Goal: Task Accomplishment & Management: Use online tool/utility

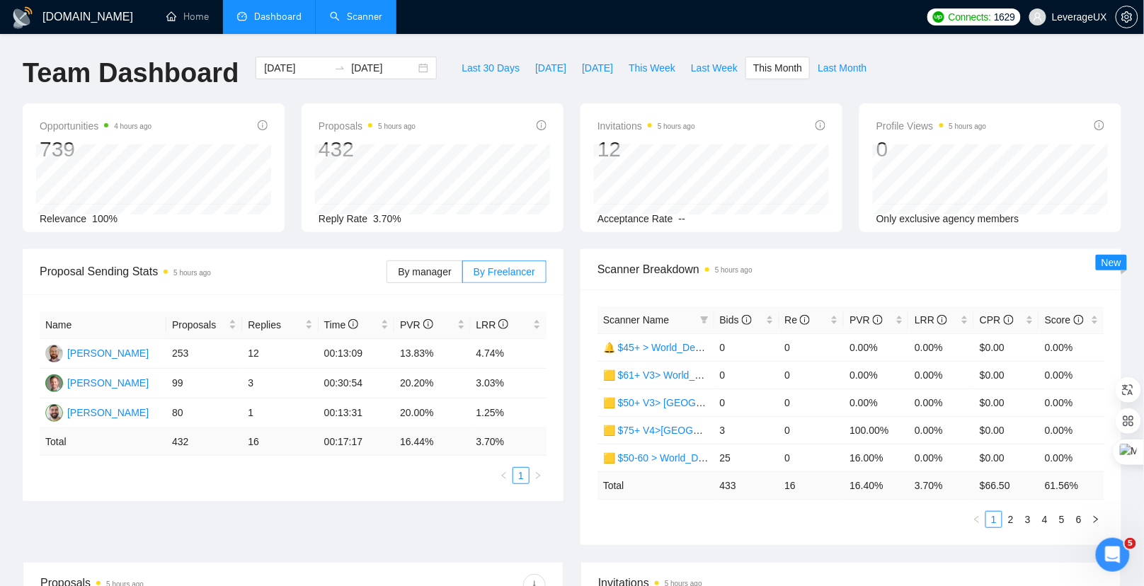
click at [372, 11] on link "Scanner" at bounding box center [356, 17] width 52 height 12
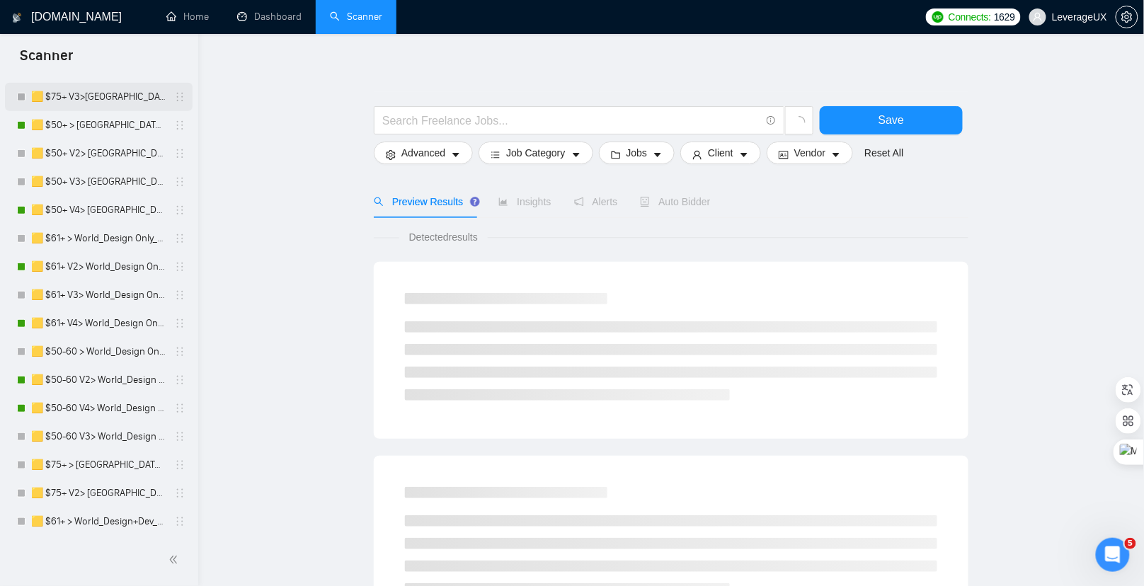
scroll to position [479, 0]
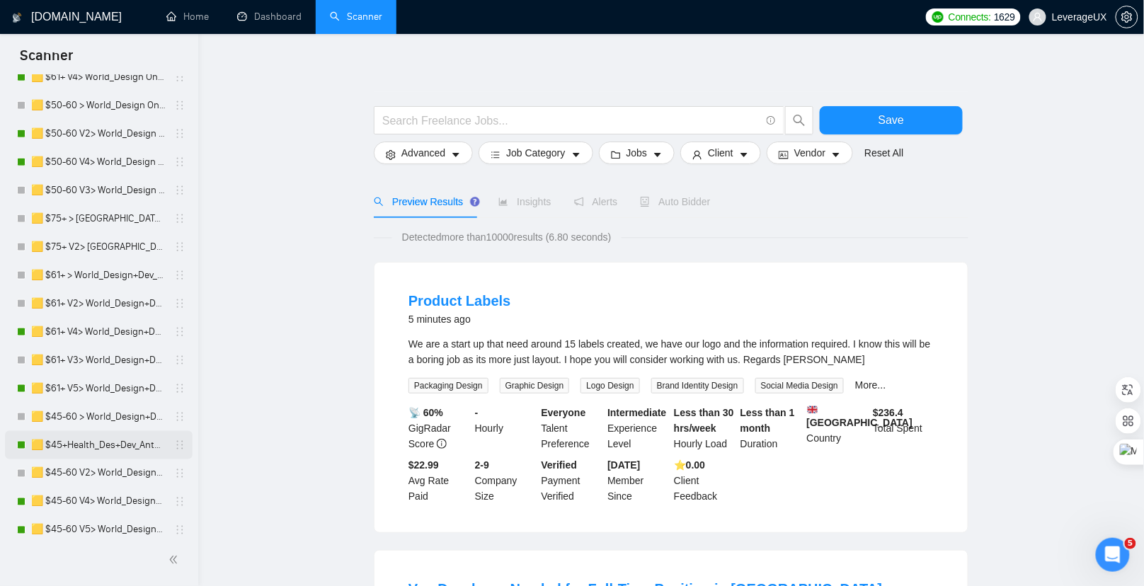
click at [115, 442] on link "🟨 $45+Health_Des+Dev_Antony" at bounding box center [98, 445] width 134 height 28
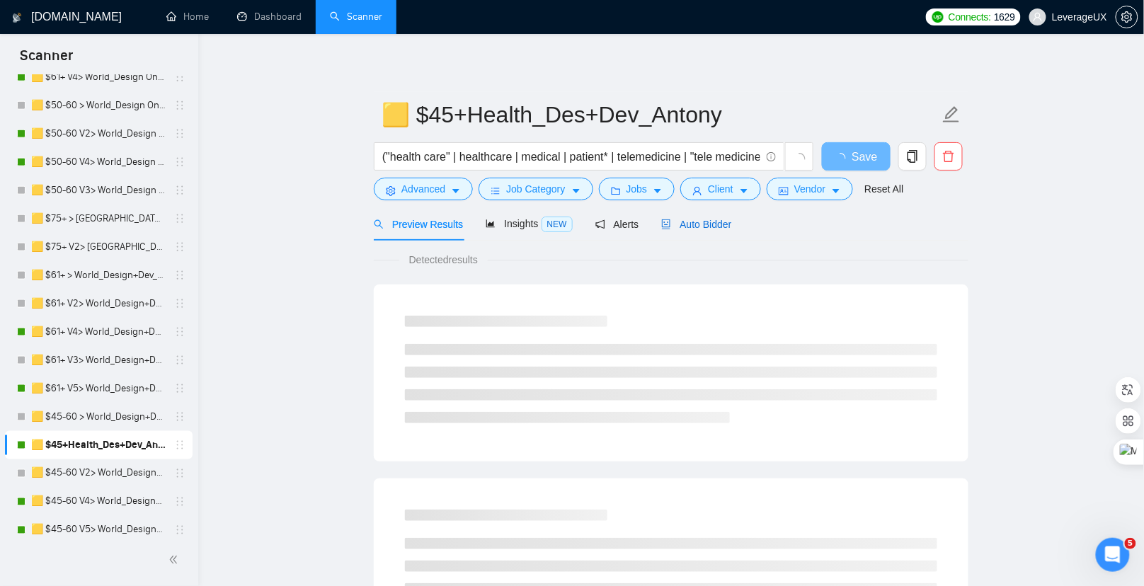
click at [731, 224] on span "Auto Bidder" at bounding box center [696, 224] width 70 height 11
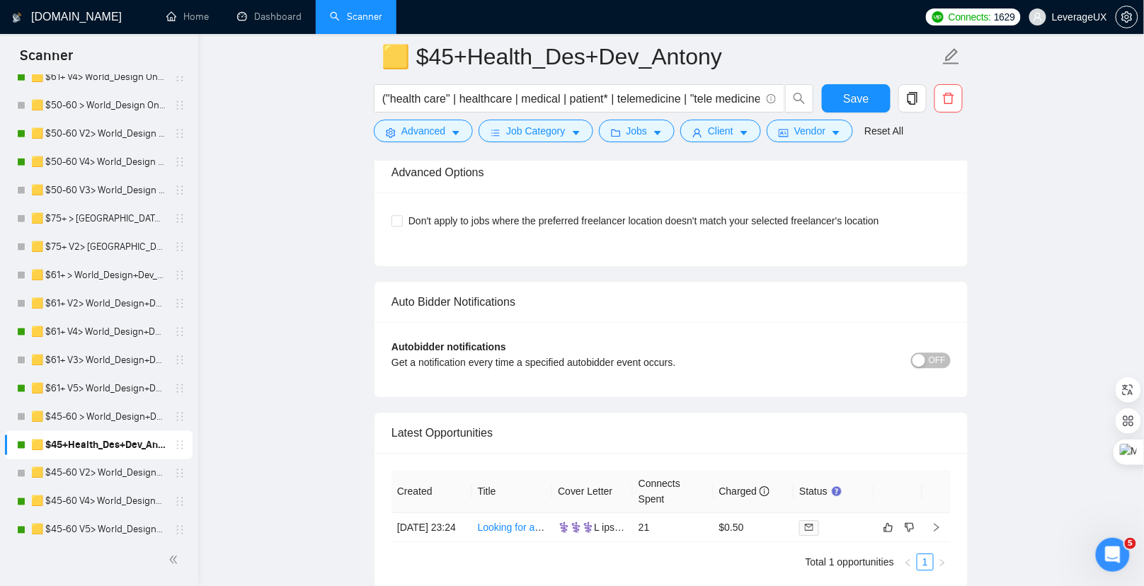
scroll to position [2771, 0]
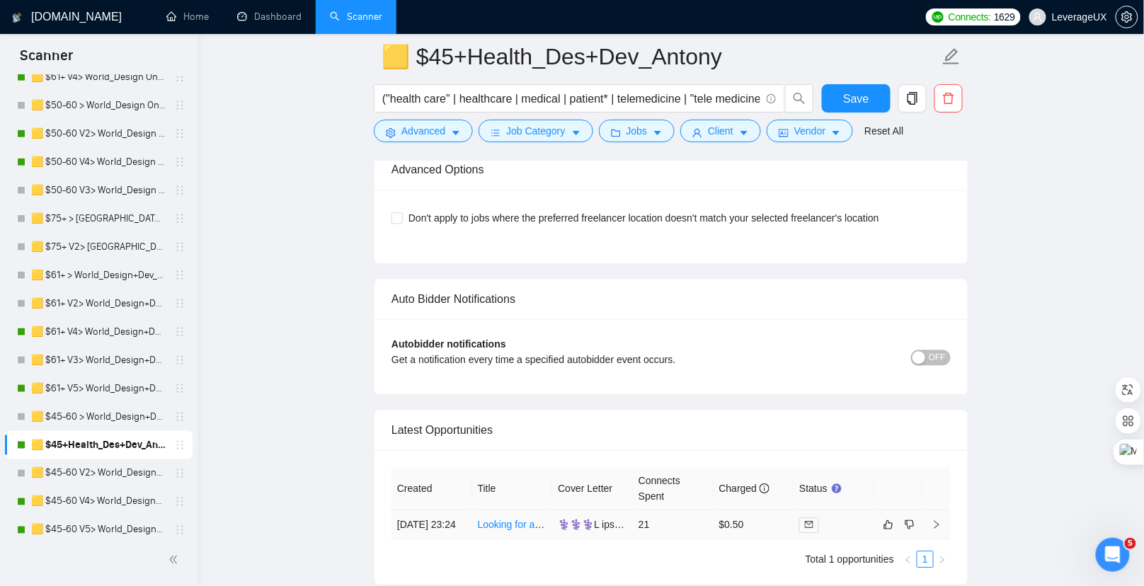
click at [936, 520] on icon "right" at bounding box center [937, 525] width 10 height 10
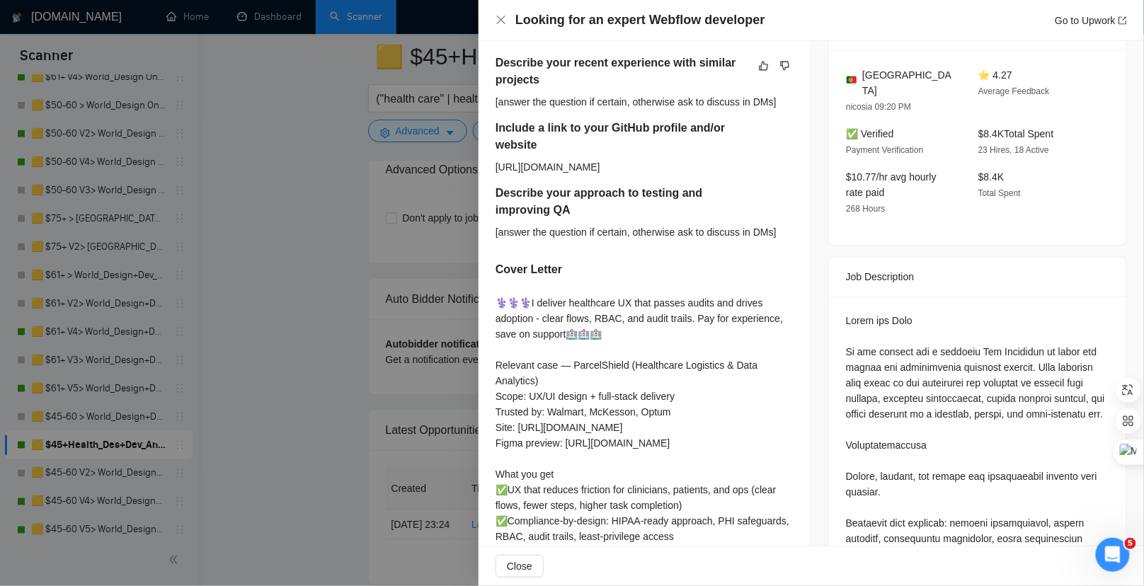
scroll to position [575, 0]
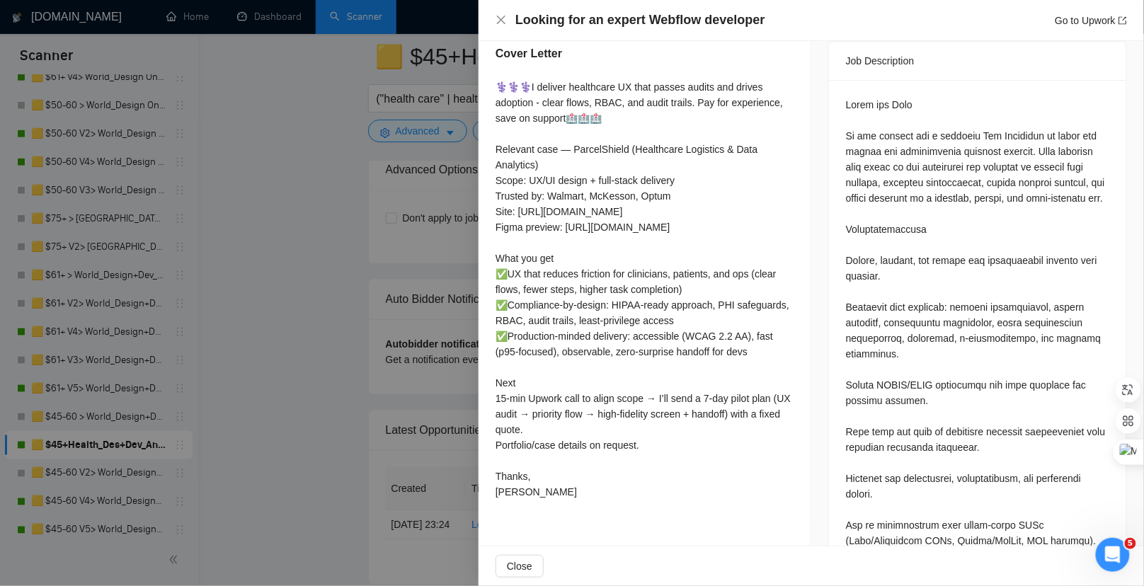
click at [326, 294] on div at bounding box center [572, 293] width 1144 height 586
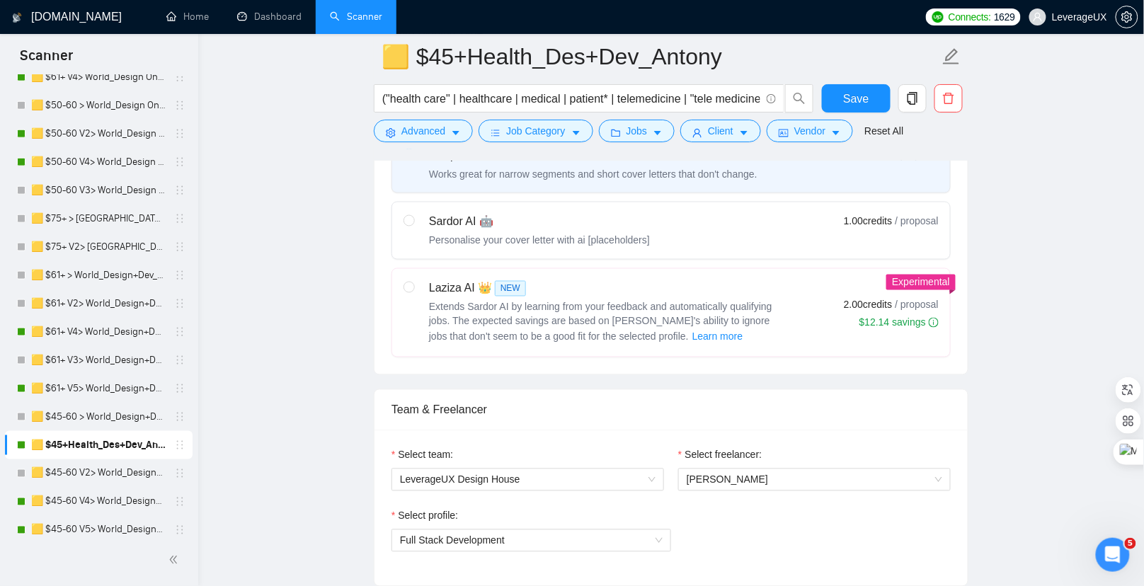
scroll to position [658, 0]
click at [411, 217] on input "radio" at bounding box center [408, 222] width 10 height 10
radio input "true"
radio input "false"
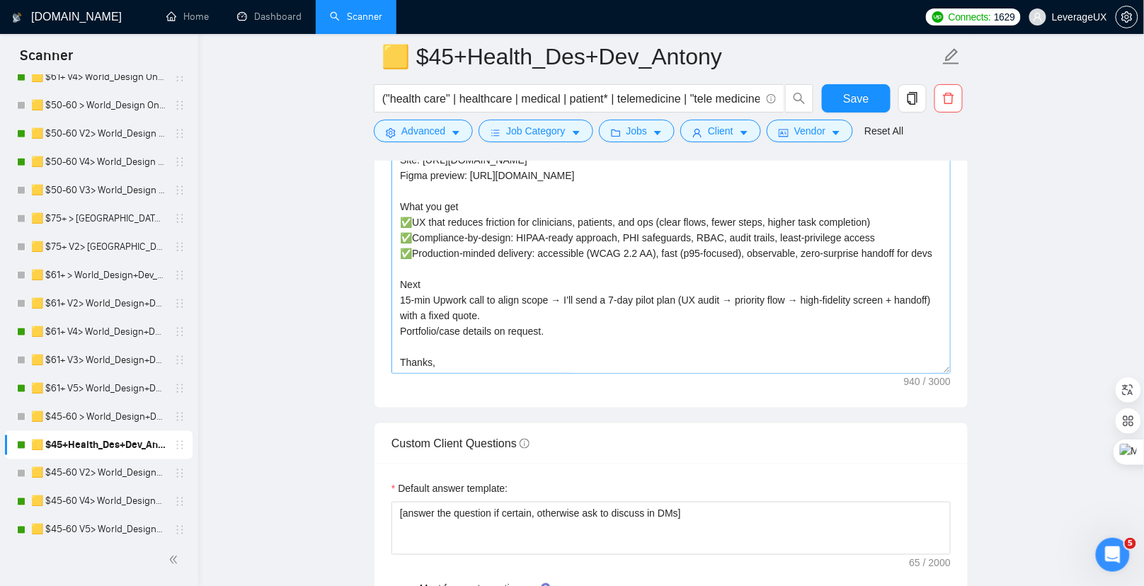
scroll to position [47, 0]
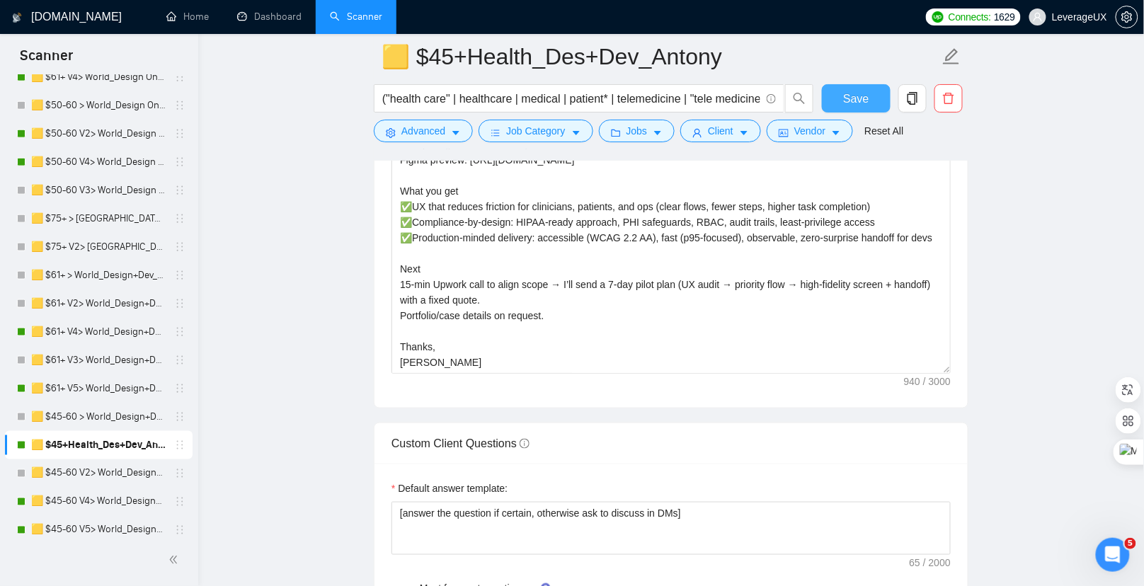
click at [852, 106] on span "Save" at bounding box center [855, 99] width 25 height 18
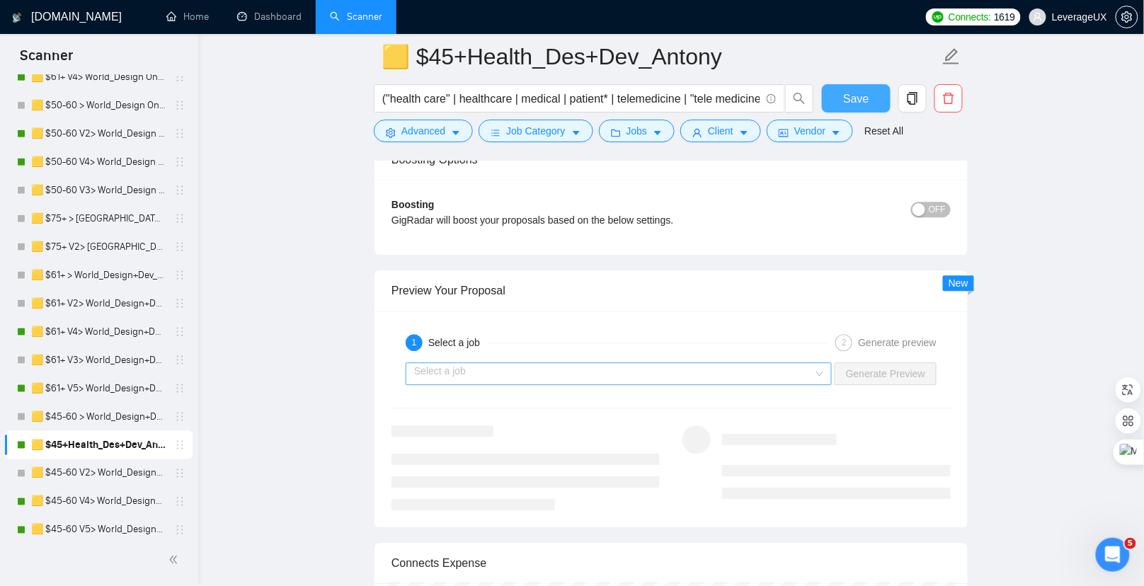
scroll to position [2786, 0]
click at [522, 360] on input "search" at bounding box center [613, 370] width 399 height 21
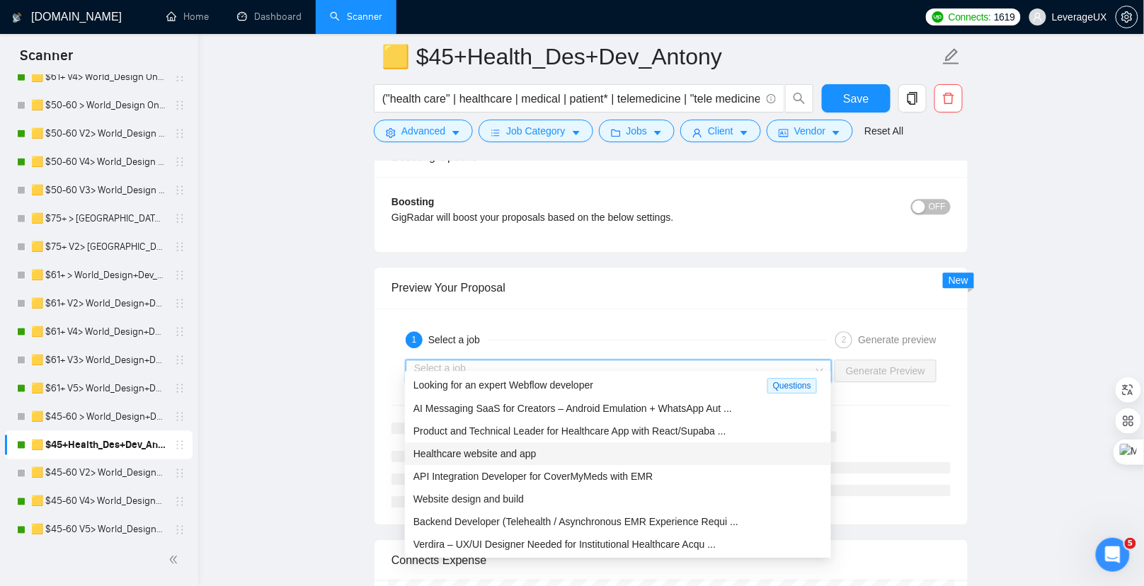
click at [533, 458] on span "Healthcare website and app" at bounding box center [474, 453] width 123 height 11
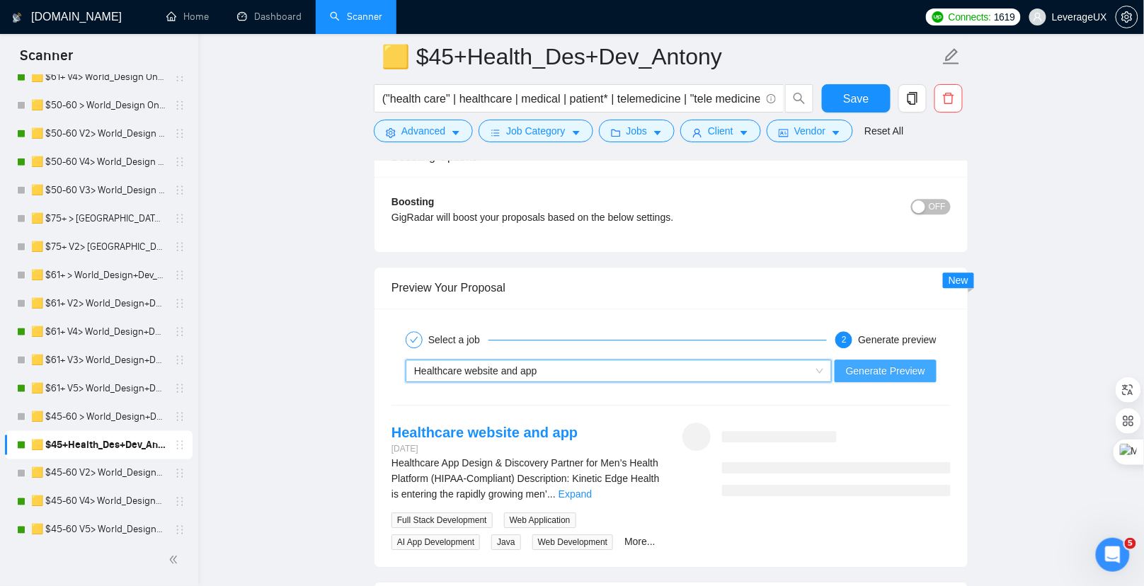
click at [881, 363] on span "Generate Preview" at bounding box center [885, 371] width 79 height 16
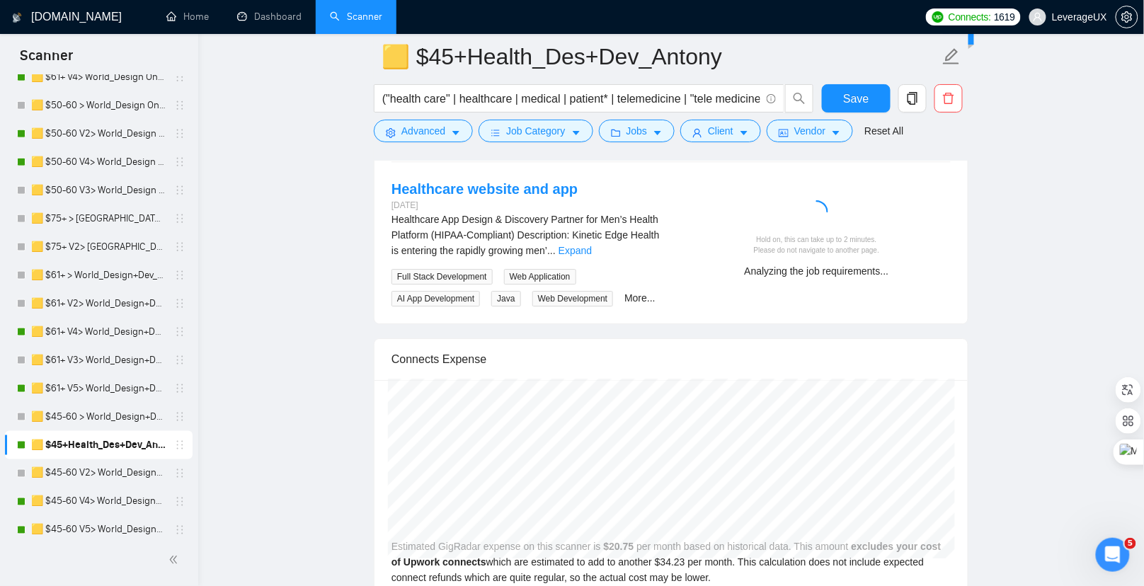
scroll to position [3006, 0]
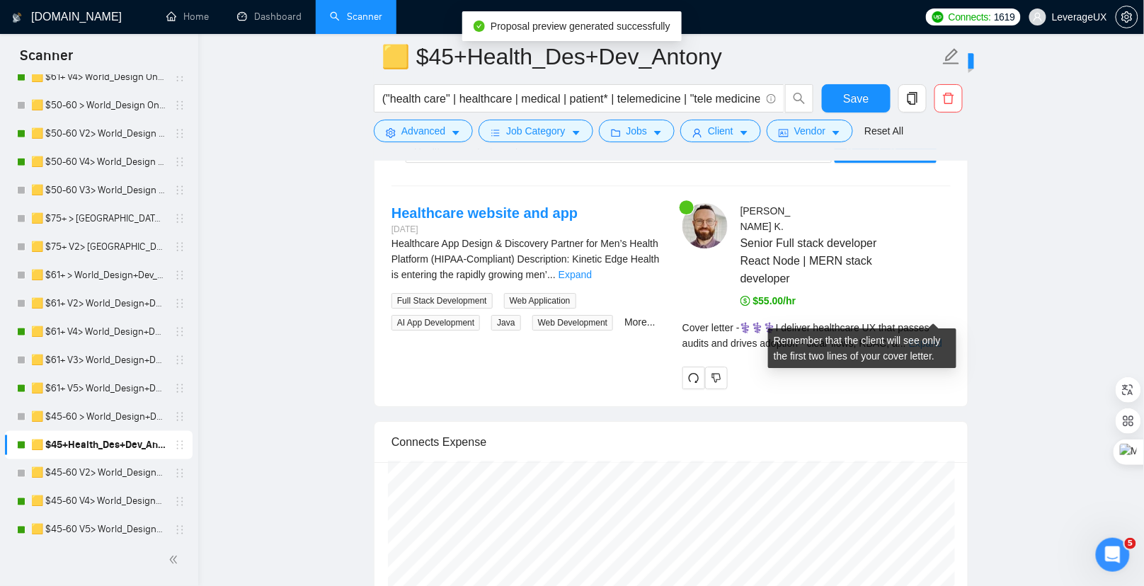
click at [923, 338] on link "Expand" at bounding box center [925, 343] width 33 height 11
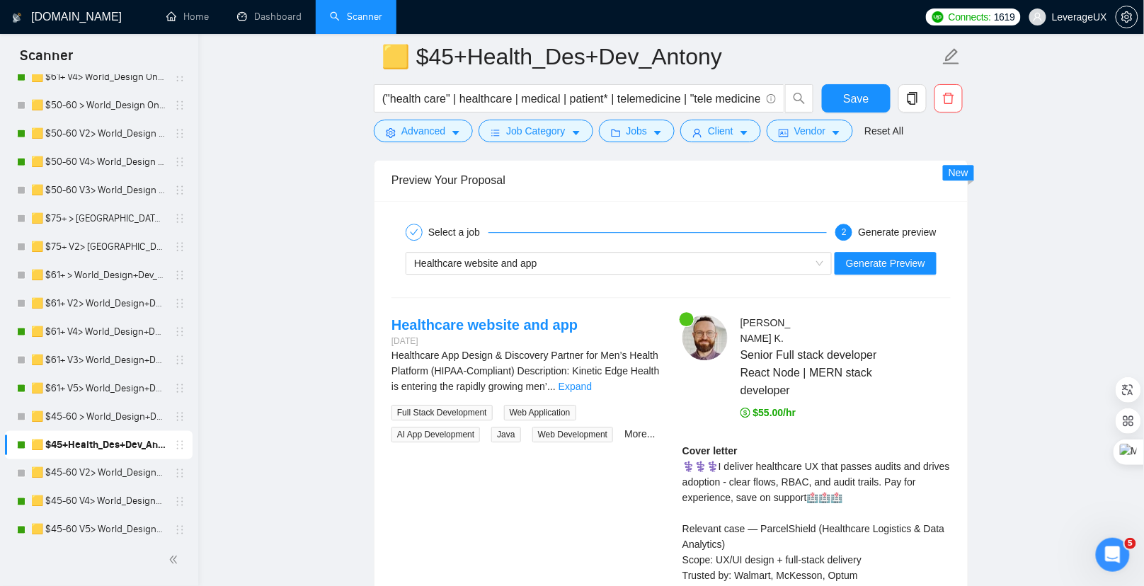
scroll to position [2877, 0]
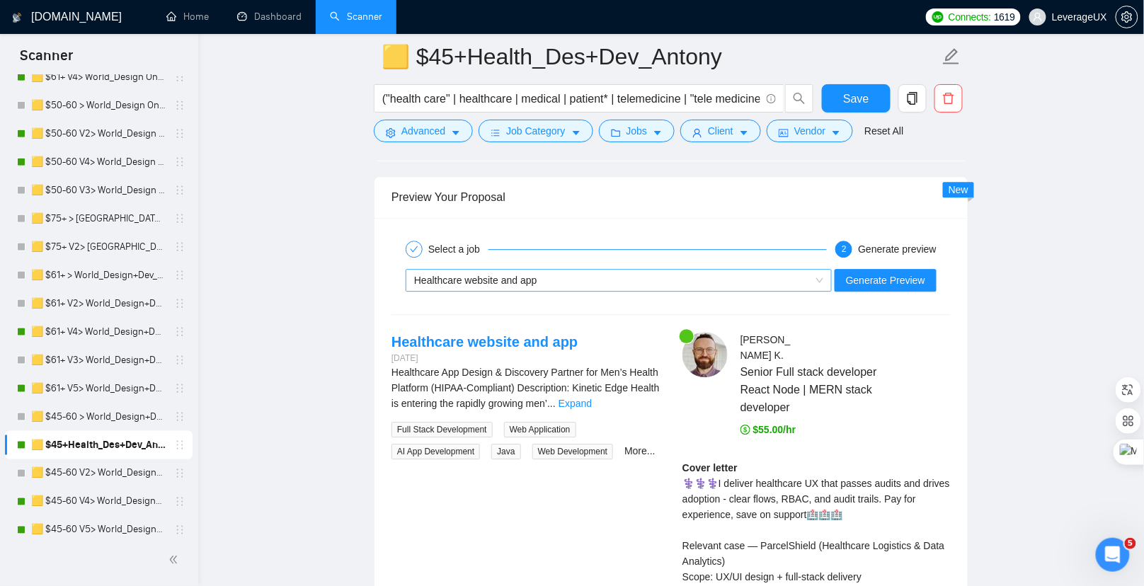
click at [585, 270] on div "Healthcare website and app" at bounding box center [612, 280] width 396 height 21
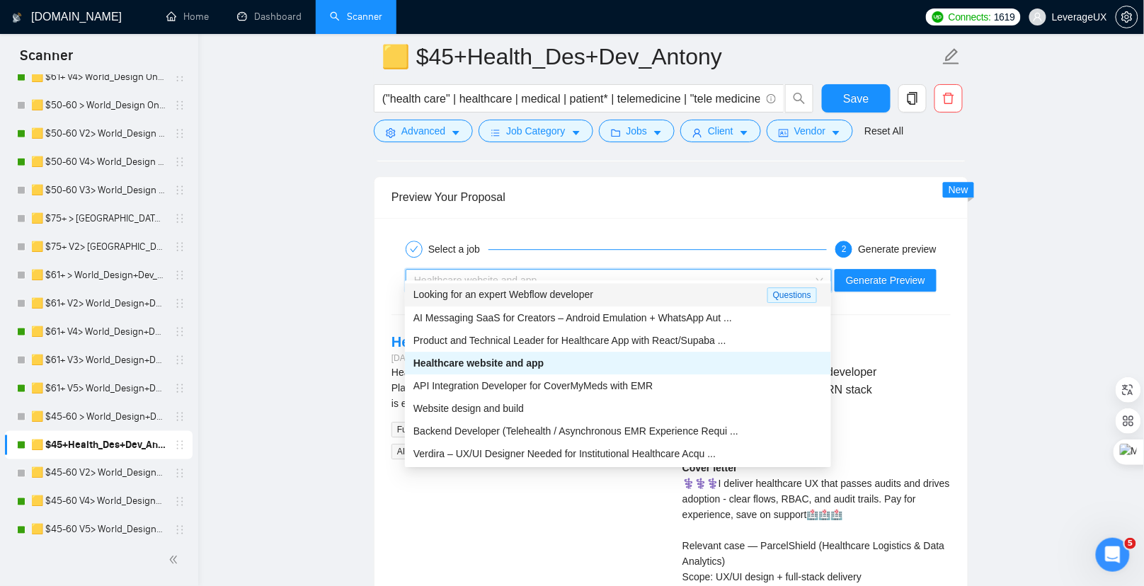
click at [665, 294] on div "Looking for an expert Webflow developer" at bounding box center [590, 295] width 354 height 16
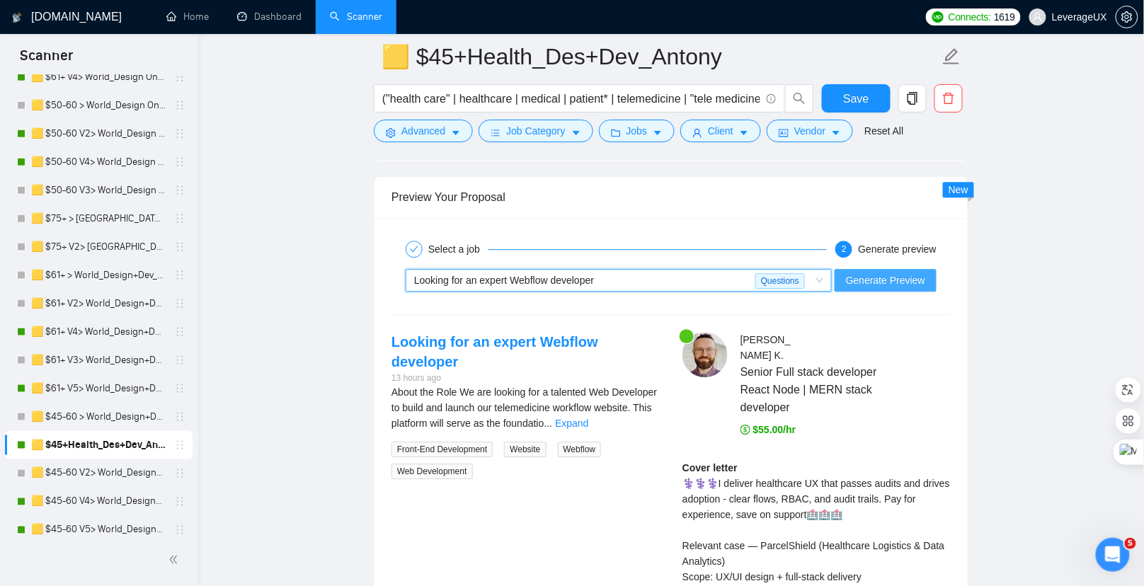
click at [869, 273] on span "Generate Preview" at bounding box center [885, 281] width 79 height 16
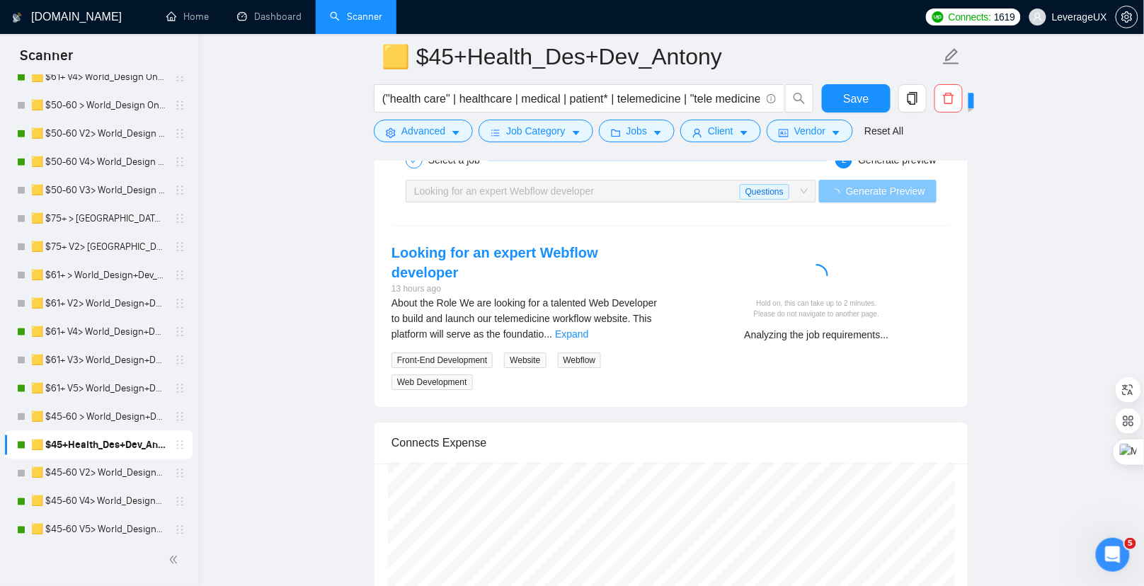
scroll to position [2965, 0]
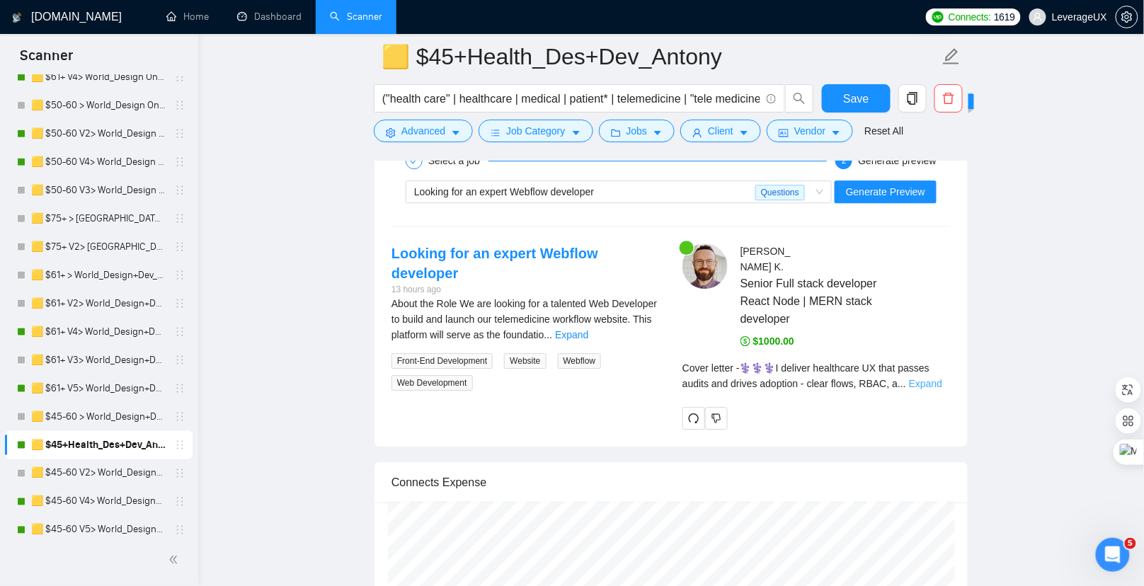
click at [933, 378] on link "Expand" at bounding box center [925, 383] width 33 height 11
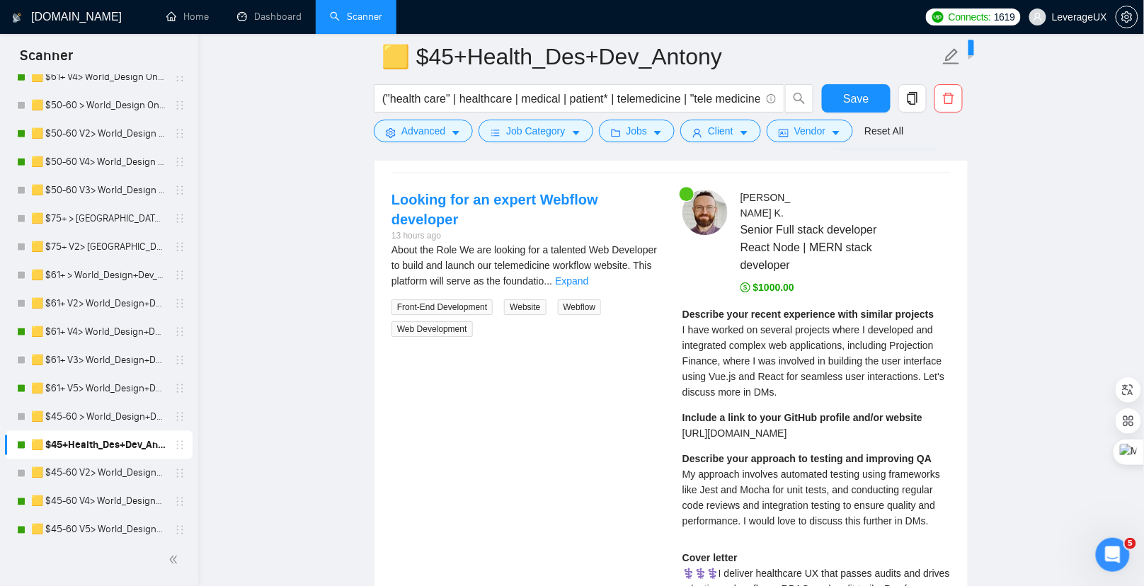
scroll to position [3029, 0]
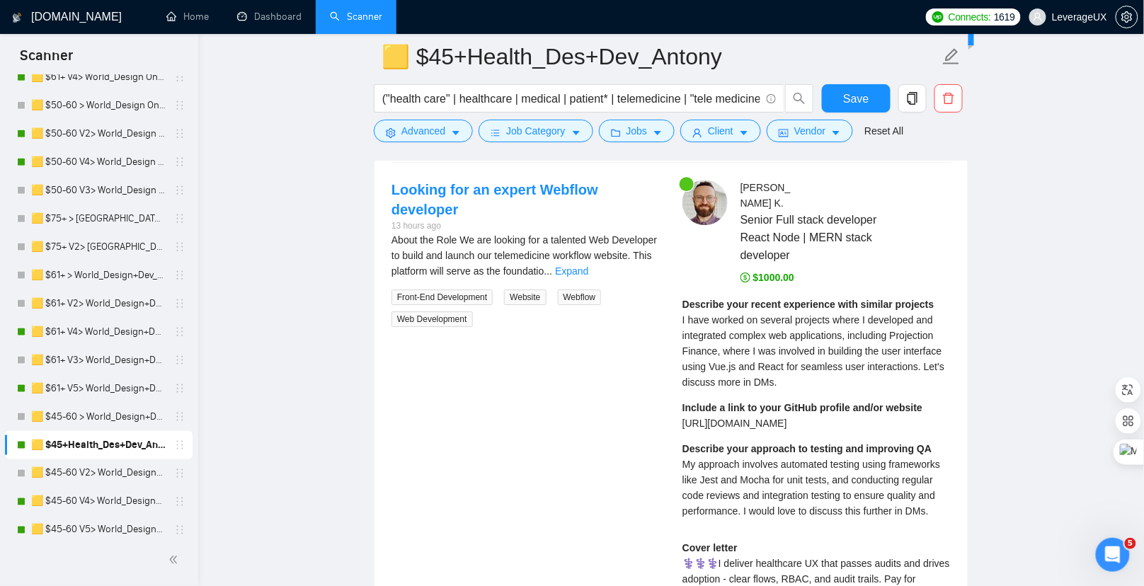
drag, startPoint x: 791, startPoint y: 396, endPoint x: 670, endPoint y: 397, distance: 121.8
click at [813, 400] on div "Include a link to your GitHub profile and/or website https://procoders.tech/" at bounding box center [802, 415] width 240 height 31
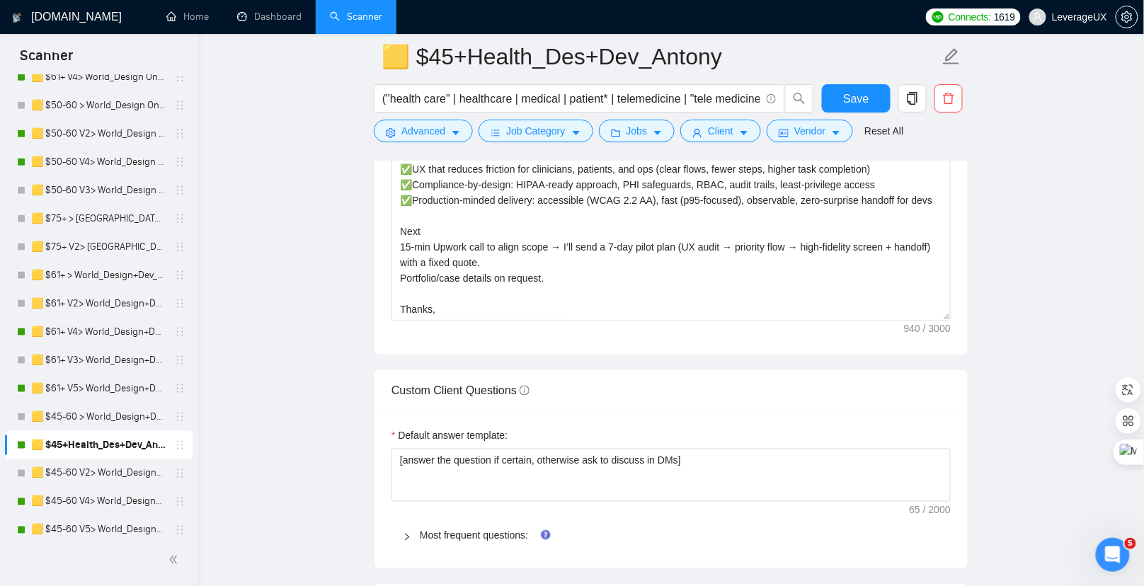
scroll to position [2252, 0]
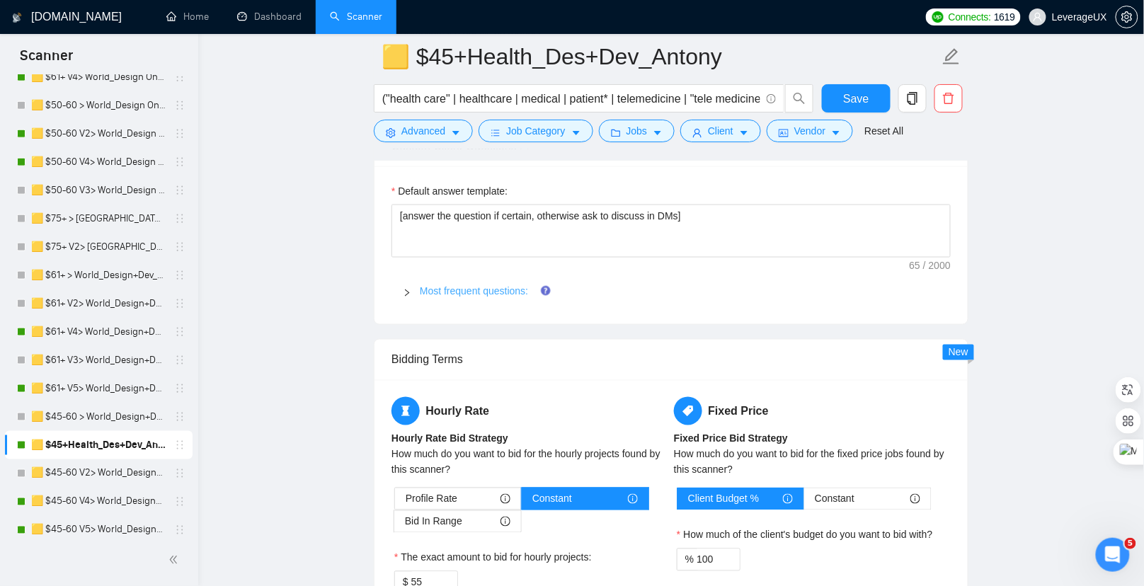
click at [457, 285] on link "Most frequent questions:" at bounding box center [474, 290] width 108 height 11
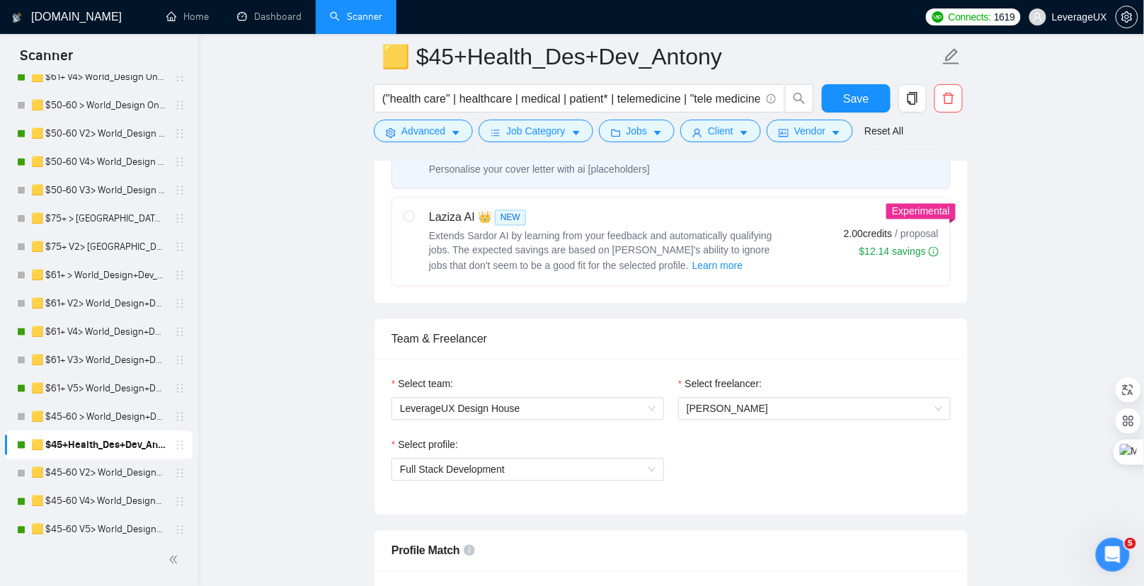
scroll to position [218, 0]
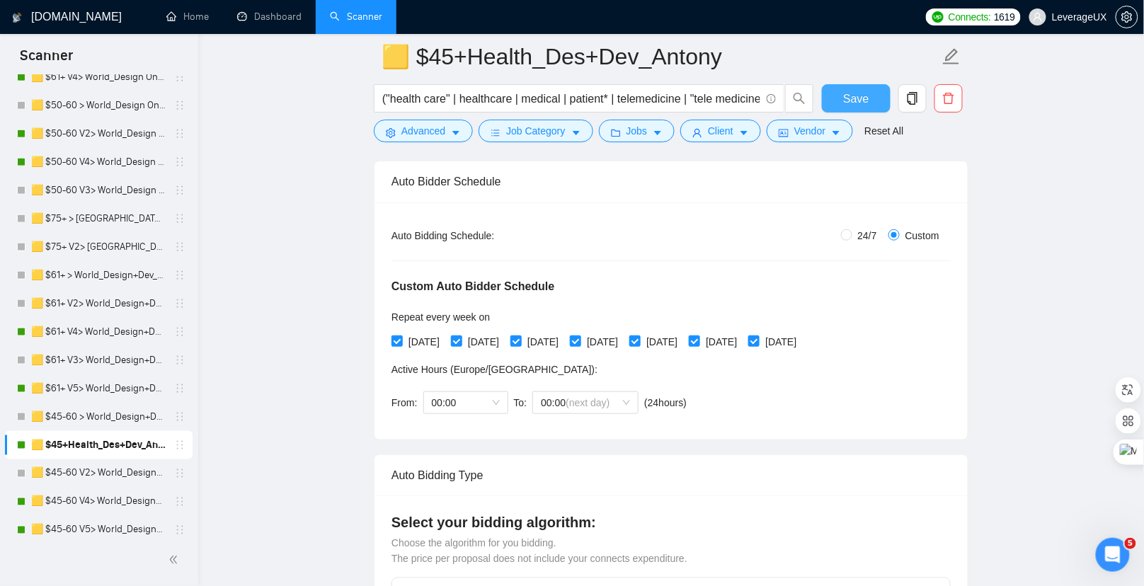
click at [874, 97] on button "Save" at bounding box center [856, 98] width 69 height 28
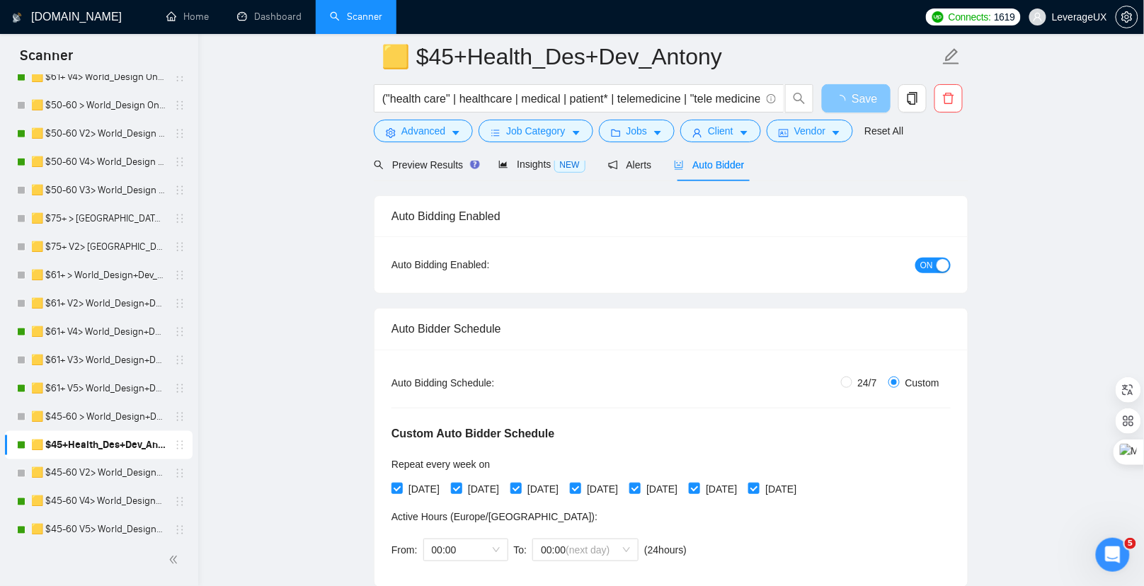
scroll to position [0, 0]
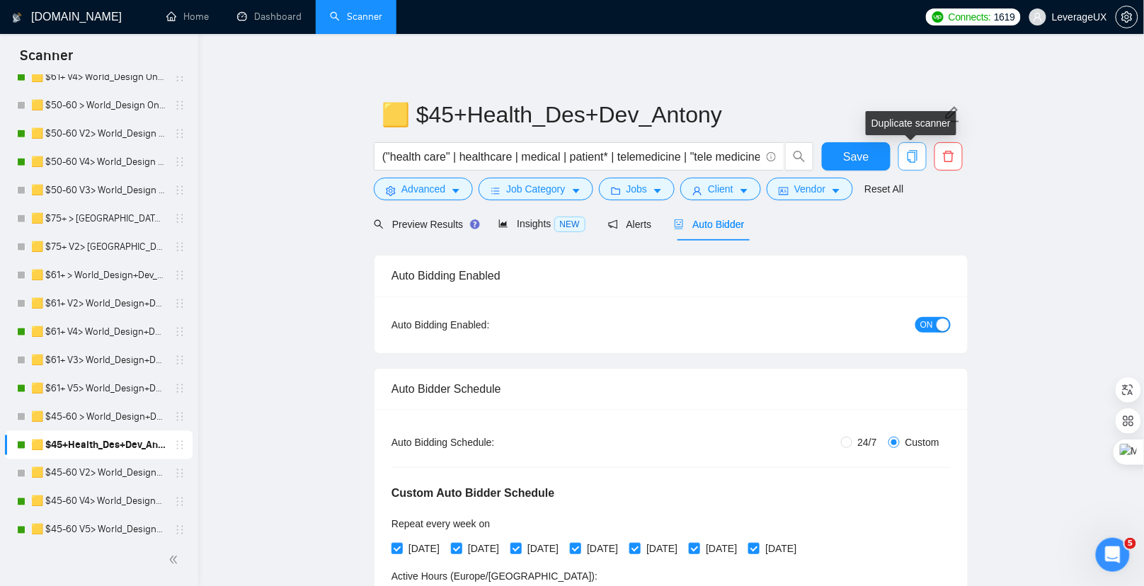
click at [919, 161] on icon "copy" at bounding box center [912, 156] width 13 height 13
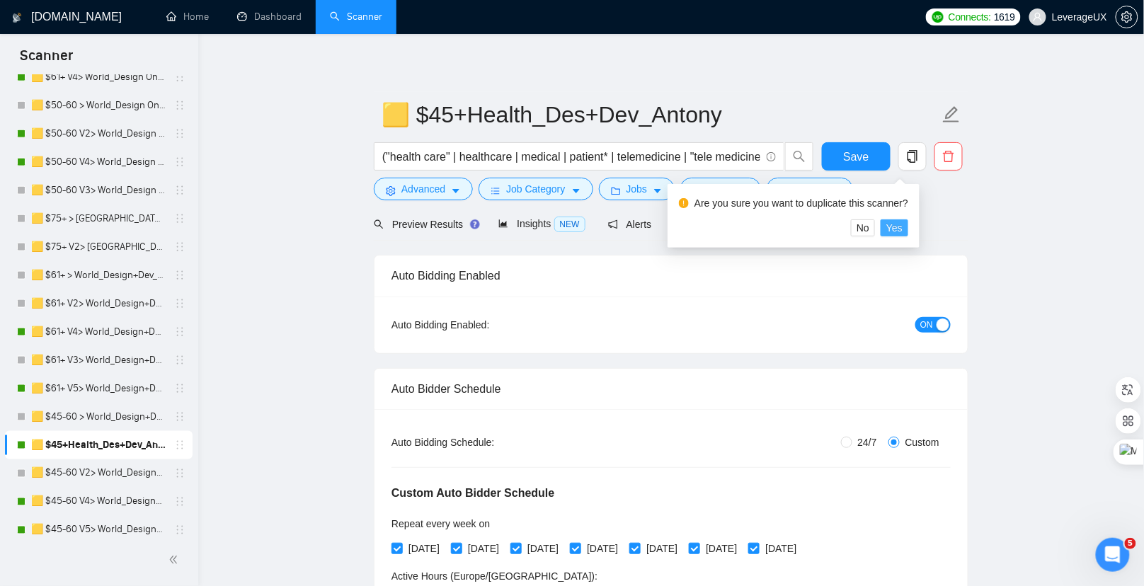
drag, startPoint x: 912, startPoint y: 228, endPoint x: 520, endPoint y: 243, distance: 392.5
click at [908, 228] on button "Yes" at bounding box center [895, 227] width 28 height 17
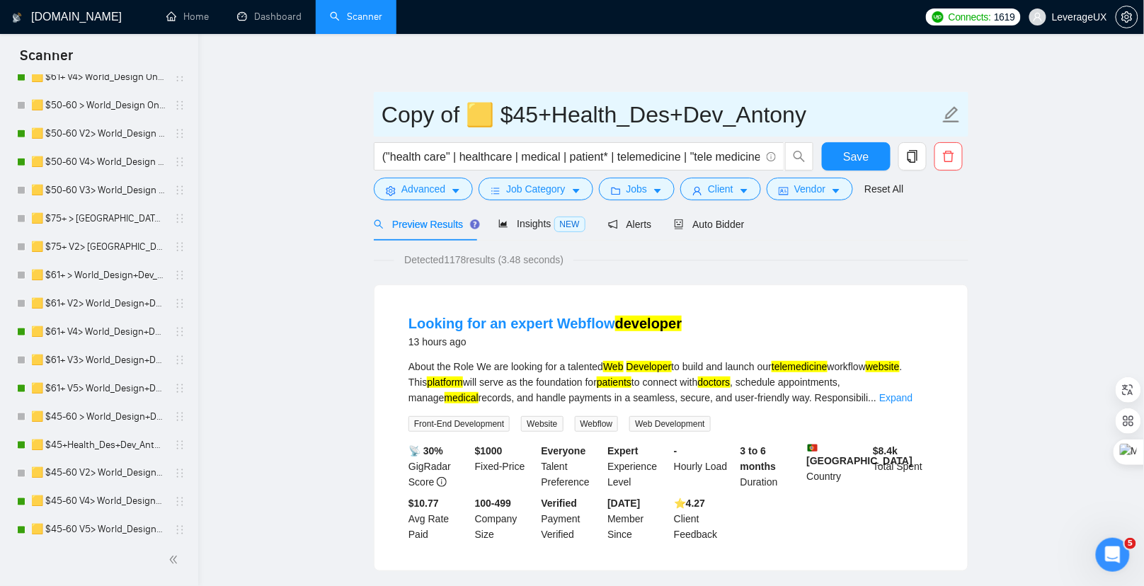
drag, startPoint x: 459, startPoint y: 115, endPoint x: 381, endPoint y: 118, distance: 78.6
click at [382, 118] on input "Copy of 🟨 $45+Health_Des+Dev_Antony" at bounding box center [661, 114] width 558 height 35
click at [460, 115] on input "🟨 $45+Health_Des+Dev_Antony" at bounding box center [661, 114] width 558 height 35
type input "🟨 $45 V2+Health_Des+Dev_Antony"
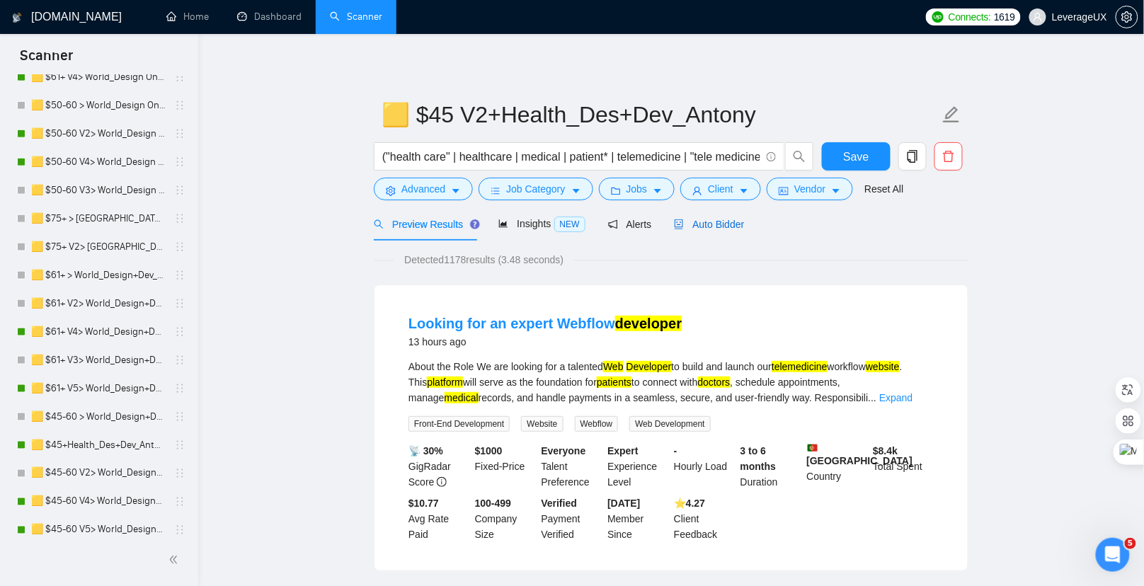
click at [728, 221] on span "Auto Bidder" at bounding box center [709, 224] width 70 height 11
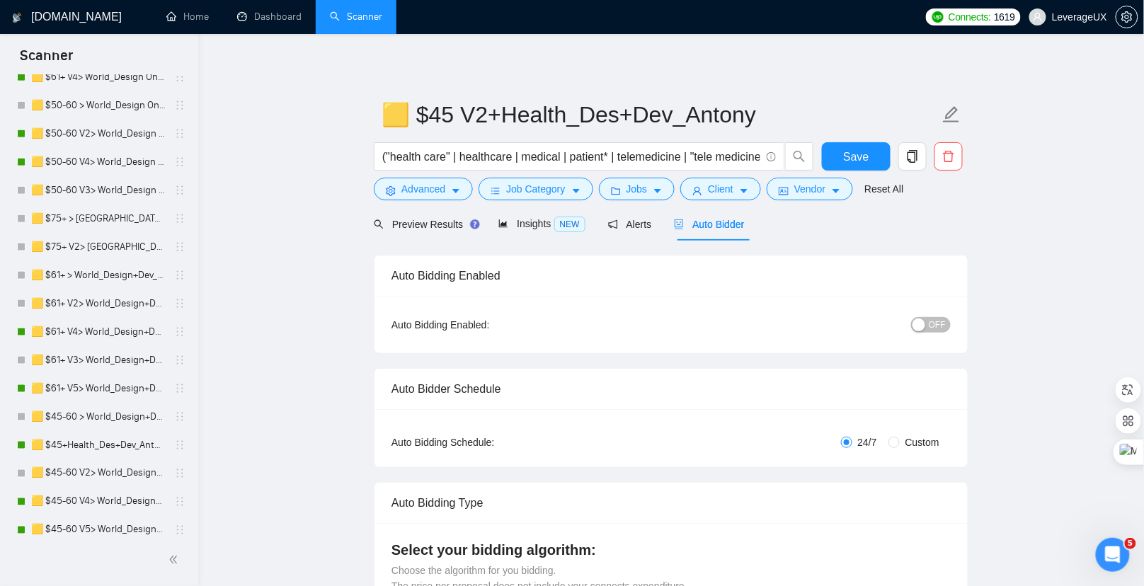
radio input "false"
radio input "true"
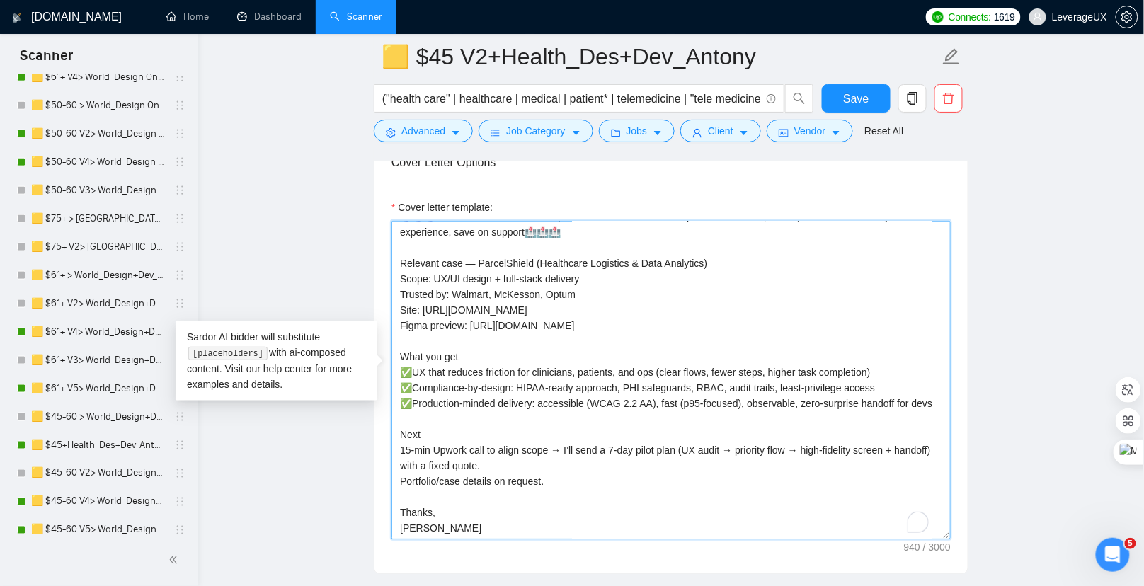
scroll to position [47, 0]
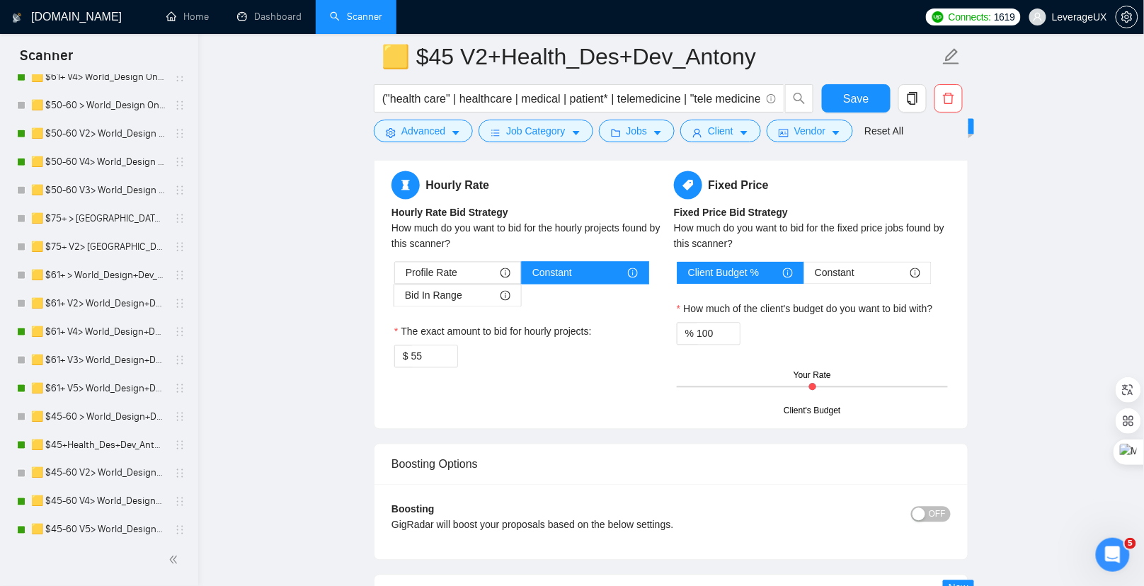
drag, startPoint x: 440, startPoint y: 300, endPoint x: 606, endPoint y: 621, distance: 360.9
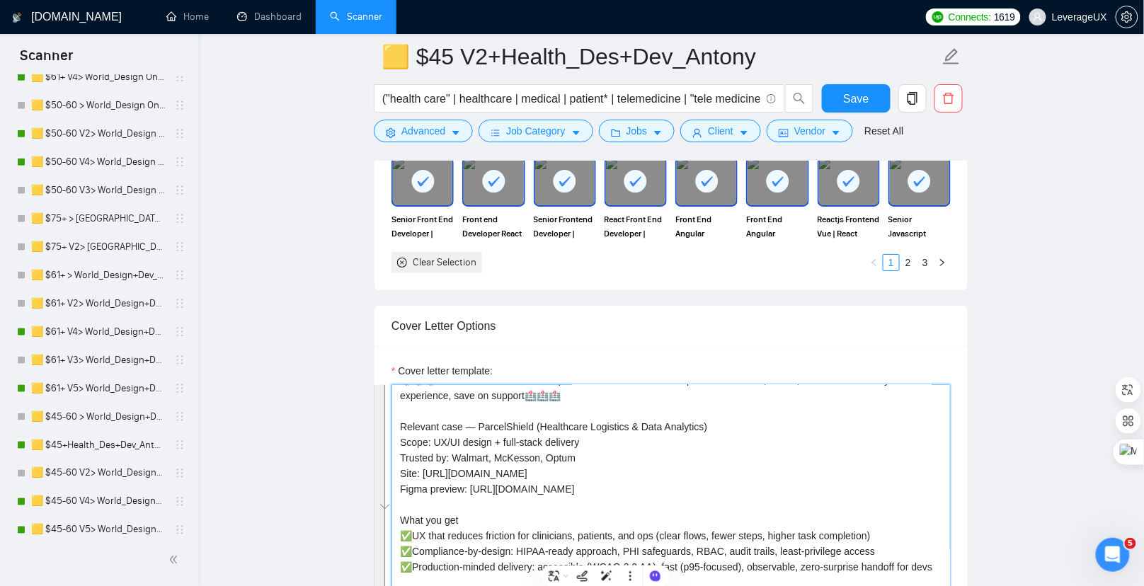
scroll to position [1579, 0]
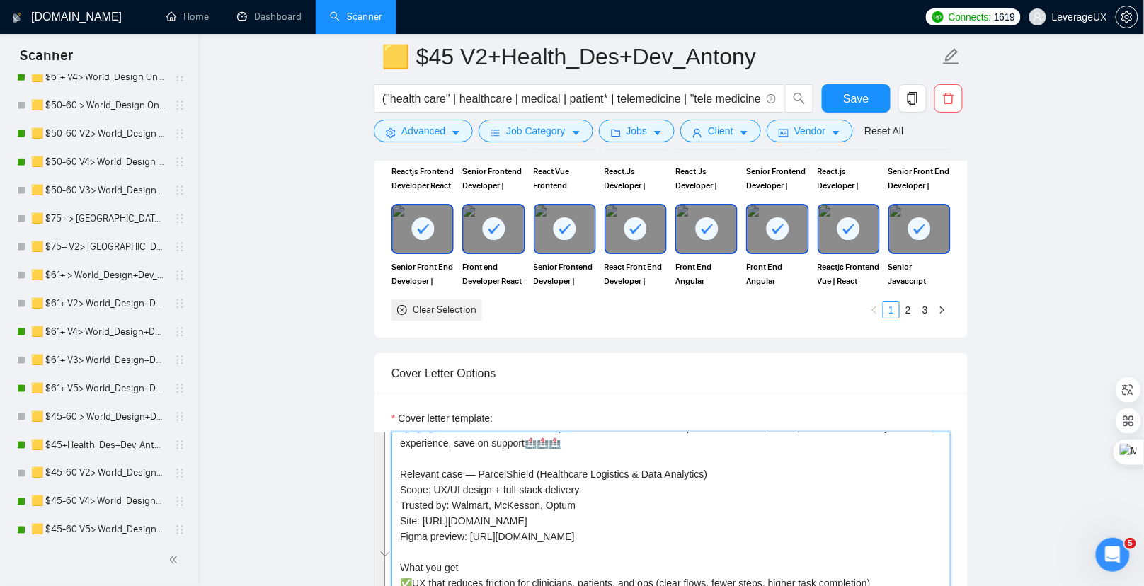
paste textarea "Write a concise, high-conversion cover letter for a HEALTHCARE web/mobile produ…"
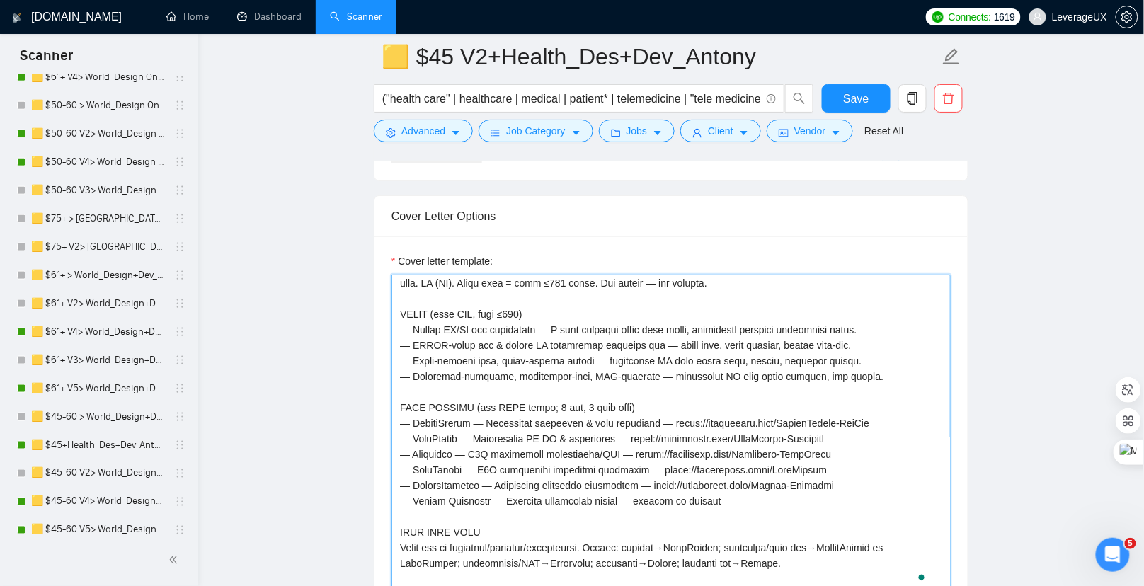
scroll to position [0, 0]
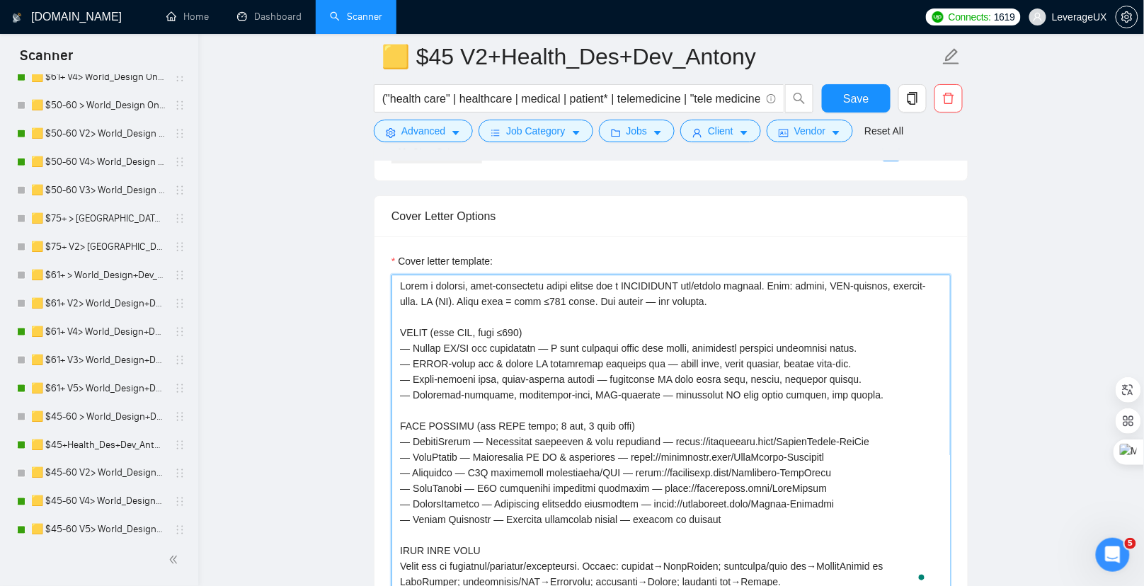
click at [394, 292] on textarea "Cover letter template:" at bounding box center [670, 434] width 559 height 319
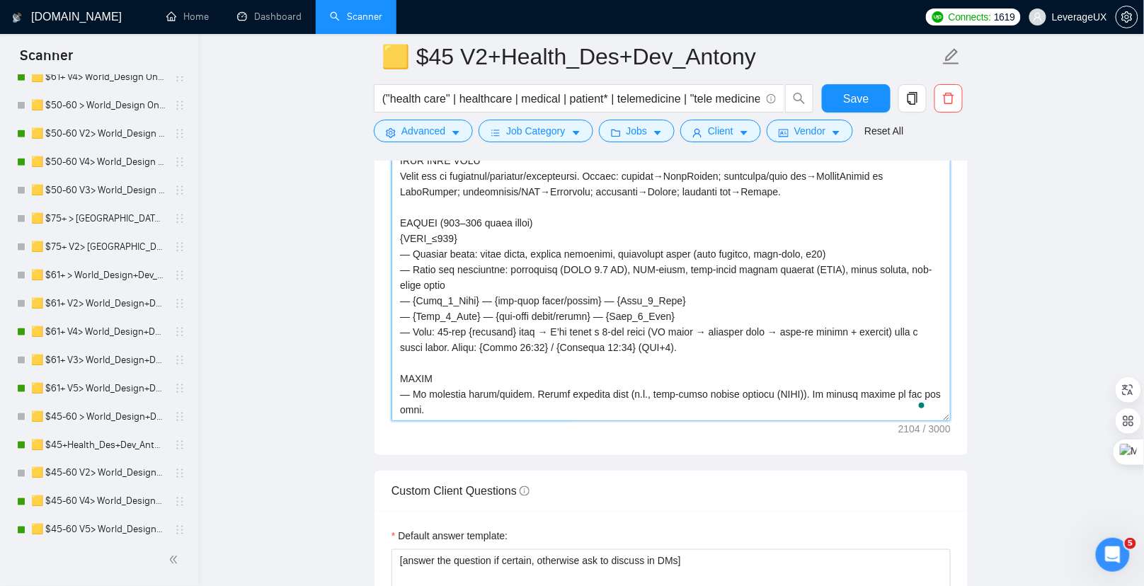
drag, startPoint x: 701, startPoint y: 340, endPoint x: 466, endPoint y: 341, distance: 234.3
click at [466, 341] on textarea "Cover letter template:" at bounding box center [670, 262] width 559 height 319
click at [470, 395] on textarea "Cover letter template:" at bounding box center [670, 262] width 559 height 319
type textarea "[Write a concise, high-conversion cover letter for a HEALTHCARE web/mobile prod…"
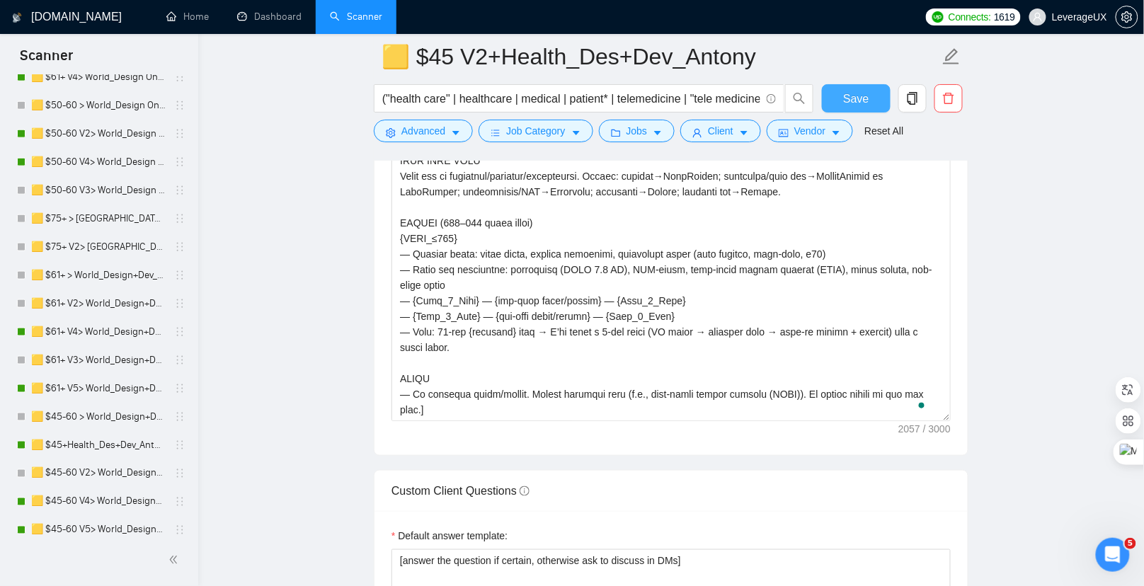
click at [874, 102] on button "Save" at bounding box center [856, 98] width 69 height 28
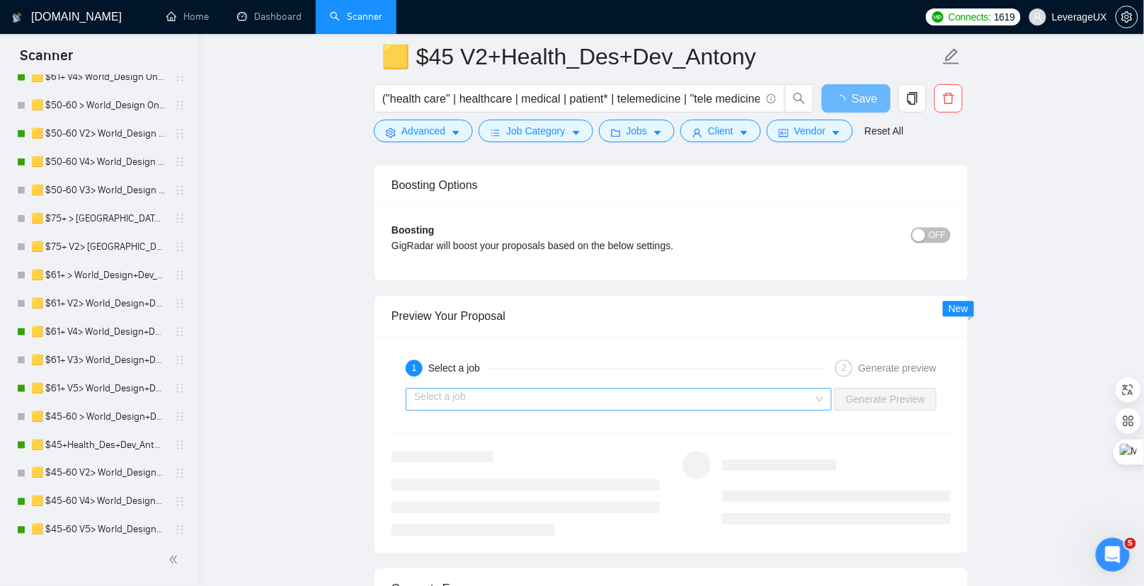
click at [518, 391] on input "search" at bounding box center [613, 399] width 399 height 21
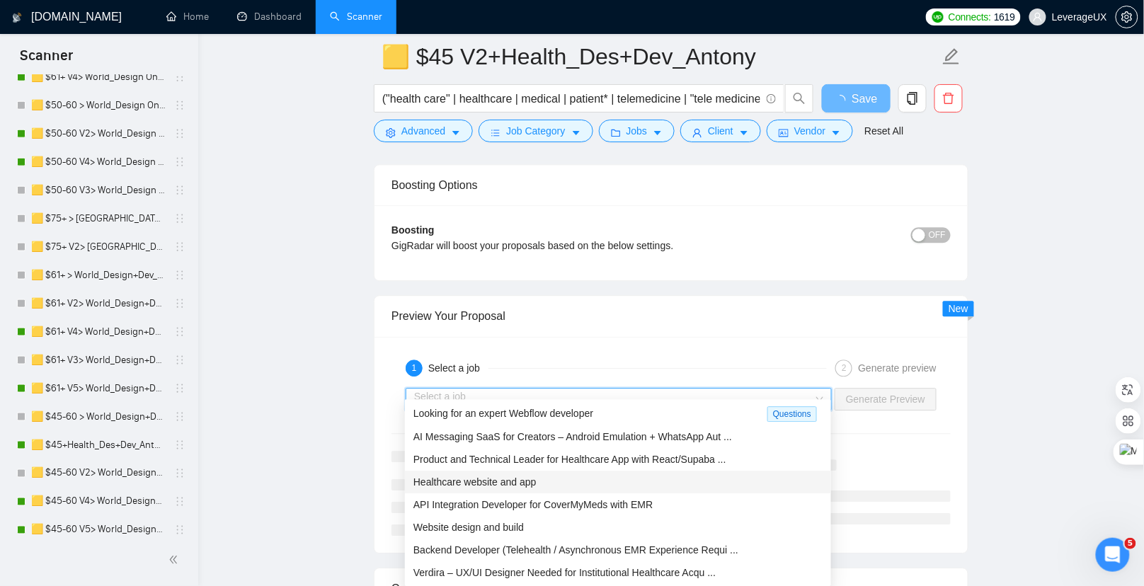
click at [519, 484] on span "Healthcare website and app" at bounding box center [474, 481] width 123 height 11
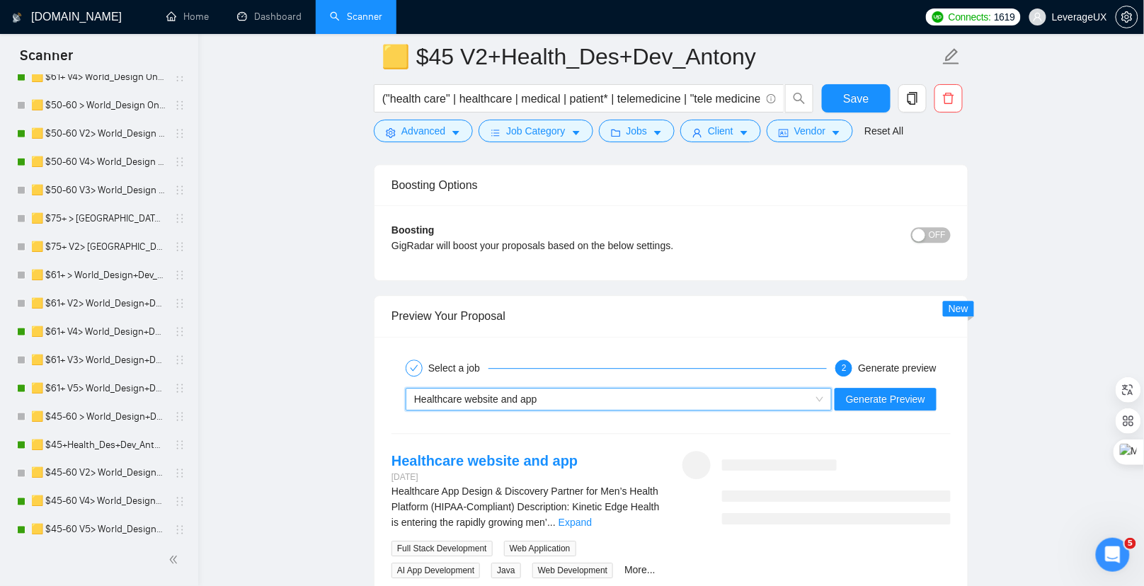
click at [897, 227] on div "OFF" at bounding box center [881, 235] width 140 height 16
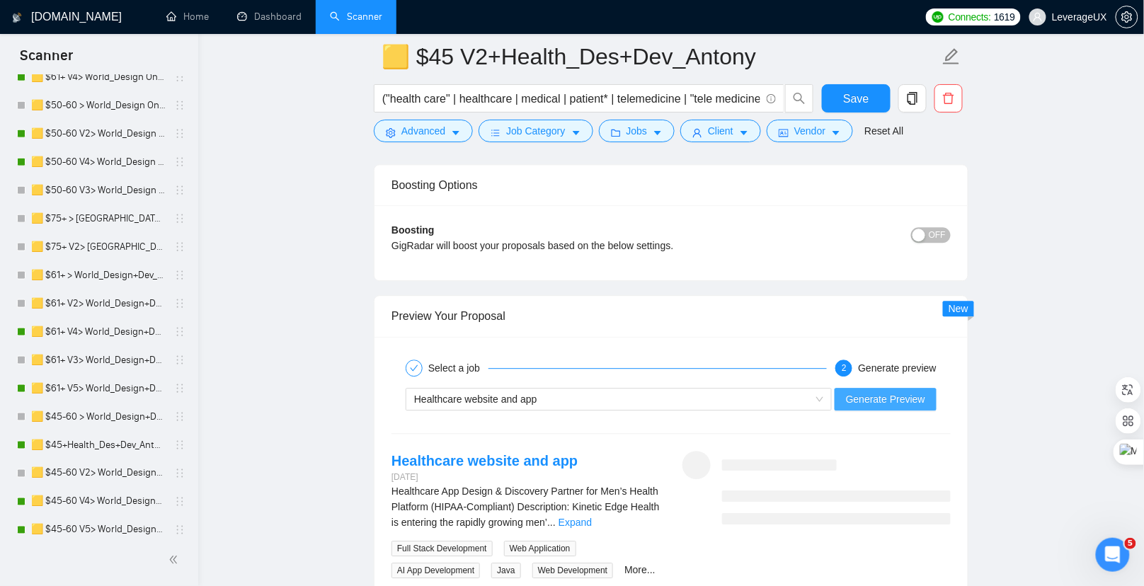
click at [874, 391] on span "Generate Preview" at bounding box center [885, 399] width 79 height 16
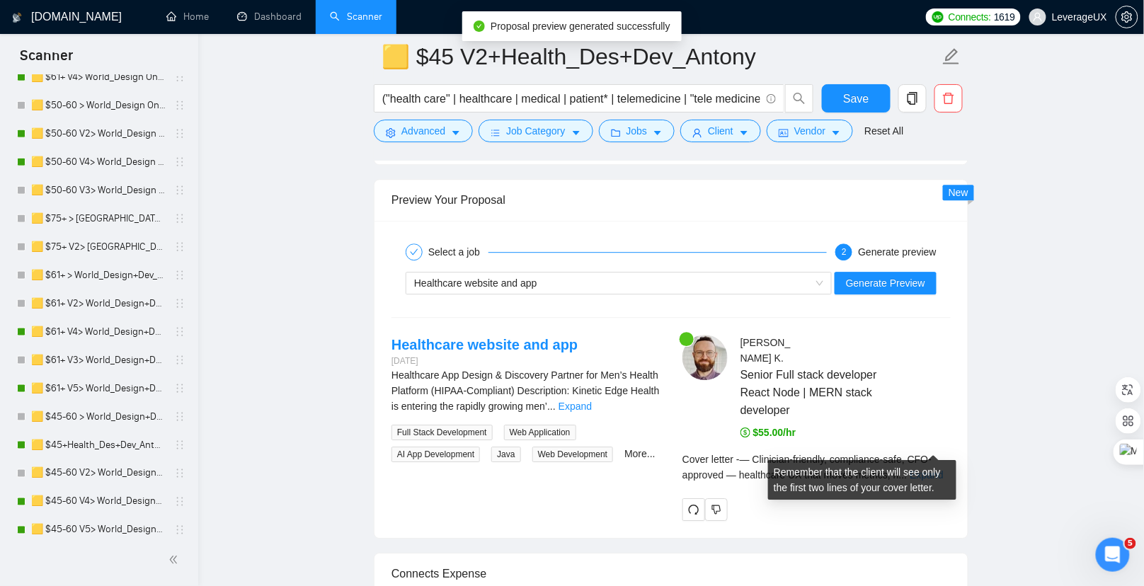
click at [941, 469] on link "Expand" at bounding box center [926, 474] width 33 height 11
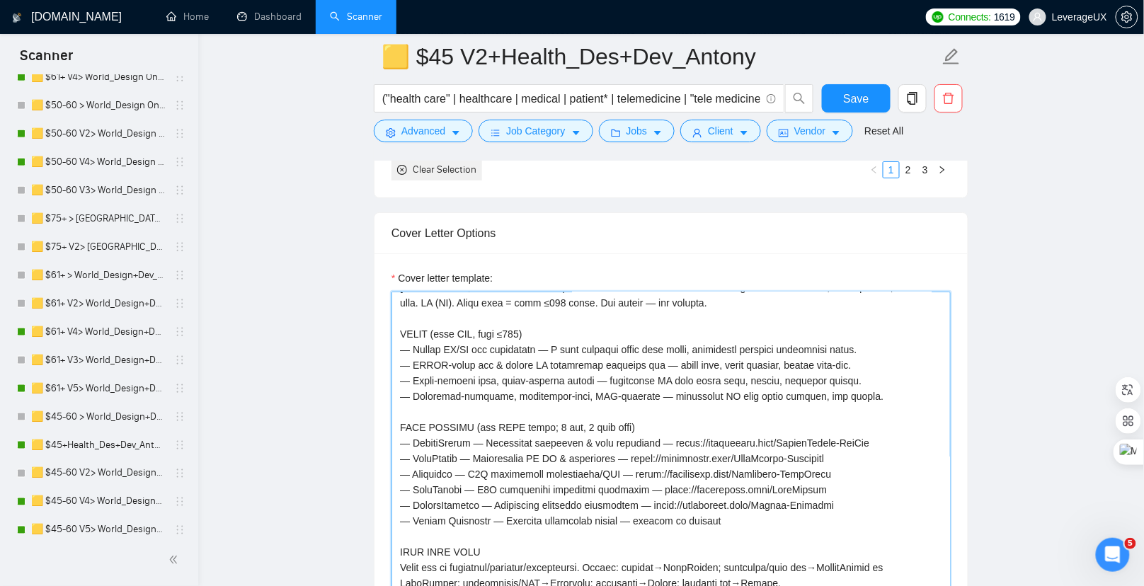
scroll to position [16, 0]
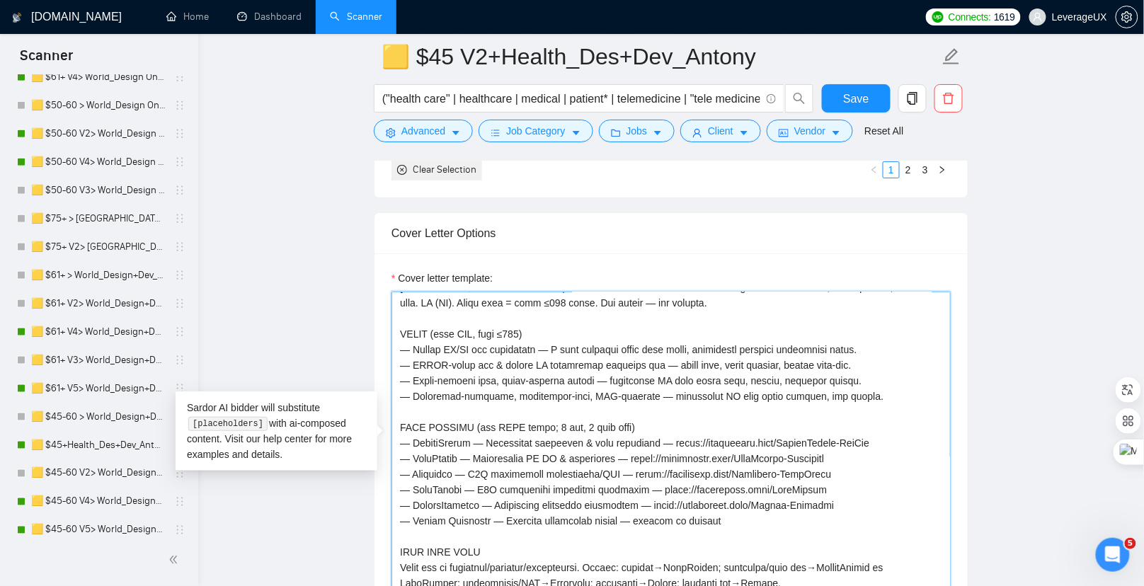
drag, startPoint x: 550, startPoint y: 340, endPoint x: 513, endPoint y: 310, distance: 47.3
click at [513, 310] on textarea "Cover letter template:" at bounding box center [670, 451] width 559 height 319
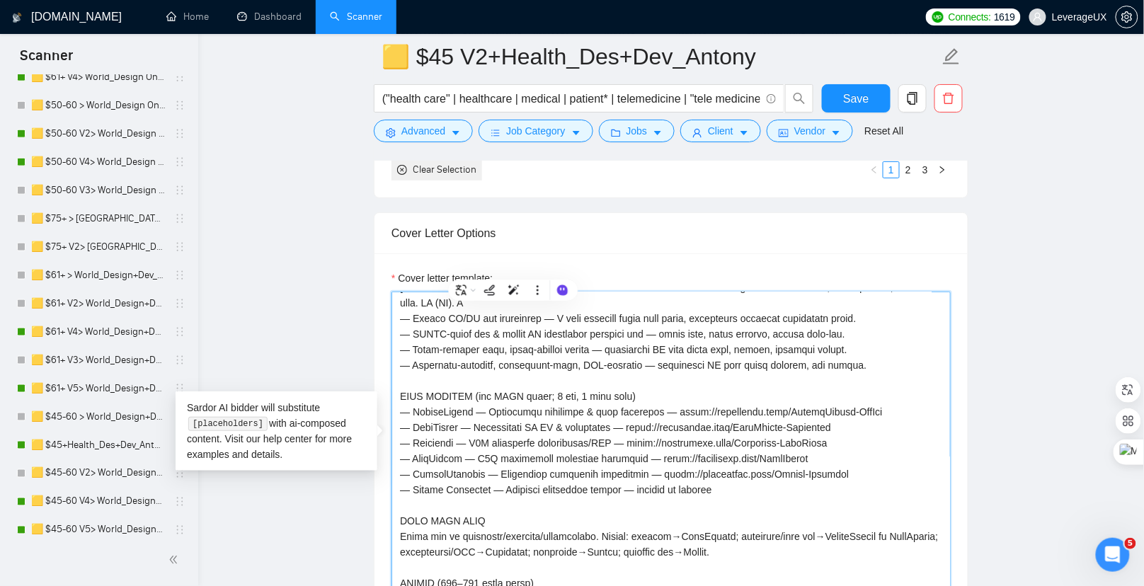
scroll to position [0, 0]
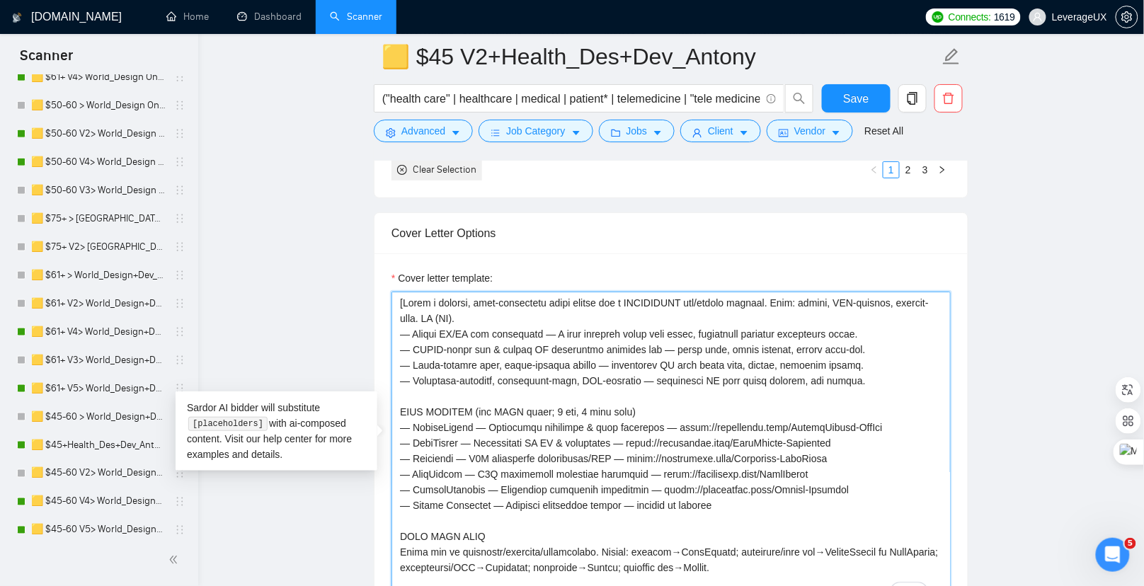
click at [412, 343] on textarea "Cover letter template:" at bounding box center [670, 451] width 559 height 319
click at [534, 341] on textarea "Cover letter template:" at bounding box center [670, 451] width 559 height 319
drag, startPoint x: 874, startPoint y: 403, endPoint x: 373, endPoint y: 360, distance: 503.1
click at [373, 360] on main "🟨 $45 V2+Health_Des+Dev_Antony ("health care" | healthcare | medical | patient*…" at bounding box center [671, 518] width 900 height 4361
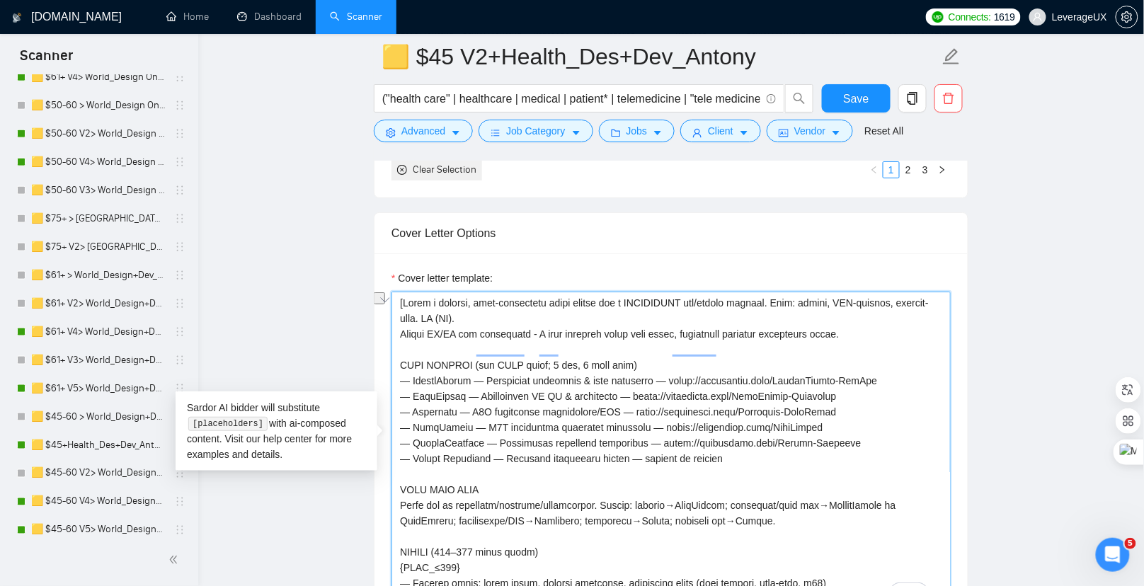
drag, startPoint x: 741, startPoint y: 471, endPoint x: 372, endPoint y: 467, distance: 368.8
click at [394, 338] on textarea "Cover letter template:" at bounding box center [670, 451] width 559 height 319
paste textarea "🩺"
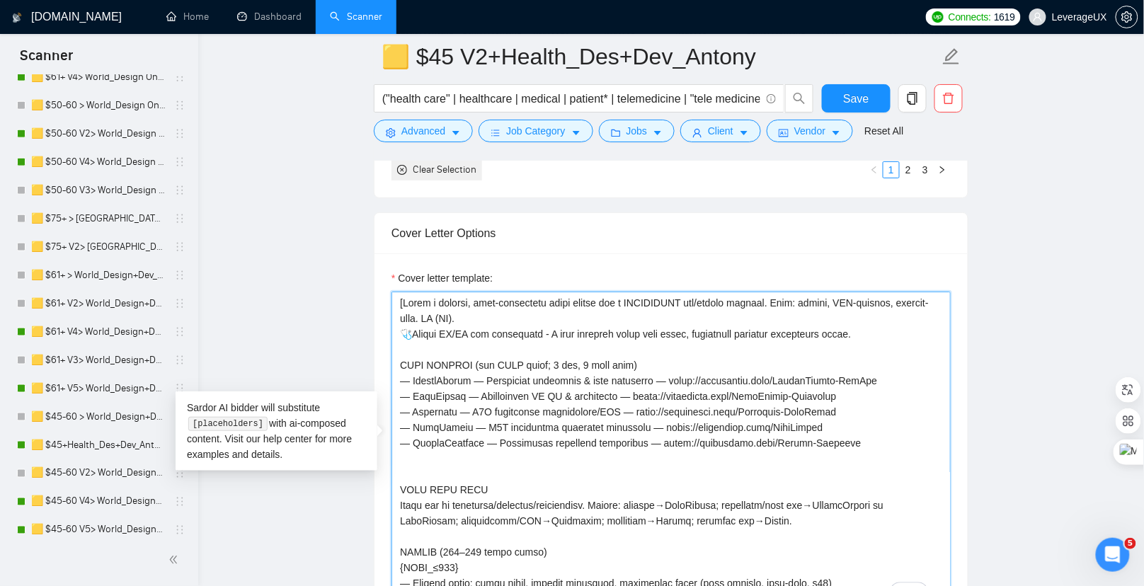
paste textarea "🩺"
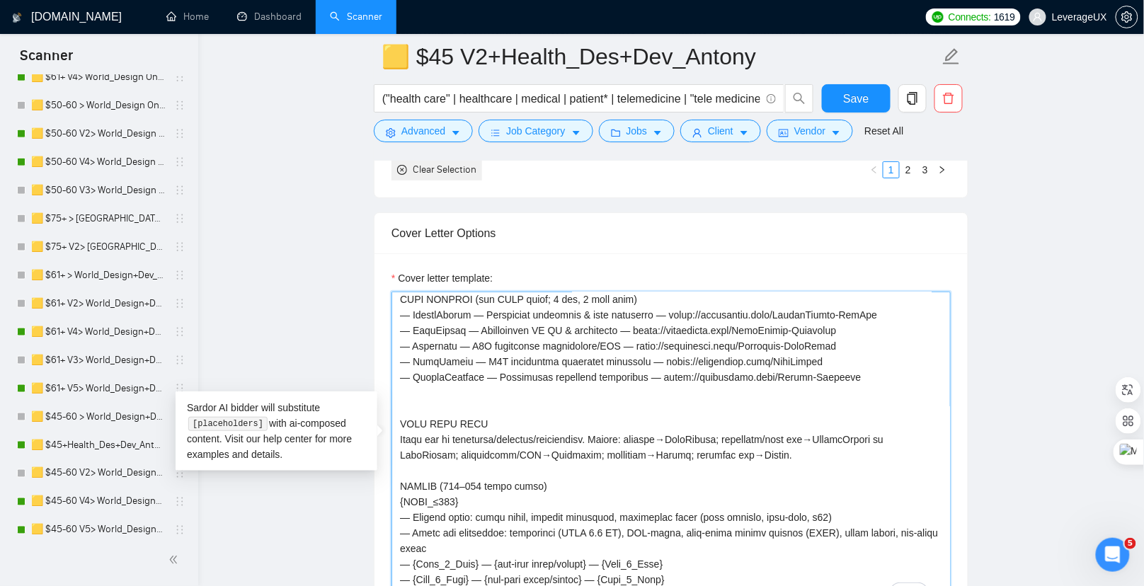
scroll to position [63, 0]
click at [413, 326] on textarea "Cover letter template:" at bounding box center [670, 451] width 559 height 319
paste textarea "🫀"
click at [411, 345] on textarea "Cover letter template:" at bounding box center [670, 451] width 559 height 319
paste textarea "🫀"
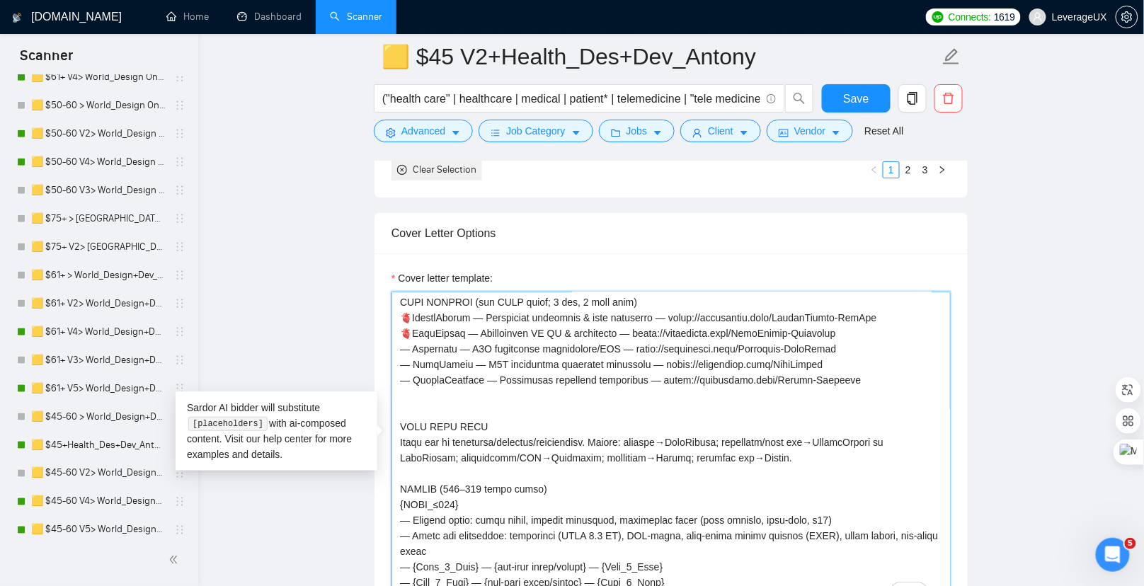
click at [412, 350] on textarea "Cover letter template:" at bounding box center [670, 451] width 559 height 319
paste textarea "🫀"
click at [413, 372] on textarea "Cover letter template:" at bounding box center [670, 451] width 559 height 319
click at [413, 358] on textarea "Cover letter template:" at bounding box center [670, 451] width 559 height 319
click at [411, 355] on textarea "Cover letter template:" at bounding box center [670, 451] width 559 height 319
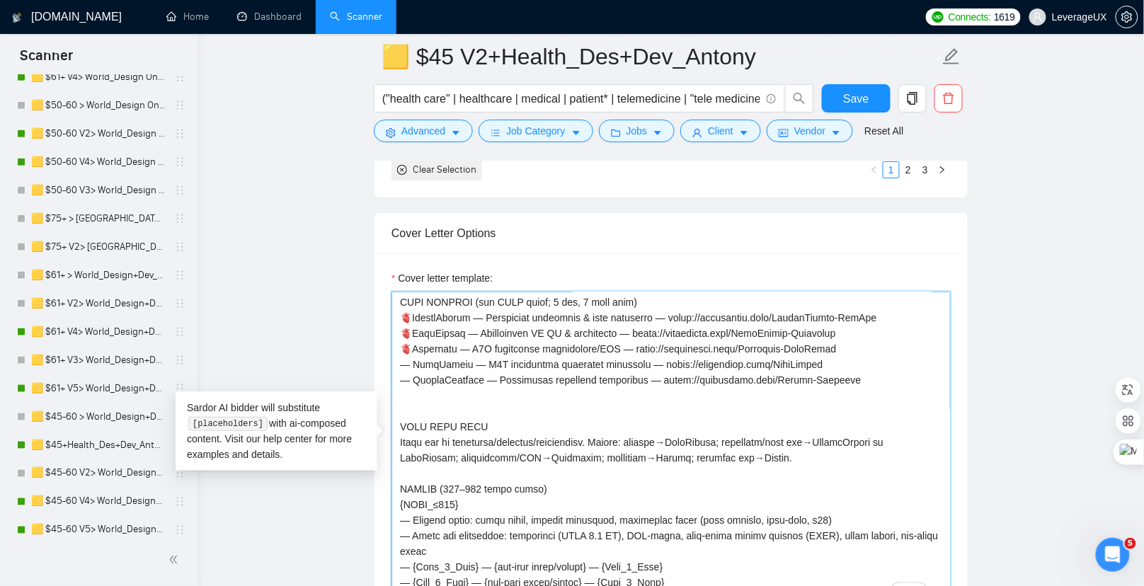
click at [411, 378] on textarea "Cover letter template:" at bounding box center [670, 451] width 559 height 319
click at [411, 374] on textarea "Cover letter template:" at bounding box center [670, 451] width 559 height 319
paste textarea "🫀"
click at [410, 389] on textarea "Cover letter template:" at bounding box center [670, 451] width 559 height 319
paste textarea "🫀"
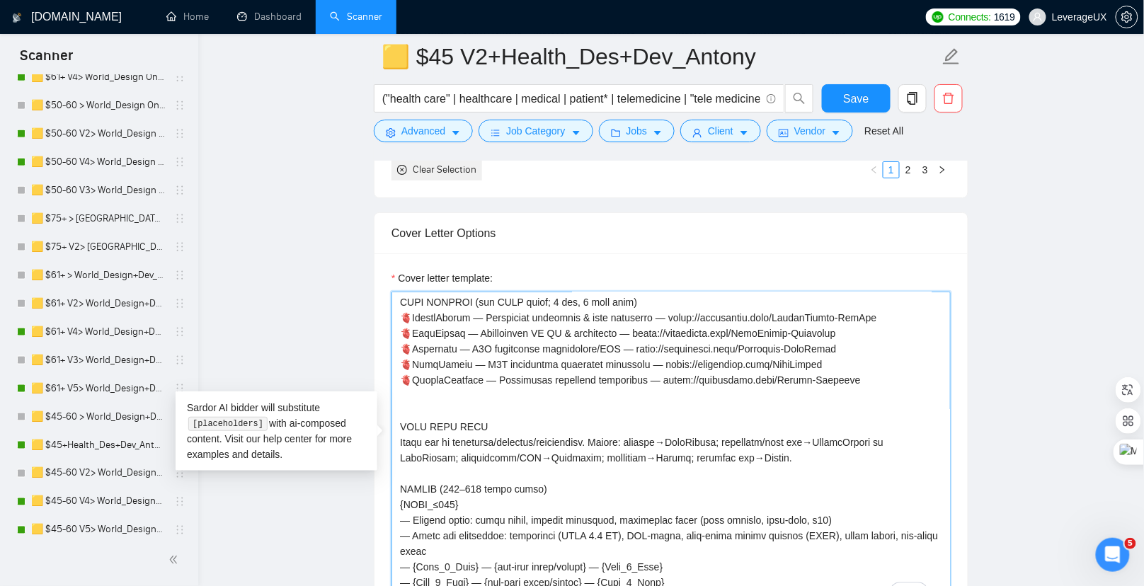
click at [475, 326] on textarea "Cover letter template:" at bounding box center [670, 451] width 559 height 319
click at [477, 340] on textarea "Cover letter template:" at bounding box center [670, 451] width 559 height 319
click at [469, 357] on textarea "Cover letter template:" at bounding box center [670, 451] width 559 height 319
click at [469, 370] on textarea "Cover letter template:" at bounding box center [670, 451] width 559 height 319
click at [489, 386] on textarea "Cover letter template:" at bounding box center [670, 451] width 559 height 319
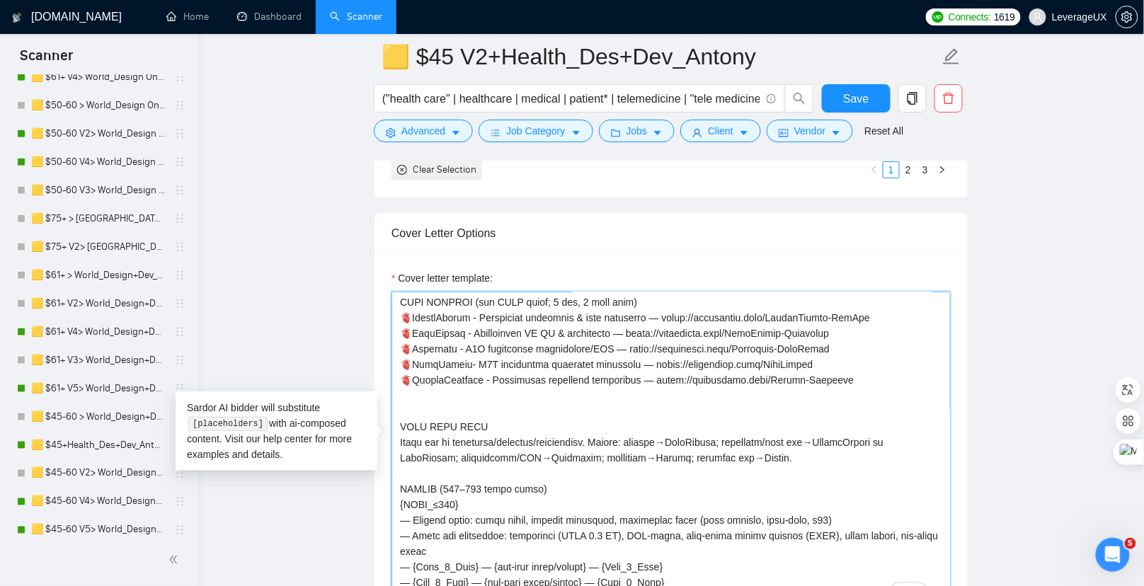
click at [443, 412] on textarea "Cover letter template:" at bounding box center [670, 451] width 559 height 319
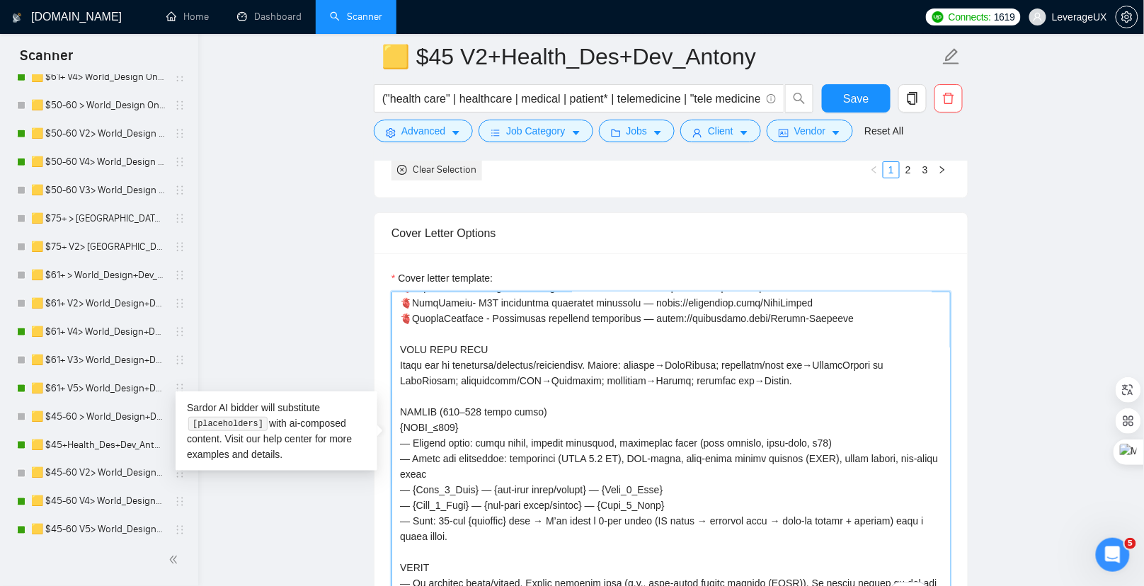
scroll to position [137, 0]
drag, startPoint x: 634, startPoint y: 496, endPoint x: 405, endPoint y: 401, distance: 247.8
click at [405, 401] on textarea "Cover letter template:" at bounding box center [670, 451] width 559 height 319
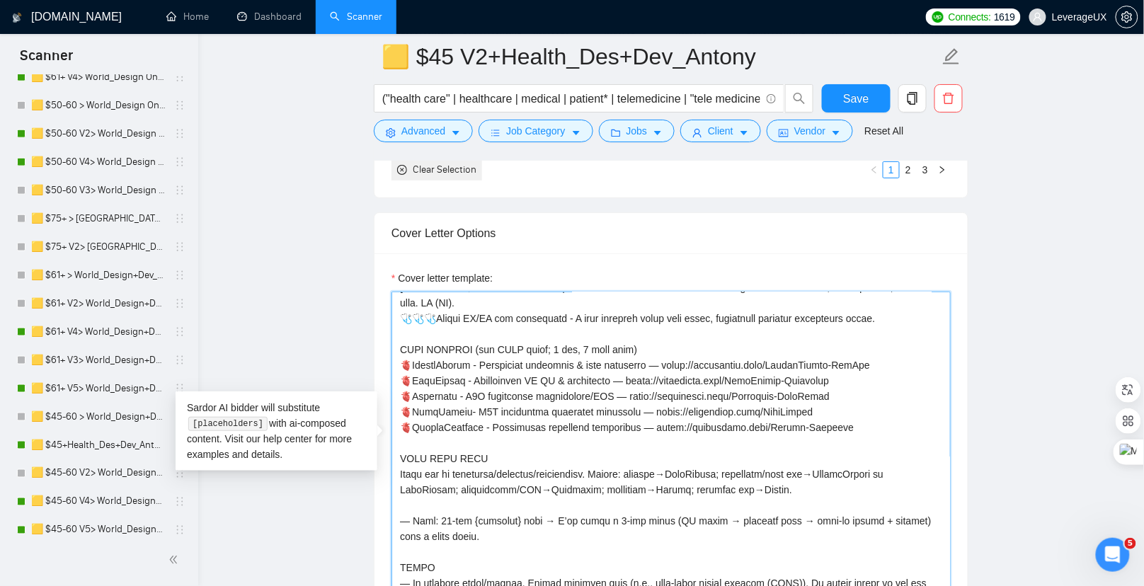
scroll to position [30, 0]
click at [412, 514] on textarea "Cover letter template:" at bounding box center [670, 451] width 559 height 319
click at [427, 514] on textarea "Cover letter template:" at bounding box center [670, 451] width 559 height 319
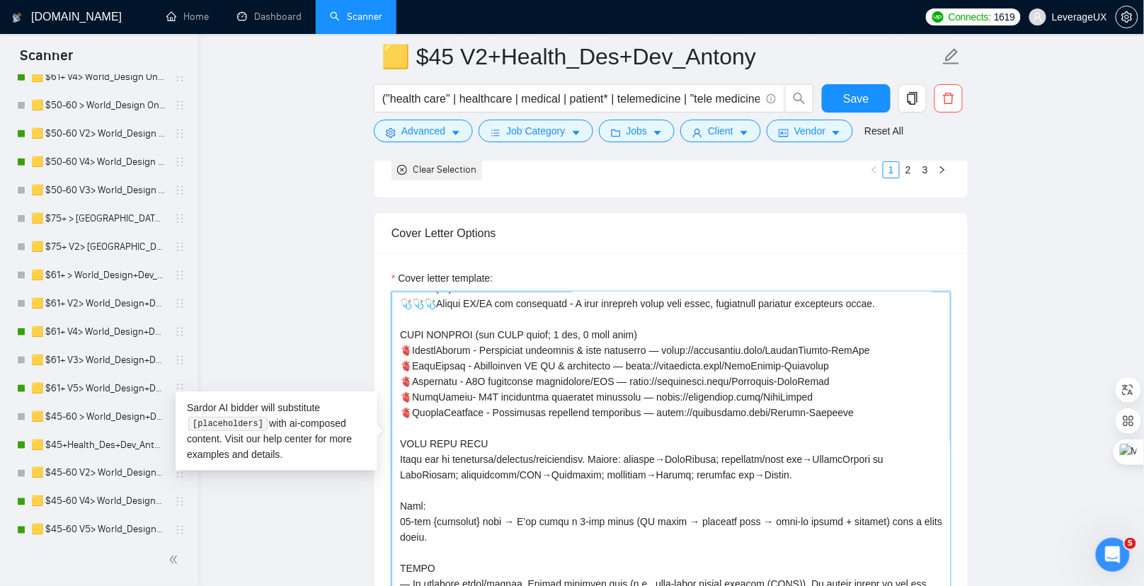
scroll to position [47, 0]
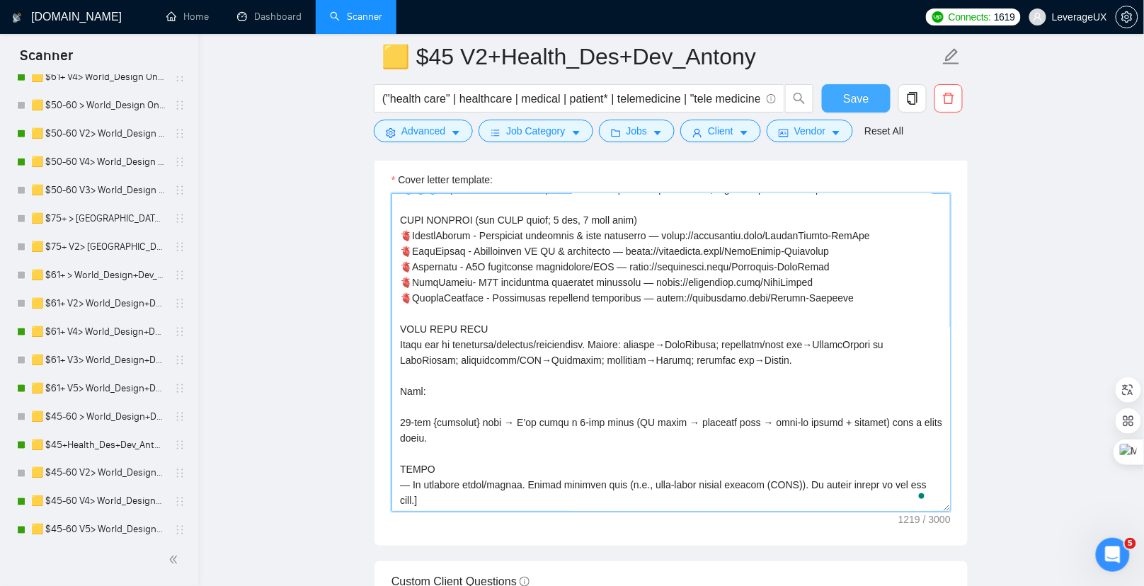
type textarea "[Write a concise, high-conversion cover letter for a HEALTHCARE web/mobile prod…"
click at [862, 103] on span "Save" at bounding box center [855, 99] width 25 height 18
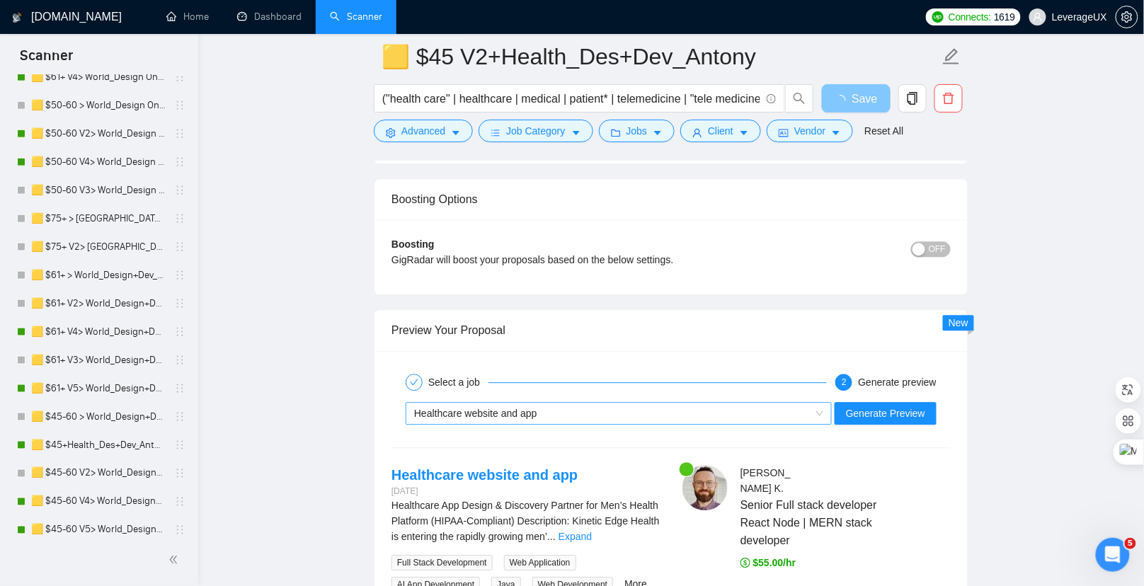
click at [666, 403] on div "Healthcare website and app" at bounding box center [612, 413] width 396 height 21
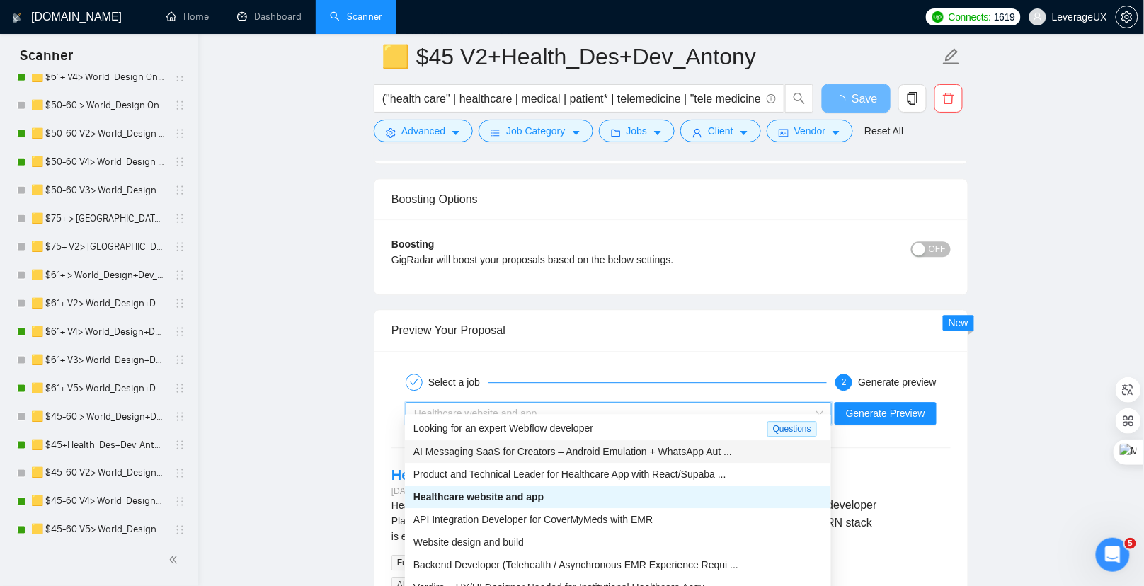
drag, startPoint x: 583, startPoint y: 448, endPoint x: 614, endPoint y: 446, distance: 31.2
click at [583, 448] on span "AI Messaging SaaS for Creators – Android Emulation + WhatsApp Aut ..." at bounding box center [572, 451] width 319 height 11
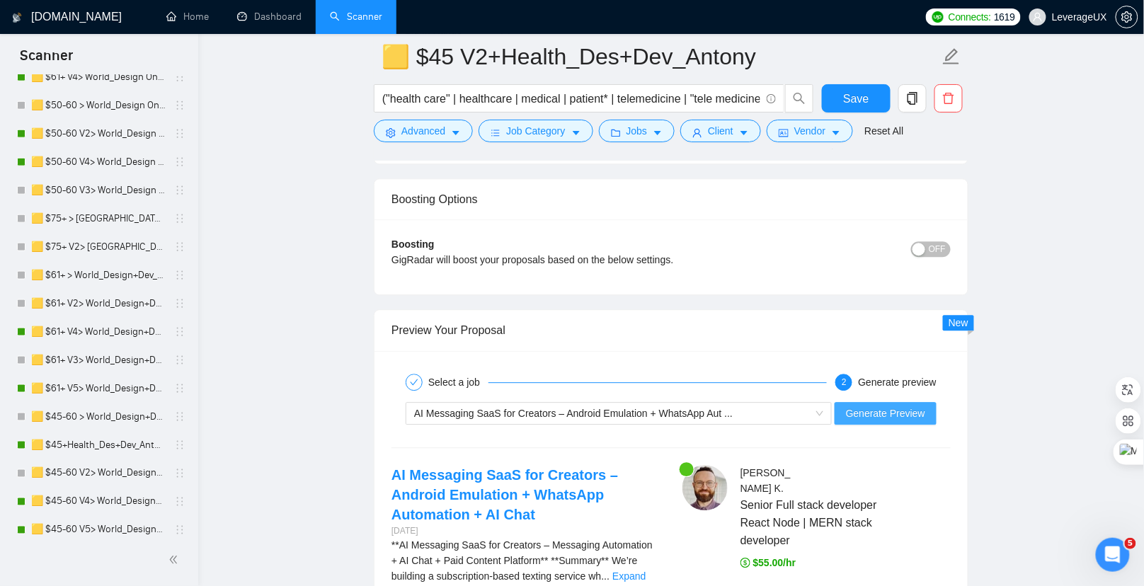
click at [903, 406] on span "Generate Preview" at bounding box center [885, 414] width 79 height 16
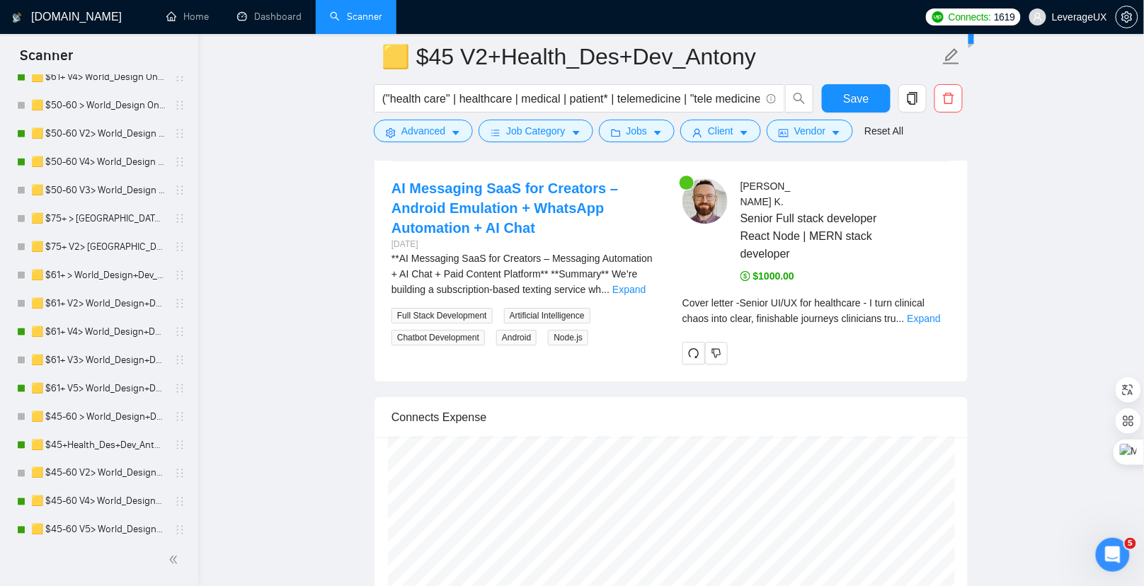
scroll to position [3033, 0]
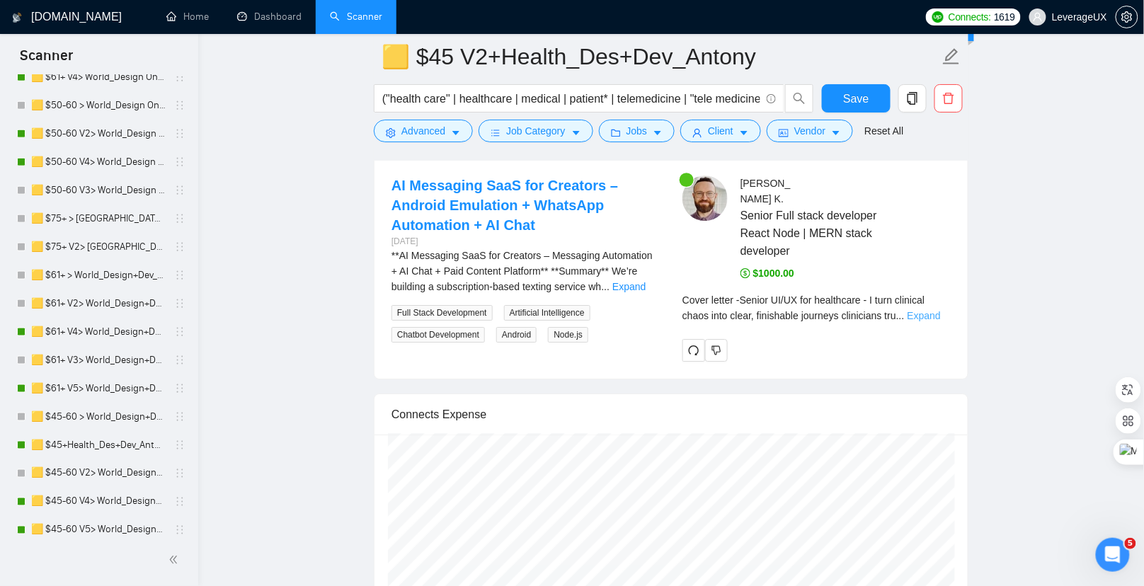
click at [935, 310] on link "Expand" at bounding box center [924, 315] width 33 height 11
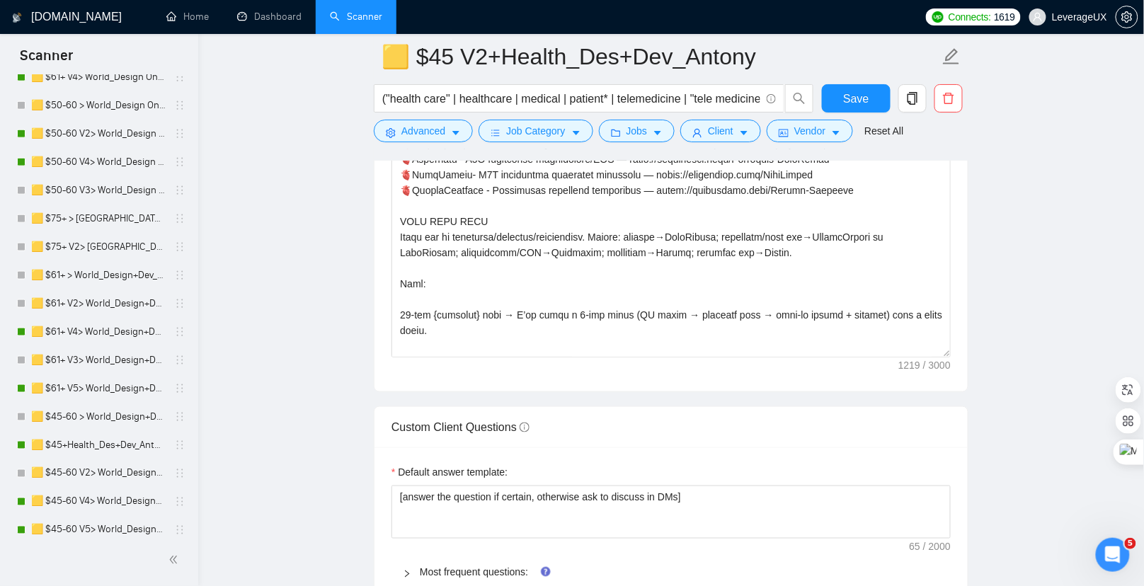
scroll to position [1623, 0]
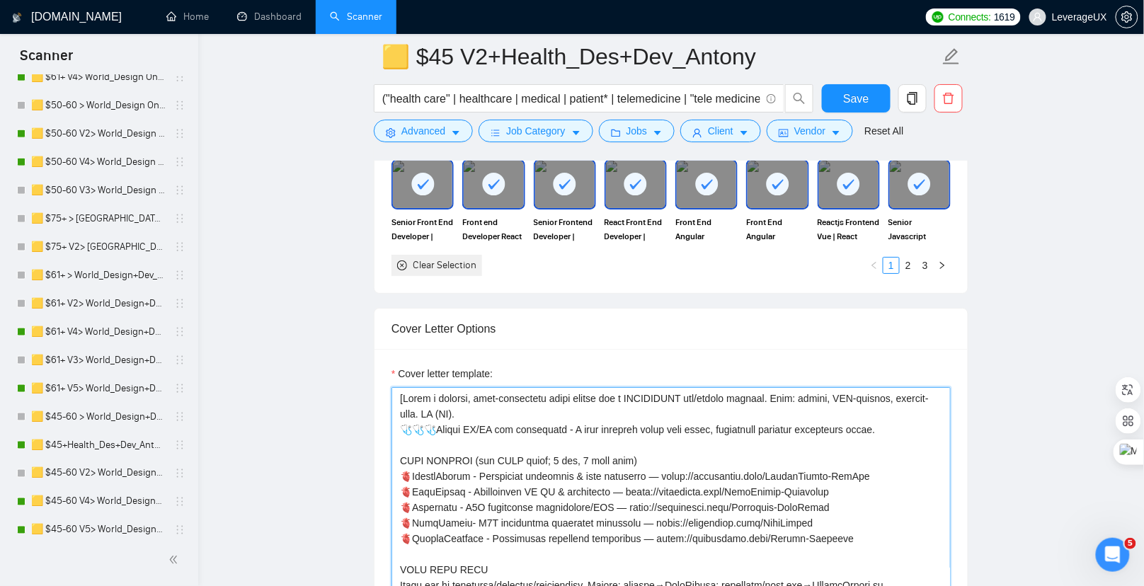
click at [475, 471] on textarea "Cover letter template:" at bounding box center [670, 546] width 559 height 319
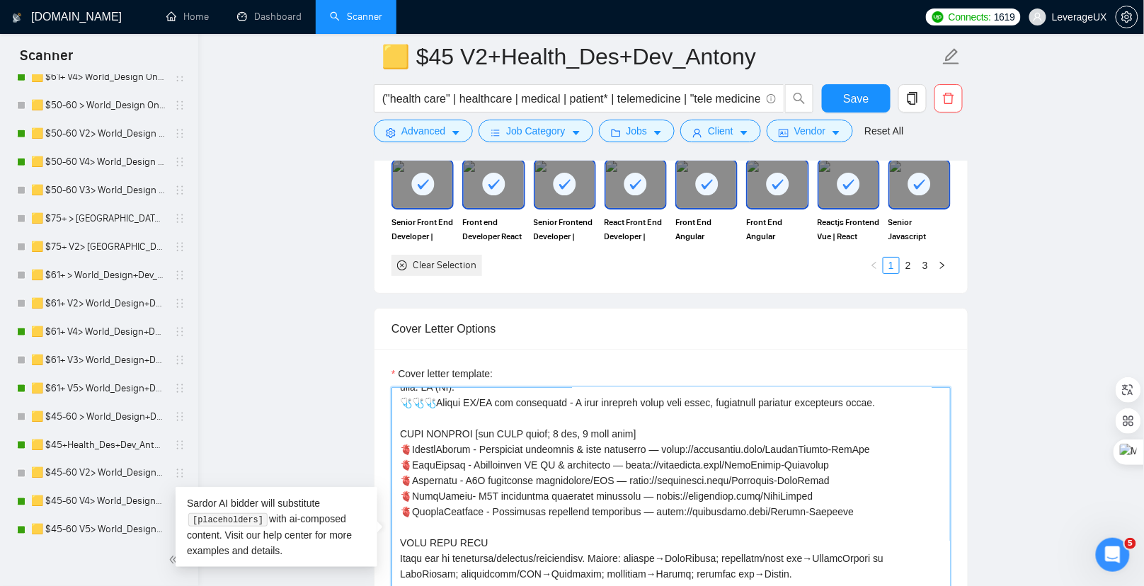
scroll to position [25, 0]
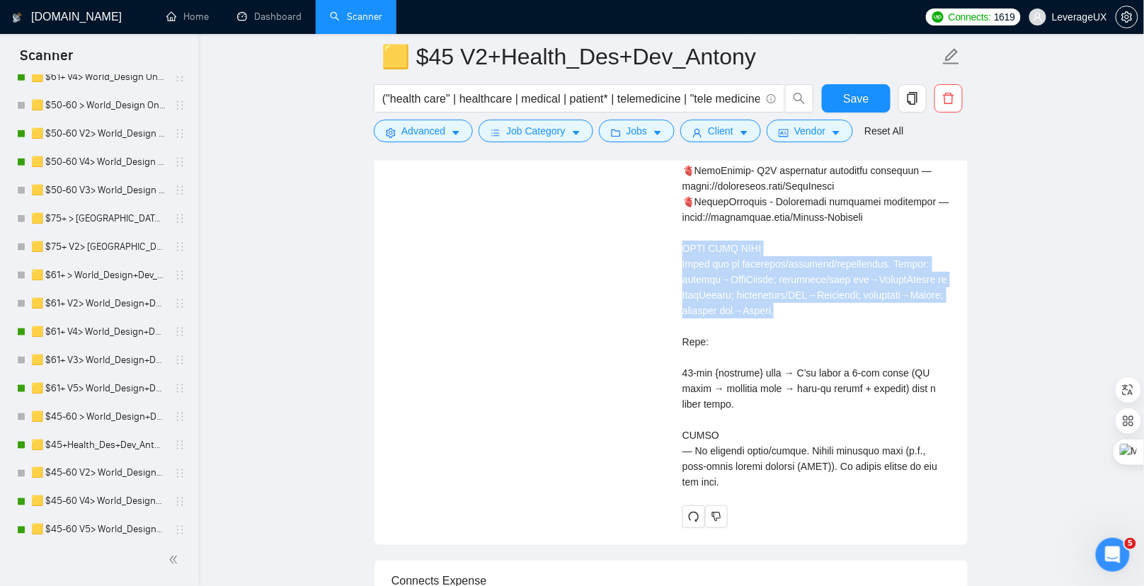
drag, startPoint x: 682, startPoint y: 222, endPoint x: 888, endPoint y: 285, distance: 214.9
click at [888, 286] on div "Cover letter" at bounding box center [816, 241] width 268 height 498
click at [561, 260] on div "AI Messaging SaaS for Creators – Android Emulation + WhatsApp Automation + AI C…" at bounding box center [671, 195] width 582 height 665
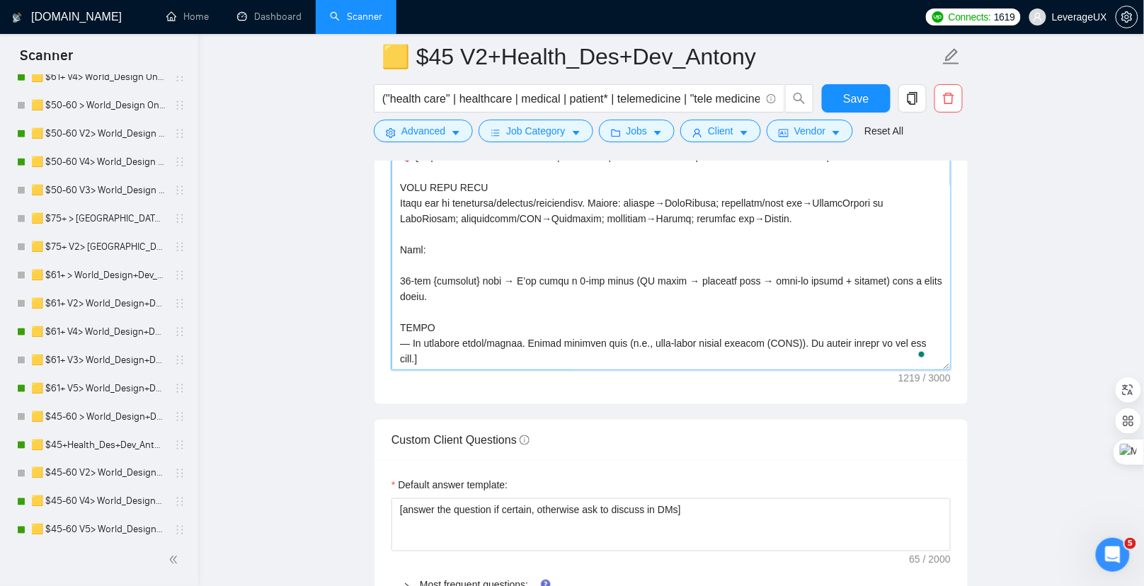
click at [466, 352] on textarea "Cover letter template:" at bounding box center [670, 211] width 559 height 319
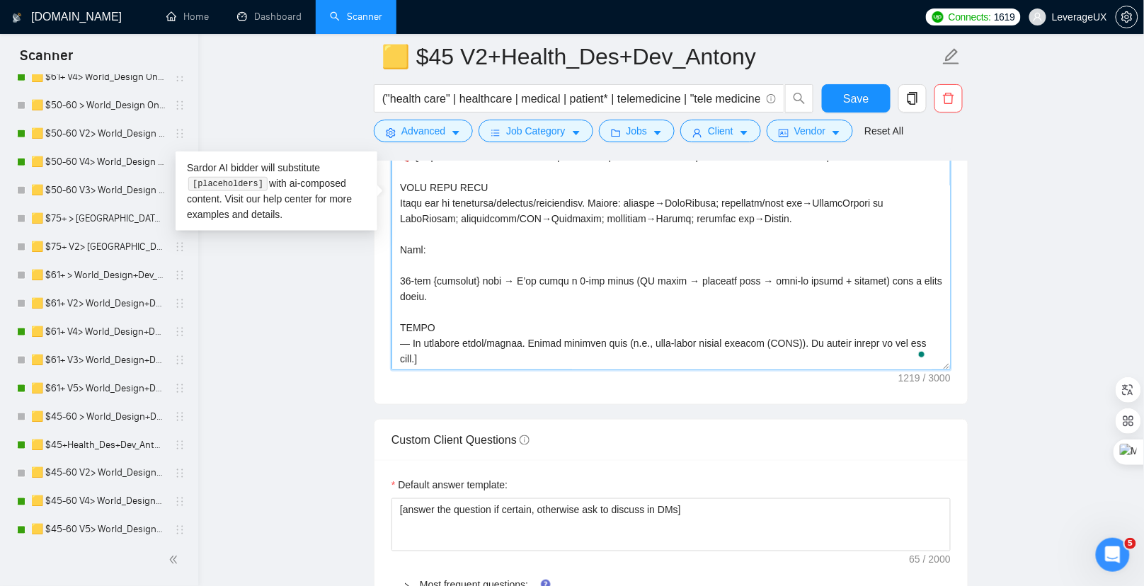
drag, startPoint x: 458, startPoint y: 350, endPoint x: 392, endPoint y: 322, distance: 71.4
click at [392, 321] on div "Cover Letter Options Cover letter template:" at bounding box center [671, 188] width 595 height 433
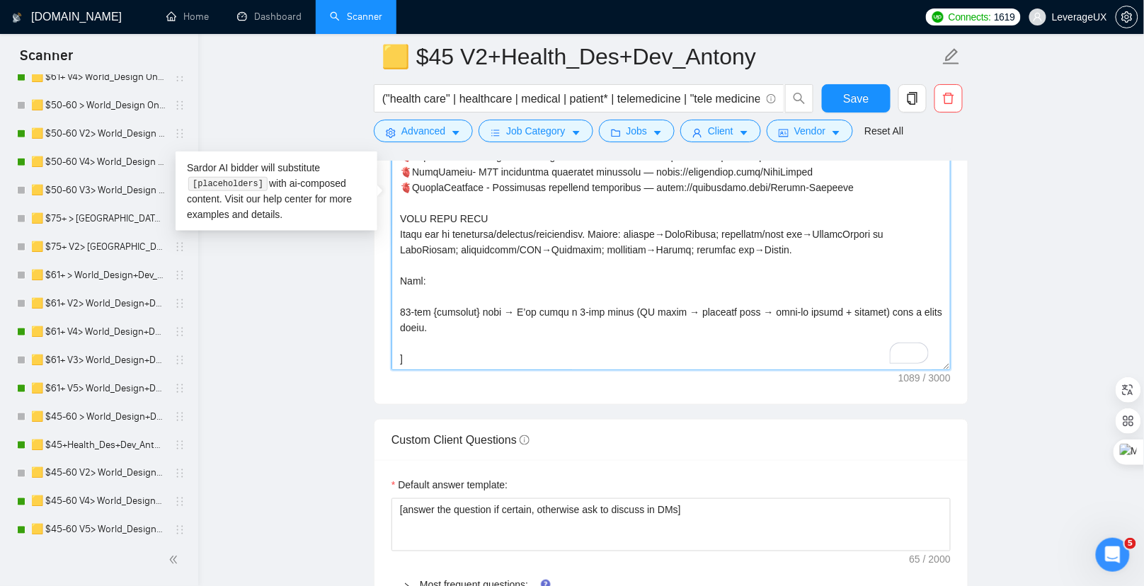
click at [396, 307] on div "Cover Letter Options Cover letter template:" at bounding box center [671, 188] width 595 height 433
paste textarea "Quick start: UX audit → priority flow → high-fi screen in a 7-day pilot — shall…"
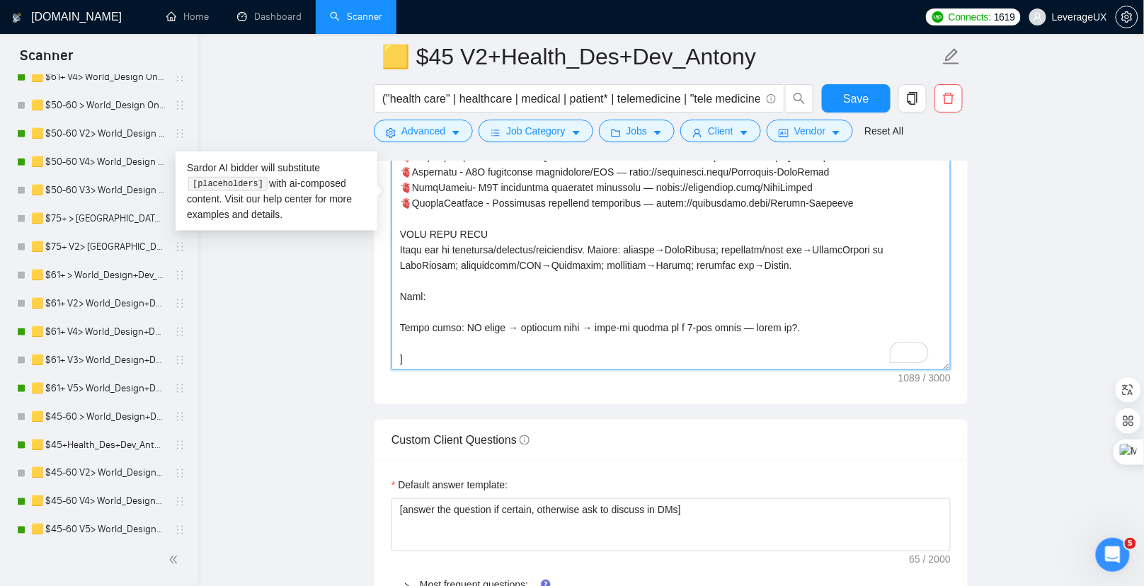
scroll to position [16, 0]
click at [428, 300] on textarea "Cover letter template:" at bounding box center [670, 211] width 559 height 319
drag, startPoint x: 432, startPoint y: 292, endPoint x: 391, endPoint y: 227, distance: 76.4
click at [391, 227] on div "Cover Letter Options Cover letter template:" at bounding box center [671, 188] width 595 height 433
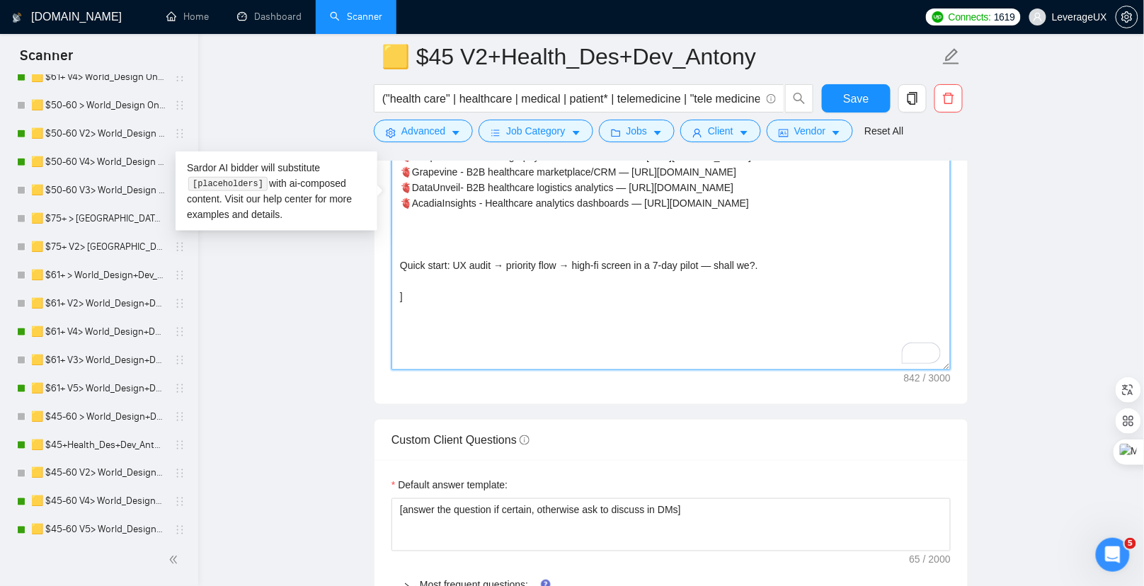
scroll to position [0, 0]
click at [721, 259] on textarea "[Write a concise, high-conversion cover letter for a HEALTHCARE web/mobile prod…" at bounding box center [670, 211] width 559 height 319
drag, startPoint x: 450, startPoint y: 259, endPoint x: 395, endPoint y: 256, distance: 54.6
click at [394, 256] on div "Cover Letter Options Cover letter template: [Write a concise, high-conversion c…" at bounding box center [671, 188] width 595 height 433
drag, startPoint x: 456, startPoint y: 260, endPoint x: 350, endPoint y: 248, distance: 106.9
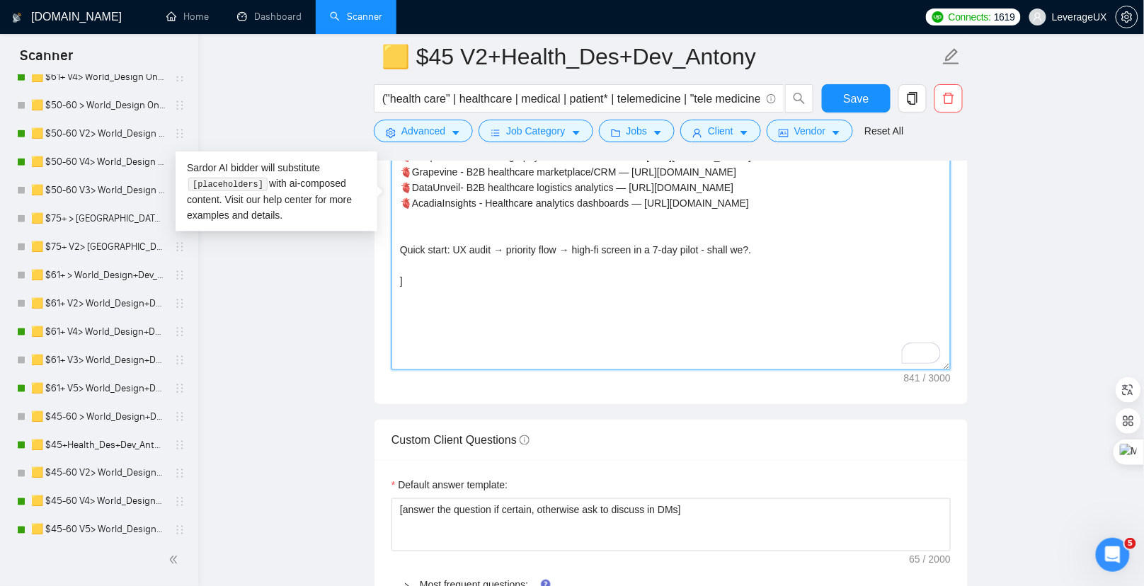
click at [350, 248] on main "🟨 $45 V2+Health_Des+Dev_Antony ("health care" | healthcare | medical | patient*…" at bounding box center [671, 410] width 900 height 4625
click at [418, 254] on textarea "[Write a concise, high-conversion cover letter for a HEALTHCARE web/mobile prod…" at bounding box center [670, 211] width 559 height 319
drag, startPoint x: 447, startPoint y: 258, endPoint x: 392, endPoint y: 255, distance: 55.3
click at [392, 255] on div "Cover Letter Options Cover letter template: [Write a concise, high-conversion c…" at bounding box center [671, 188] width 595 height 433
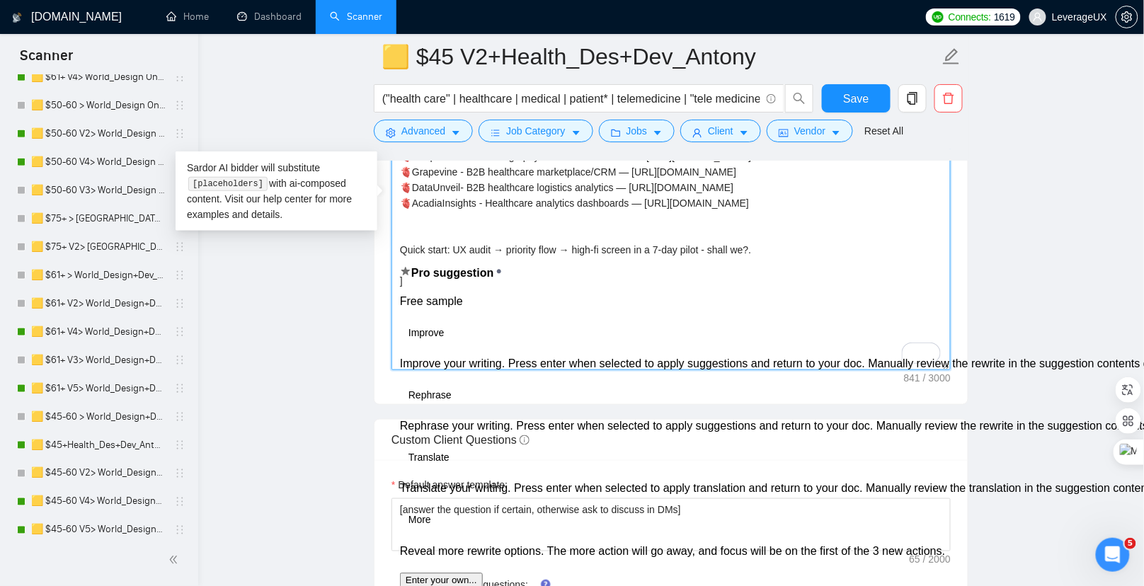
paste textarea "𝗤𝘂𝗶𝗰𝗸 𝘀𝘁𝗮𝗿𝘁"
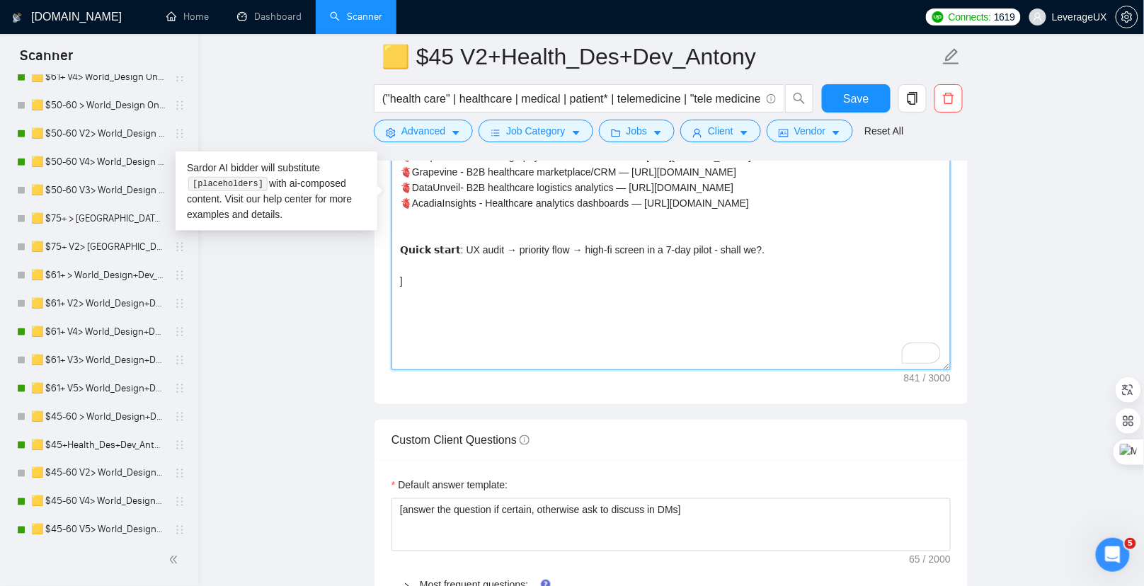
click at [777, 261] on textarea "[Write a concise, high-conversion cover letter for a HEALTHCARE web/mobile prod…" at bounding box center [670, 211] width 559 height 319
type textarea "[Write a concise, high-conversion cover letter for a HEALTHCARE web/mobile prod…"
click at [854, 88] on button "Save" at bounding box center [856, 98] width 69 height 28
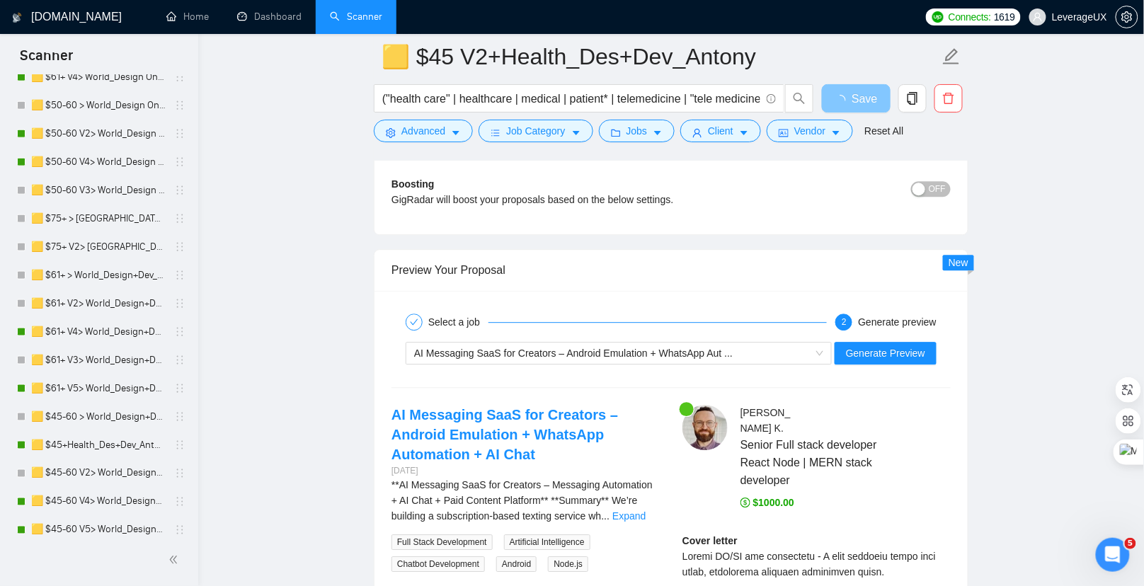
scroll to position [2914, 0]
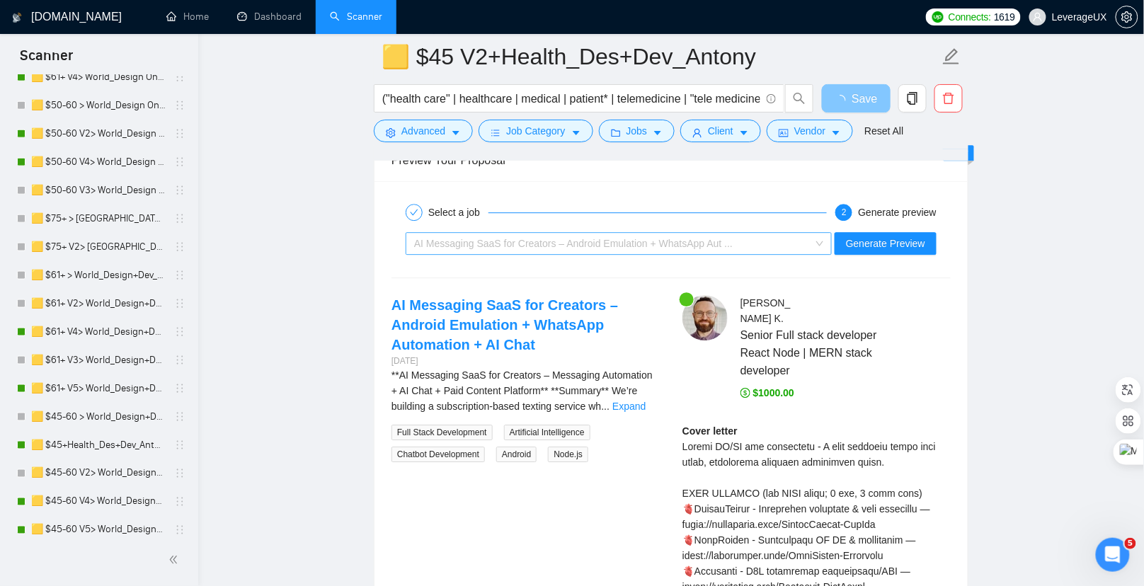
click at [622, 238] on span "AI Messaging SaaS for Creators – Android Emulation + WhatsApp Aut ..." at bounding box center [573, 243] width 319 height 11
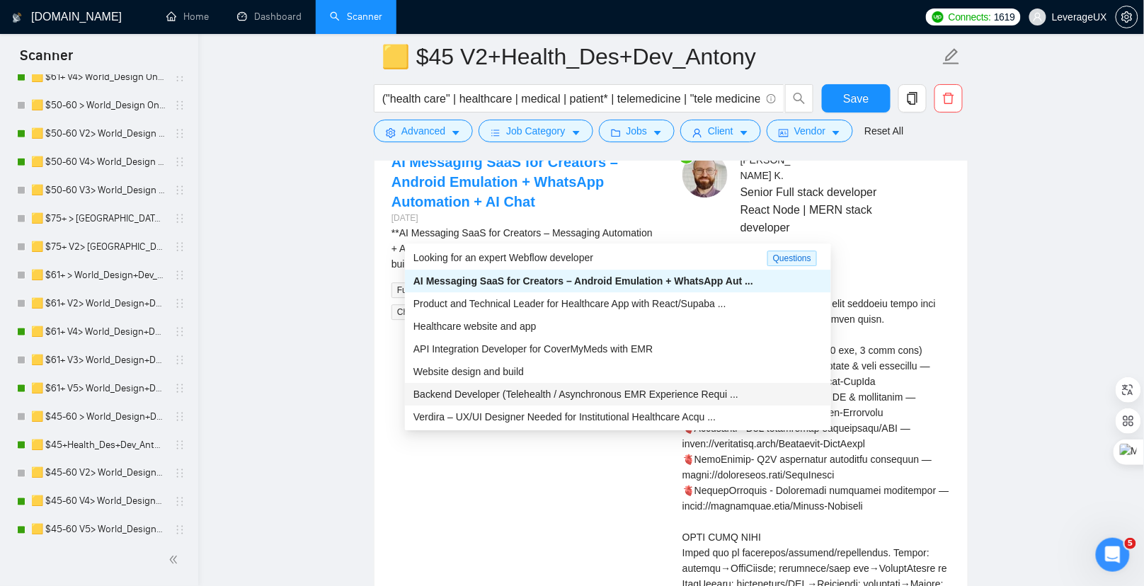
click at [559, 389] on span "Backend Developer (Telehealth / Asynchronous EMR Experience Requi ..." at bounding box center [575, 394] width 325 height 11
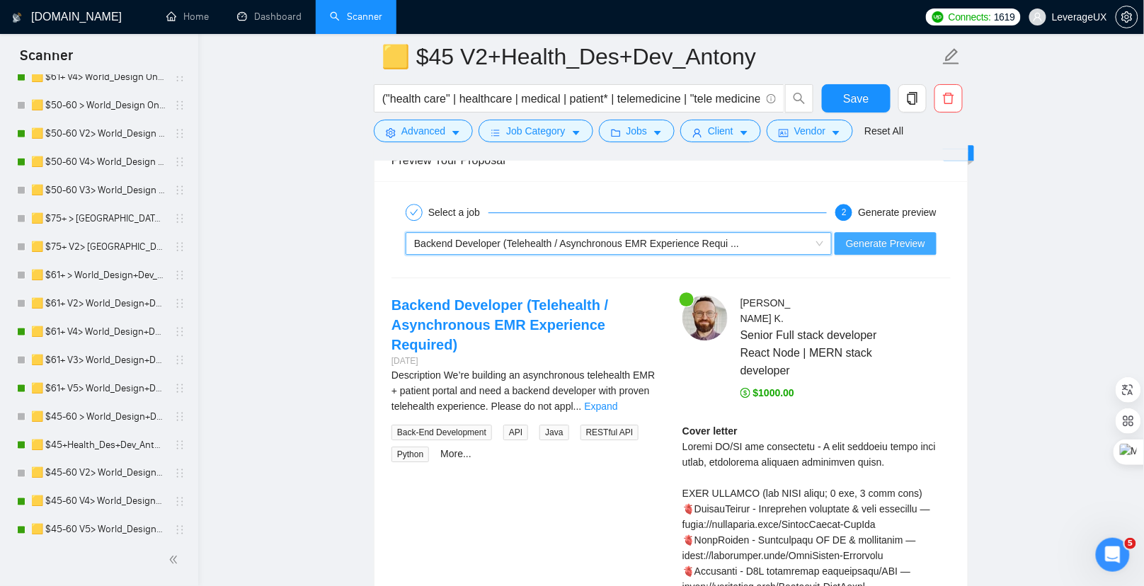
click at [874, 236] on span "Generate Preview" at bounding box center [885, 244] width 79 height 16
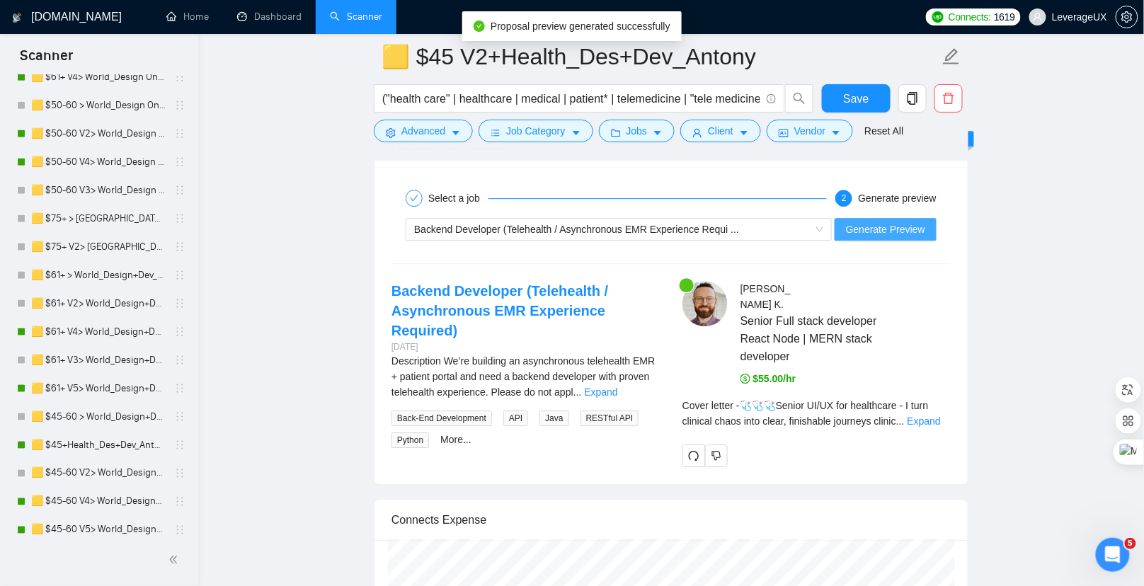
scroll to position [2933, 0]
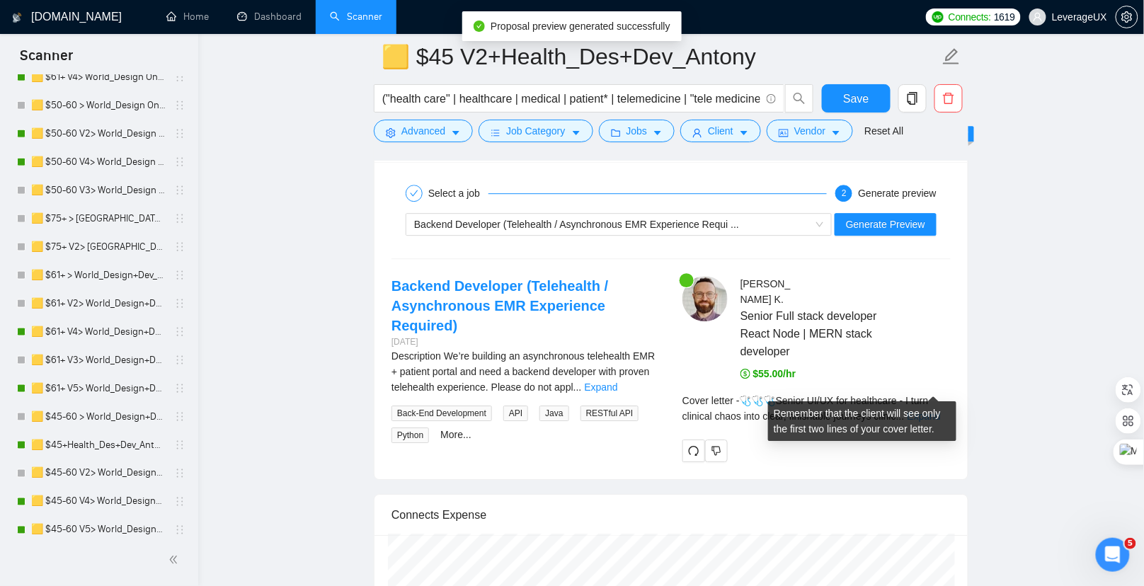
click at [932, 411] on link "Expand" at bounding box center [924, 416] width 33 height 11
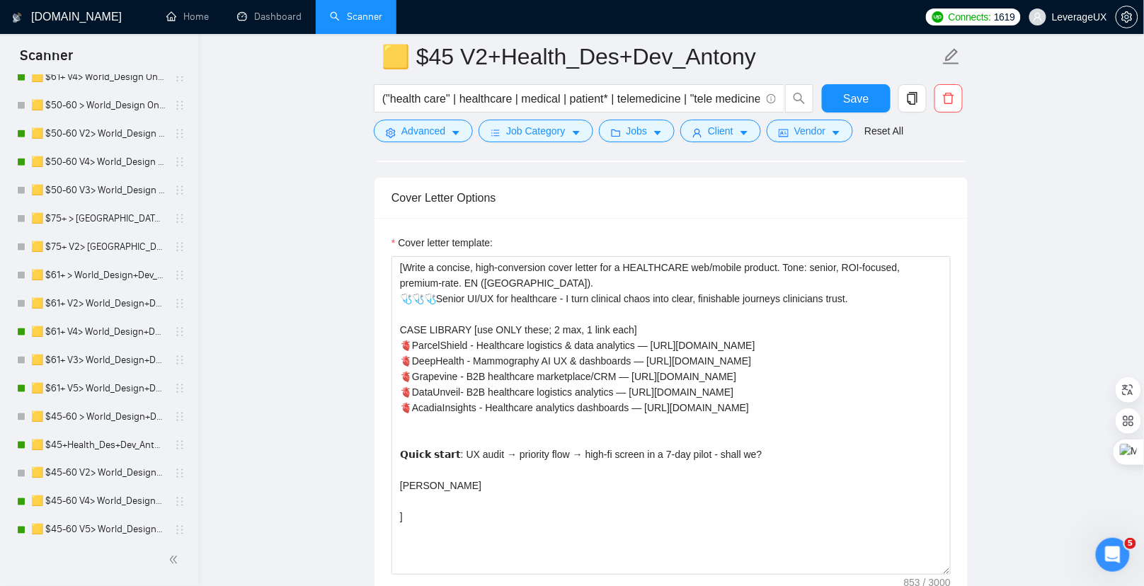
scroll to position [1776, 0]
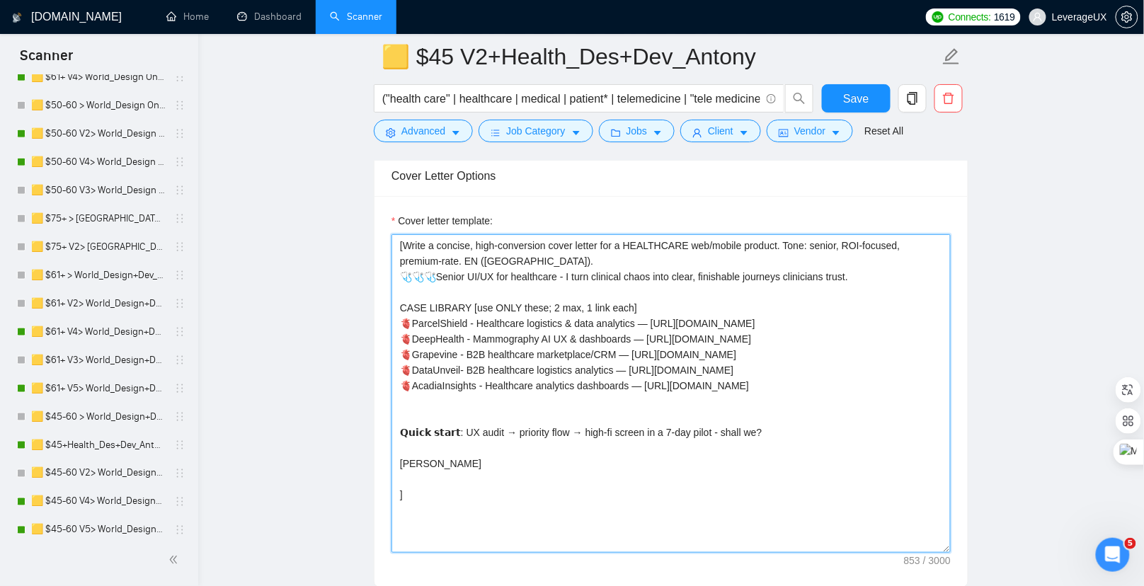
click at [558, 317] on textarea "[Write a concise, high-conversion cover letter for a HEALTHCARE web/mobile prod…" at bounding box center [670, 393] width 559 height 319
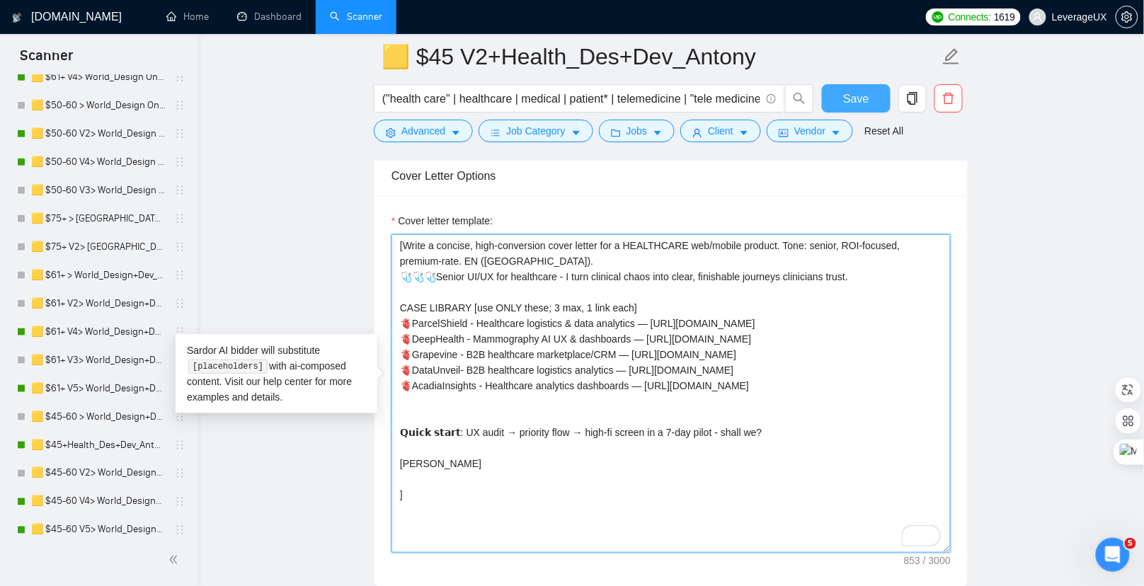
type textarea "[Write a concise, high-conversion cover letter for a HEALTHCARE web/mobile prod…"
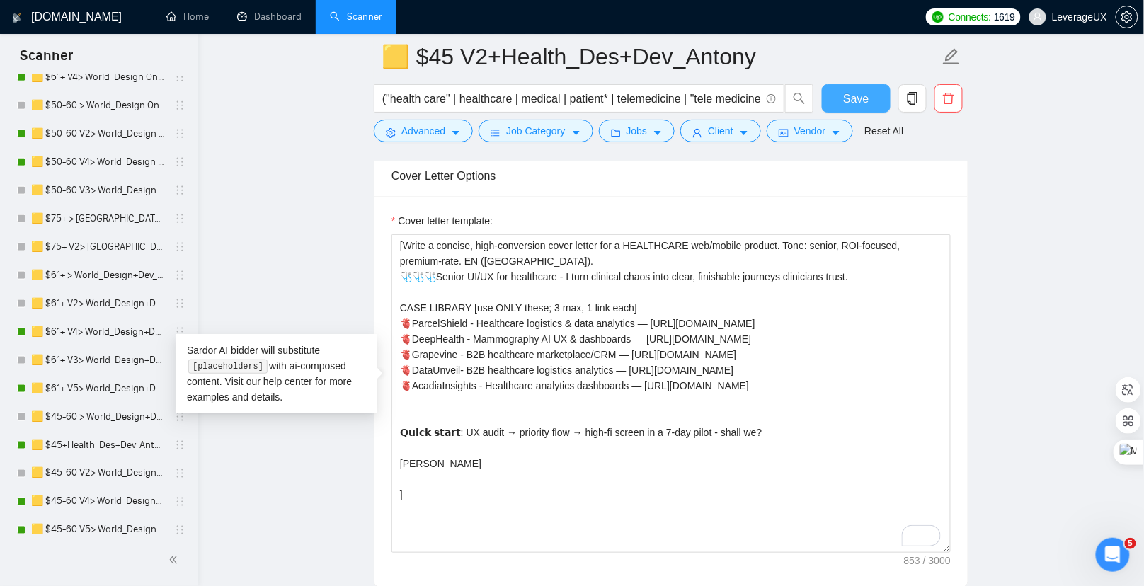
click at [858, 94] on span "Save" at bounding box center [855, 99] width 25 height 18
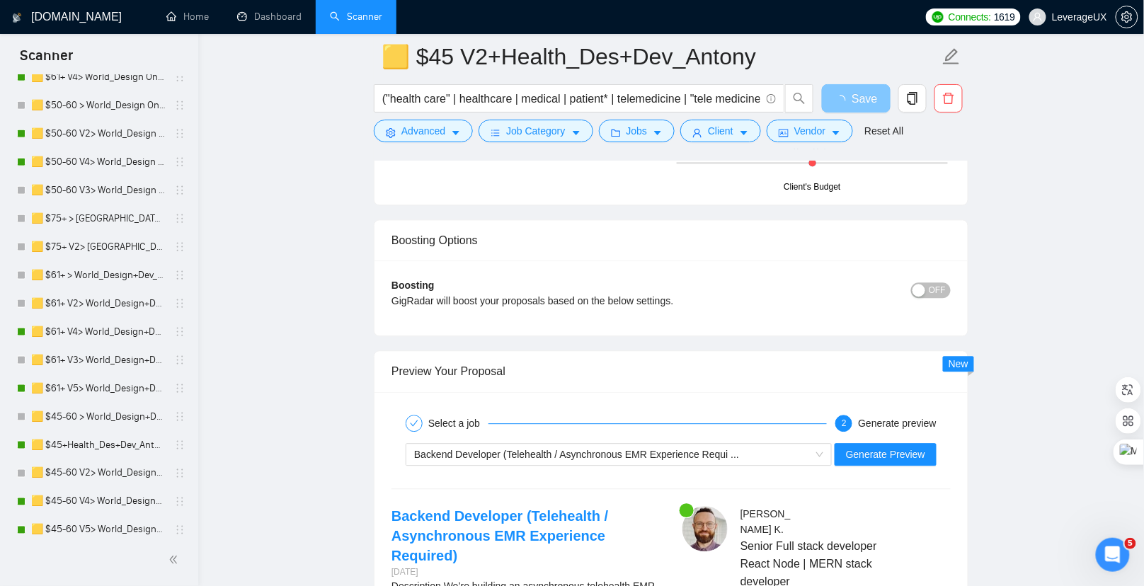
scroll to position [2761, 0]
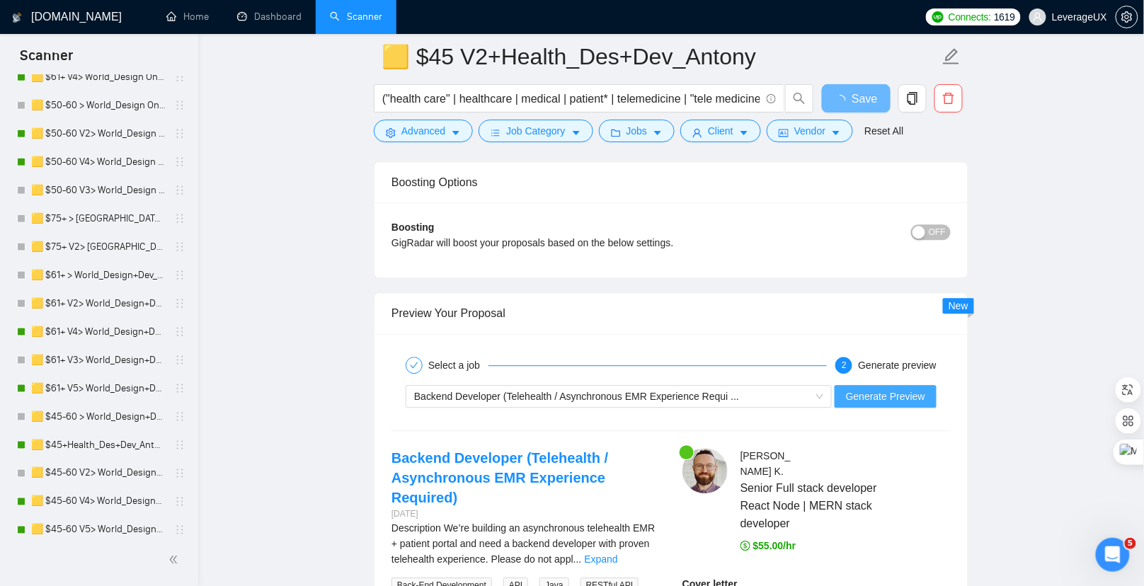
click at [892, 389] on span "Generate Preview" at bounding box center [885, 397] width 79 height 16
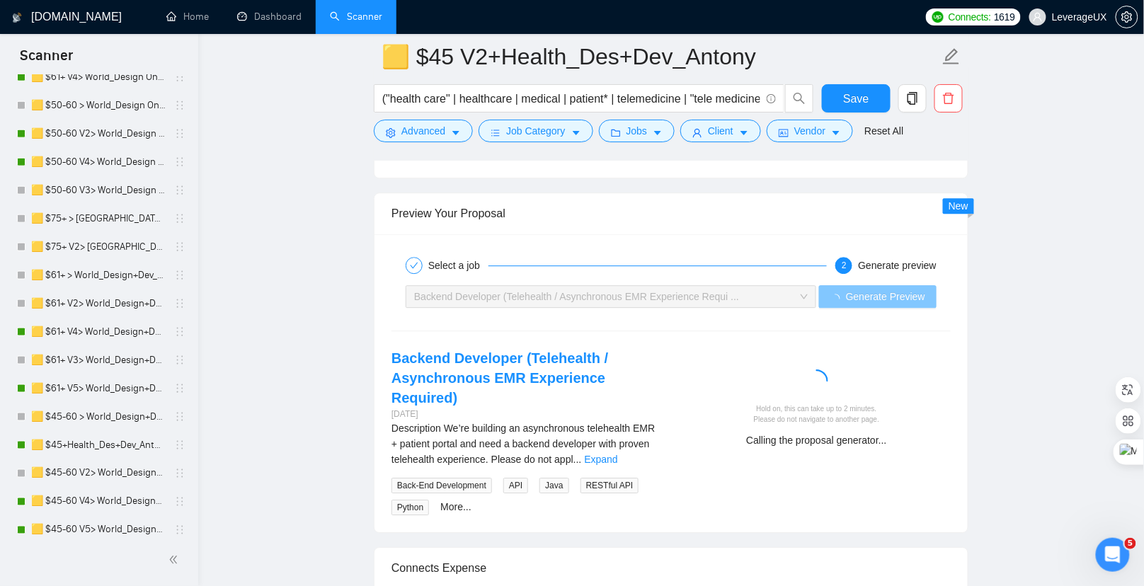
scroll to position [2861, 0]
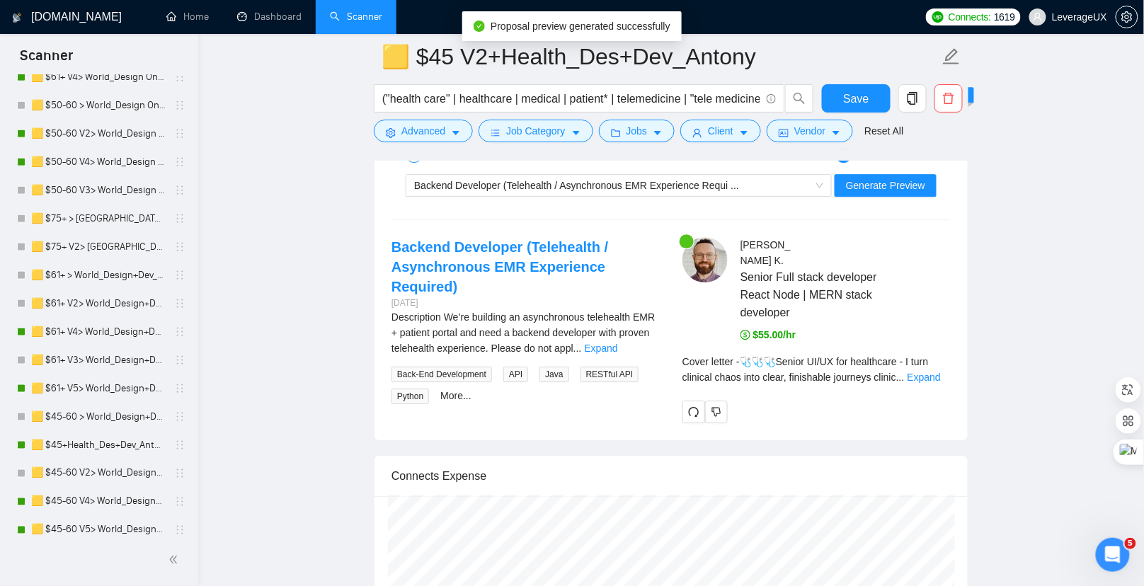
scroll to position [2996, 0]
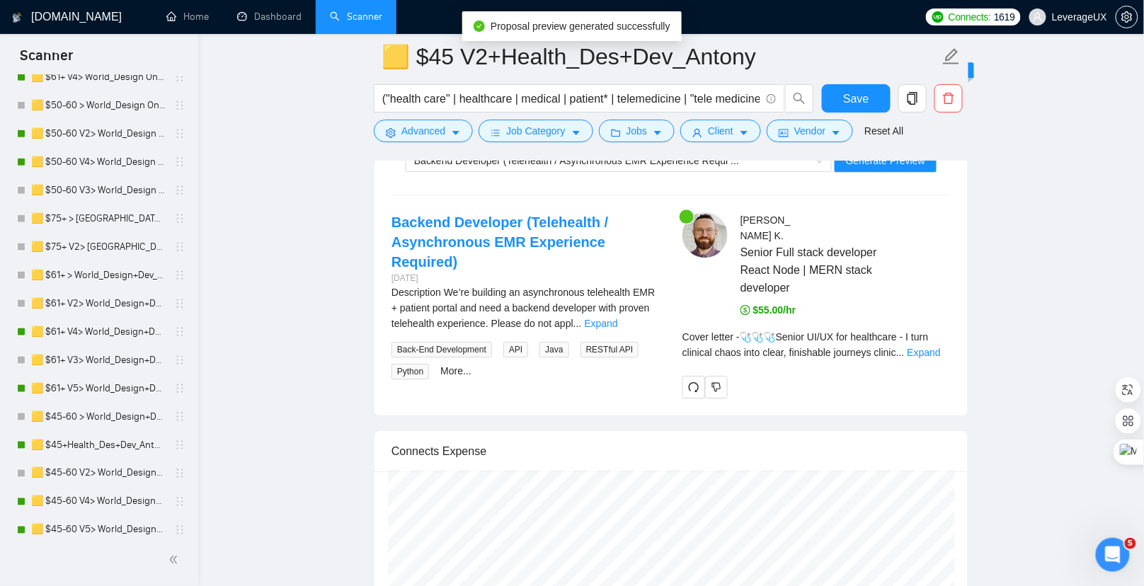
click at [930, 331] on div "Cover letter - 🩺🩺🩺Senior UI/UX for healthcare - I turn clinical chaos into clea…" at bounding box center [816, 349] width 268 height 41
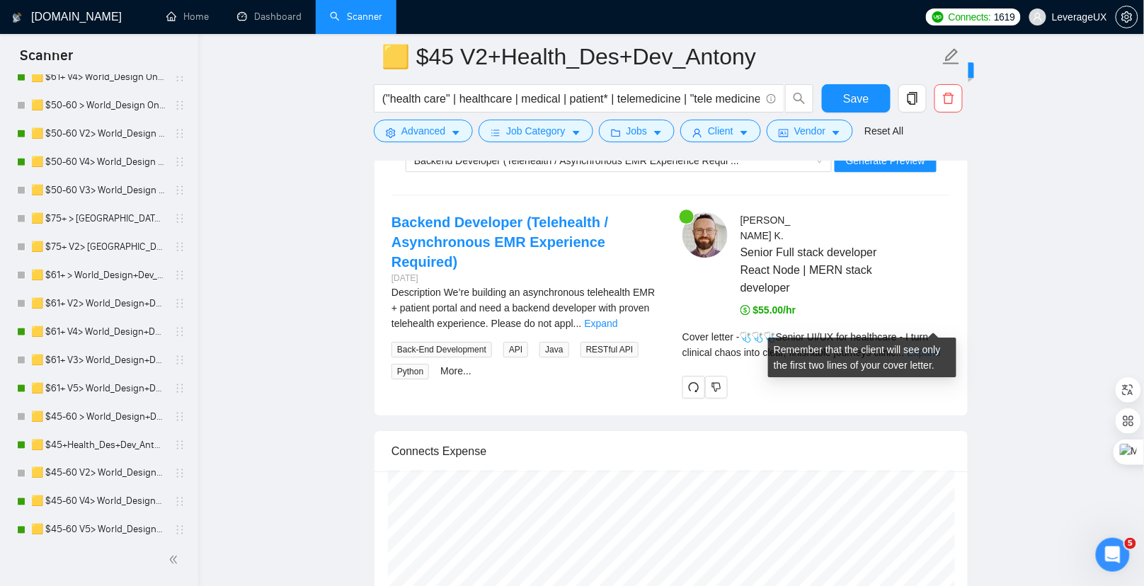
click at [930, 347] on link "Expand" at bounding box center [924, 352] width 33 height 11
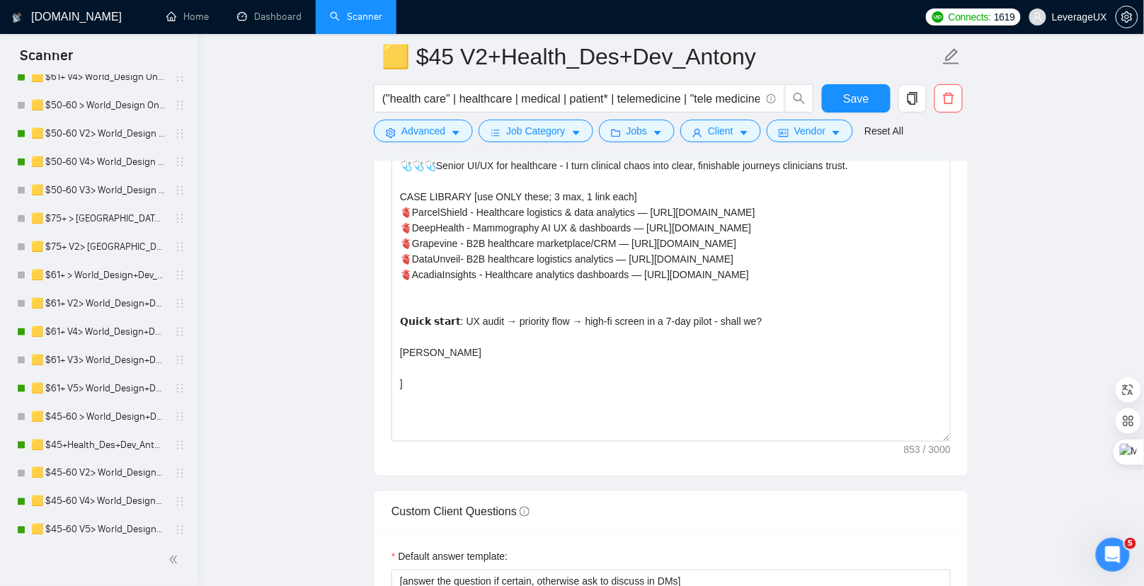
scroll to position [1770, 0]
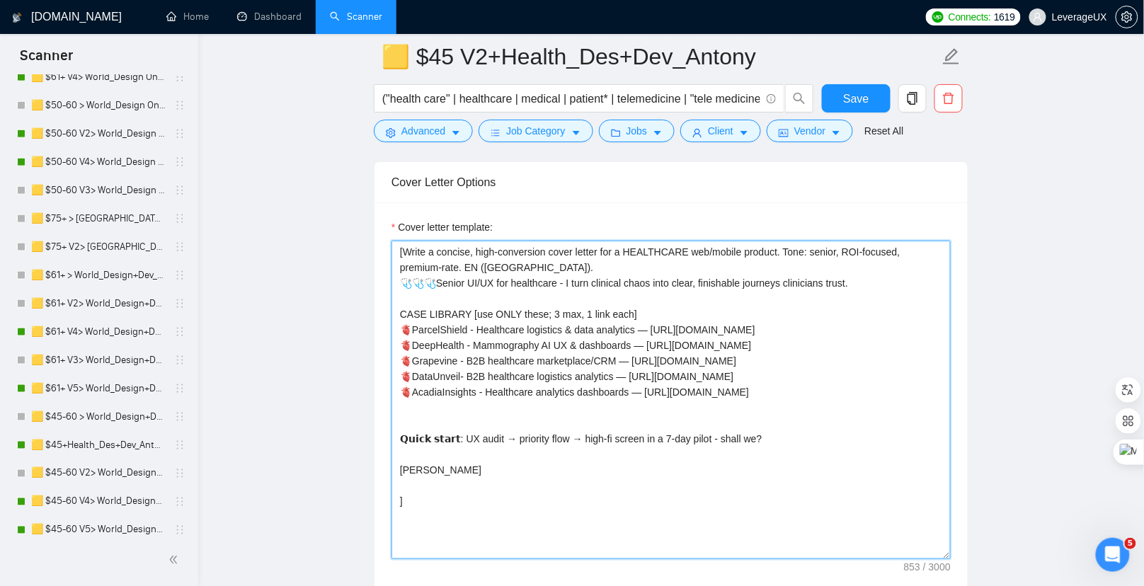
click at [580, 324] on textarea "[Write a concise, high-conversion cover letter for a HEALTHCARE web/mobile prod…" at bounding box center [670, 400] width 559 height 319
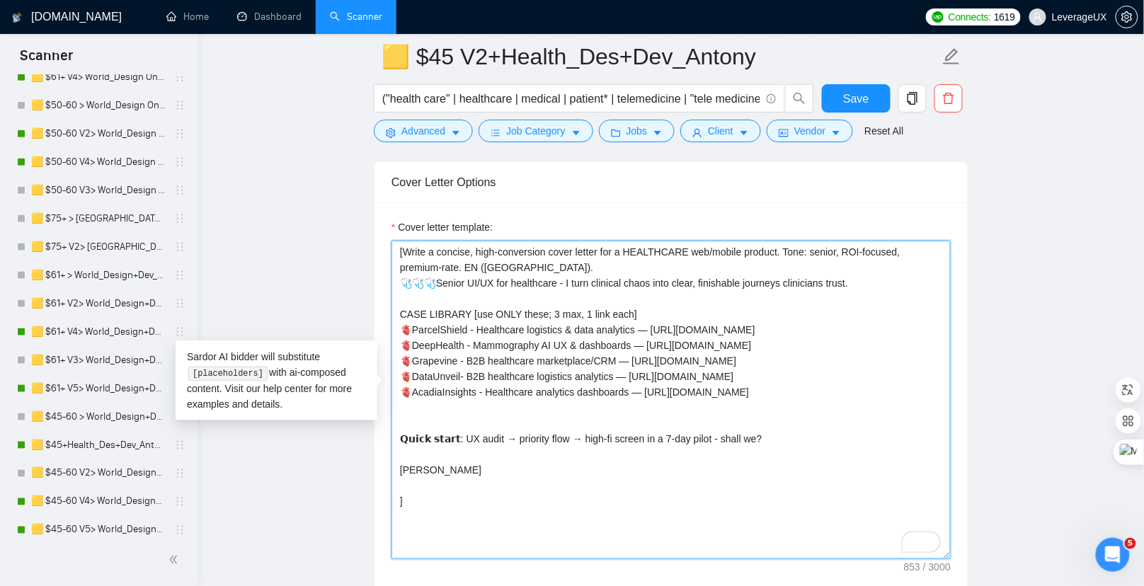
click at [634, 322] on textarea "[Write a concise, high-conversion cover letter for a HEALTHCARE web/mobile prod…" at bounding box center [670, 400] width 559 height 319
type textarea "[Write a concise, high-conversion cover letter for a HEALTHCARE web/mobile prod…"
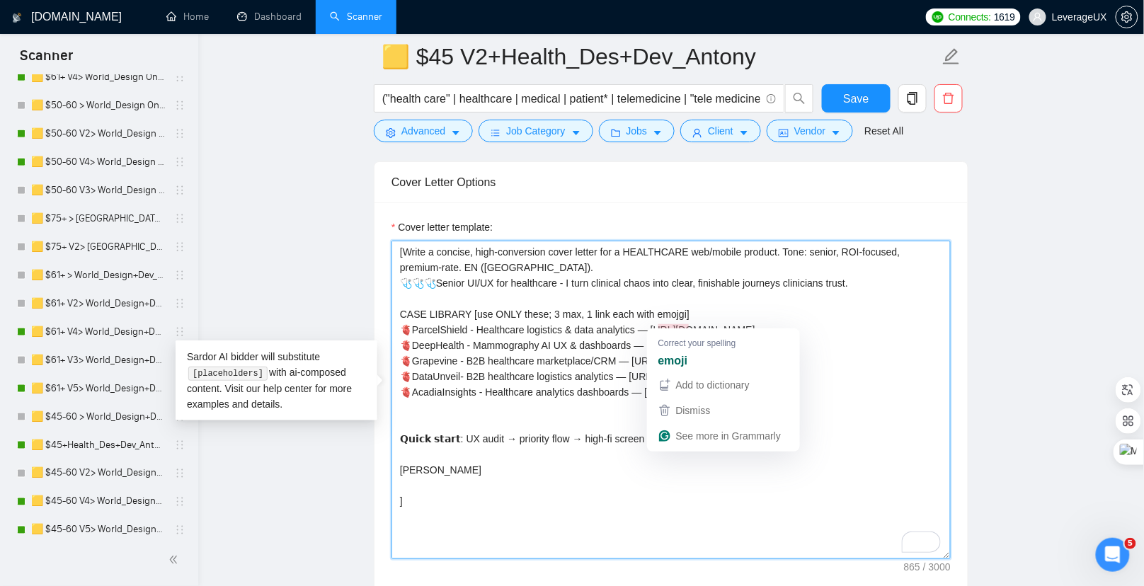
click at [675, 372] on button "Add to dictionary" at bounding box center [723, 384] width 147 height 25
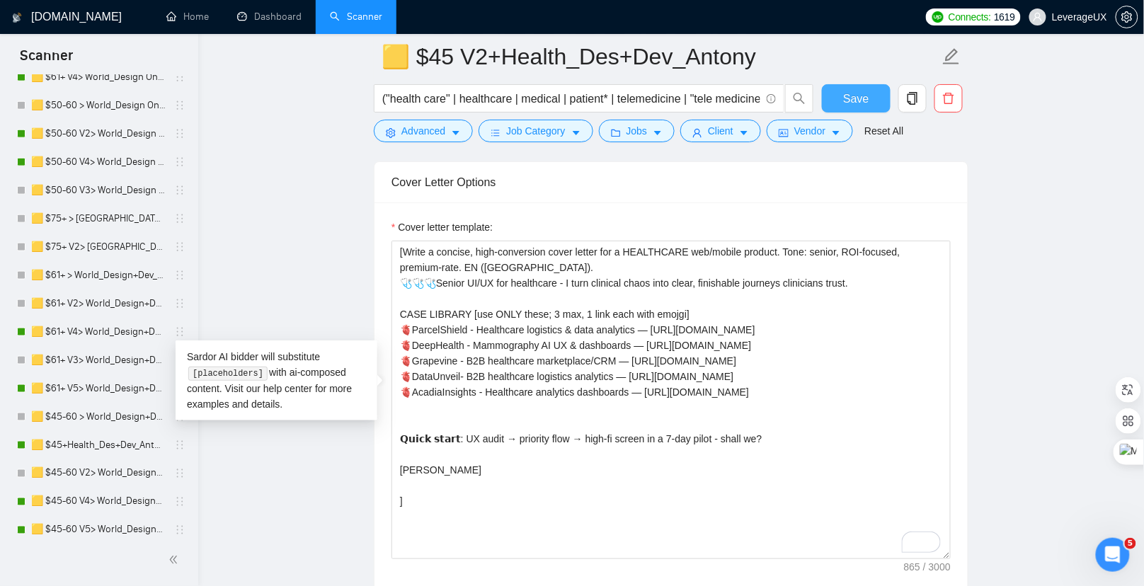
click at [857, 98] on span "Save" at bounding box center [855, 99] width 25 height 18
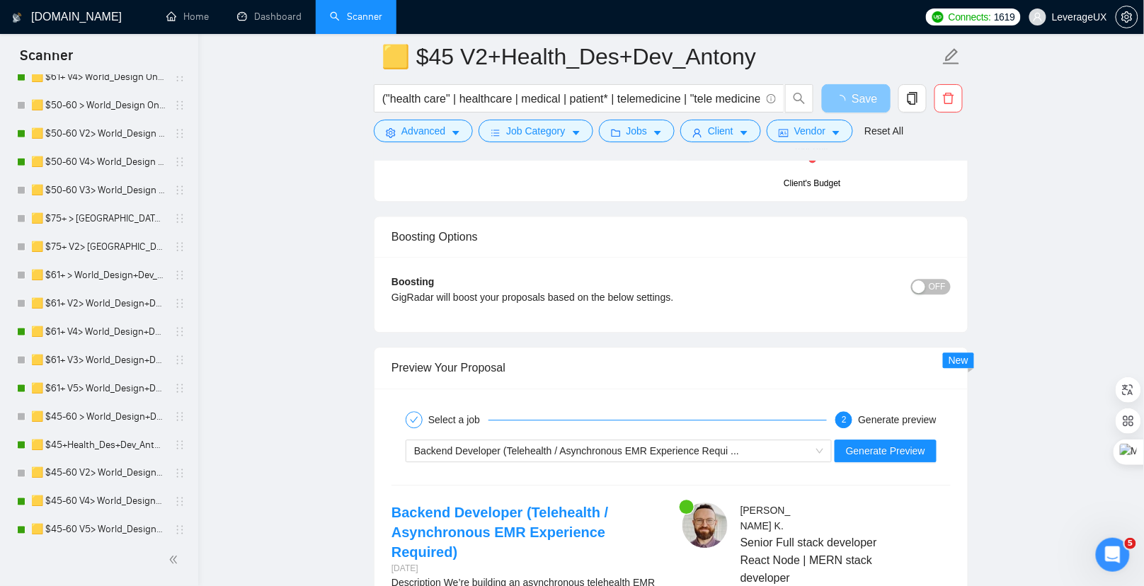
scroll to position [2925, 0]
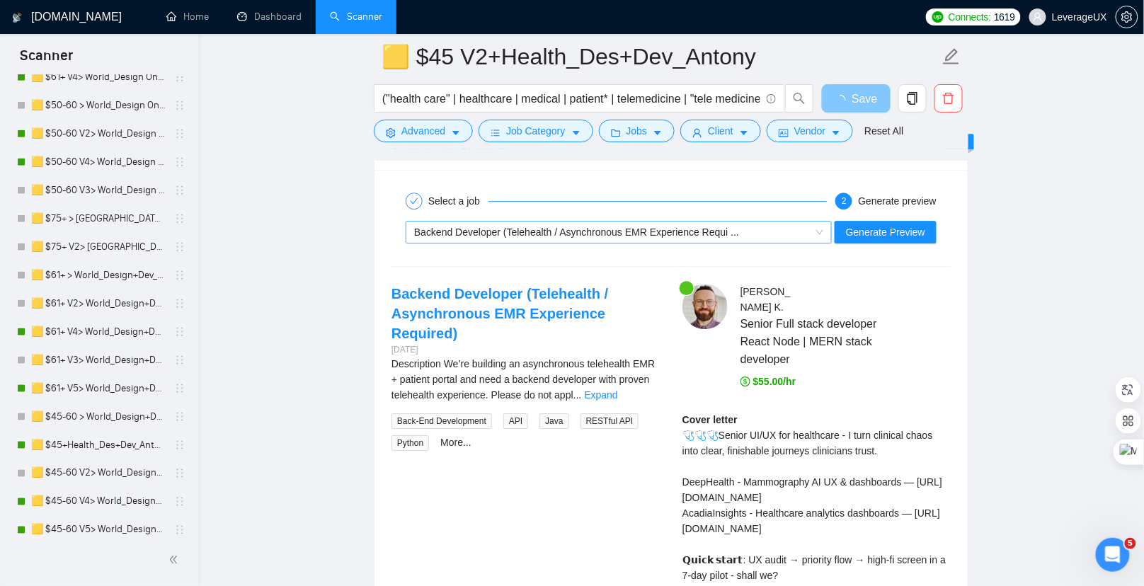
click at [616, 226] on div "Backend Developer (Telehealth / Asynchronous EMR Experience Requi ..." at bounding box center [612, 232] width 396 height 21
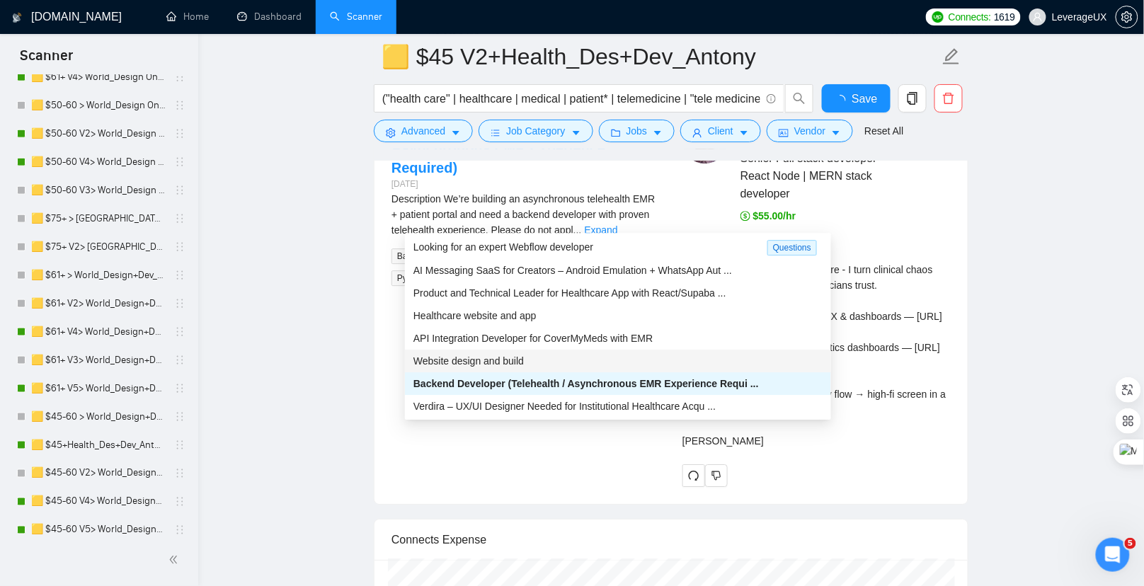
click at [577, 360] on div "Website design and build" at bounding box center [617, 361] width 409 height 16
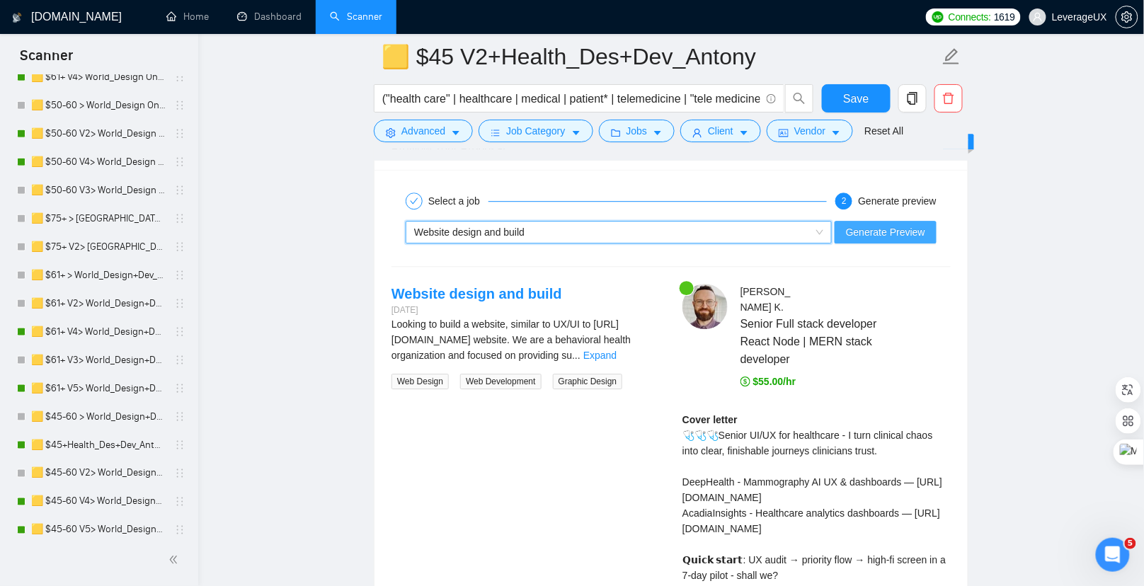
click at [850, 224] on span "Generate Preview" at bounding box center [885, 232] width 79 height 16
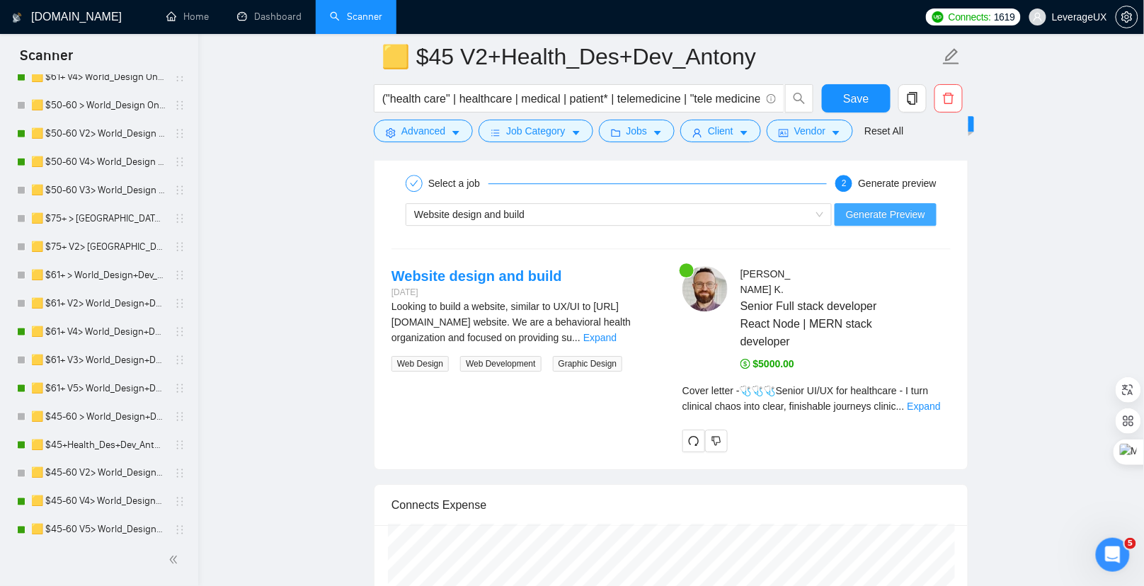
scroll to position [2975, 0]
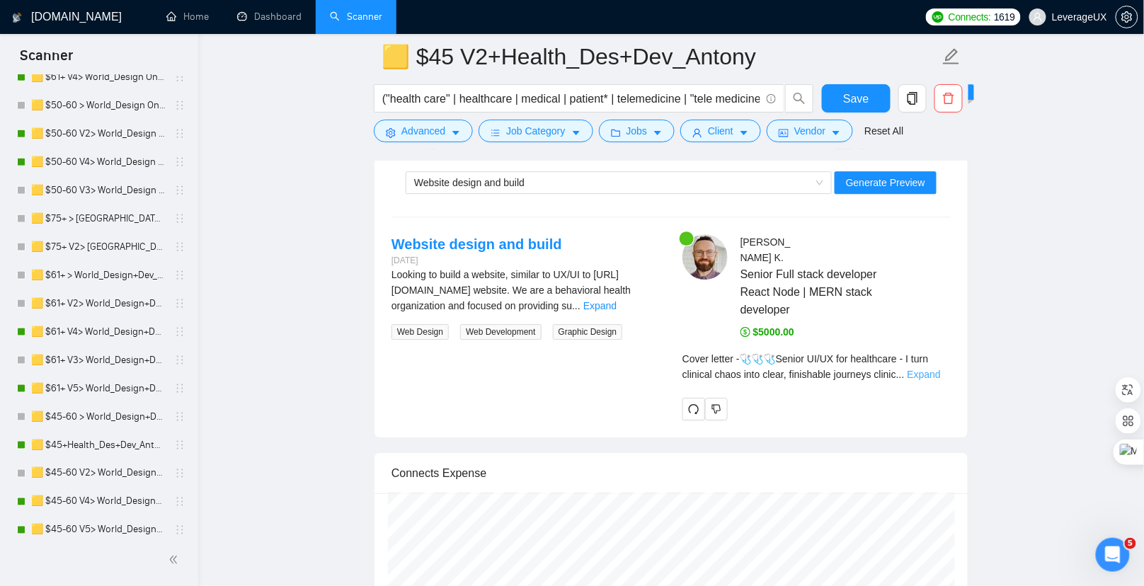
click at [929, 351] on div "Cover letter - 🩺🩺🩺Senior UI/UX for healthcare - I turn clinical chaos into clea…" at bounding box center [816, 366] width 268 height 31
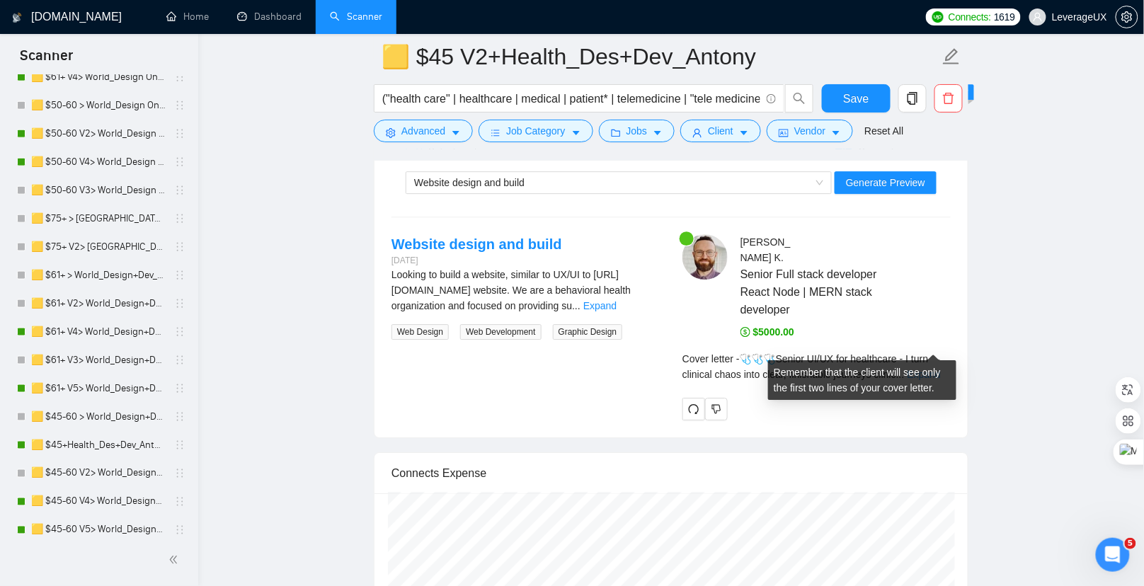
click at [929, 369] on link "Expand" at bounding box center [924, 374] width 33 height 11
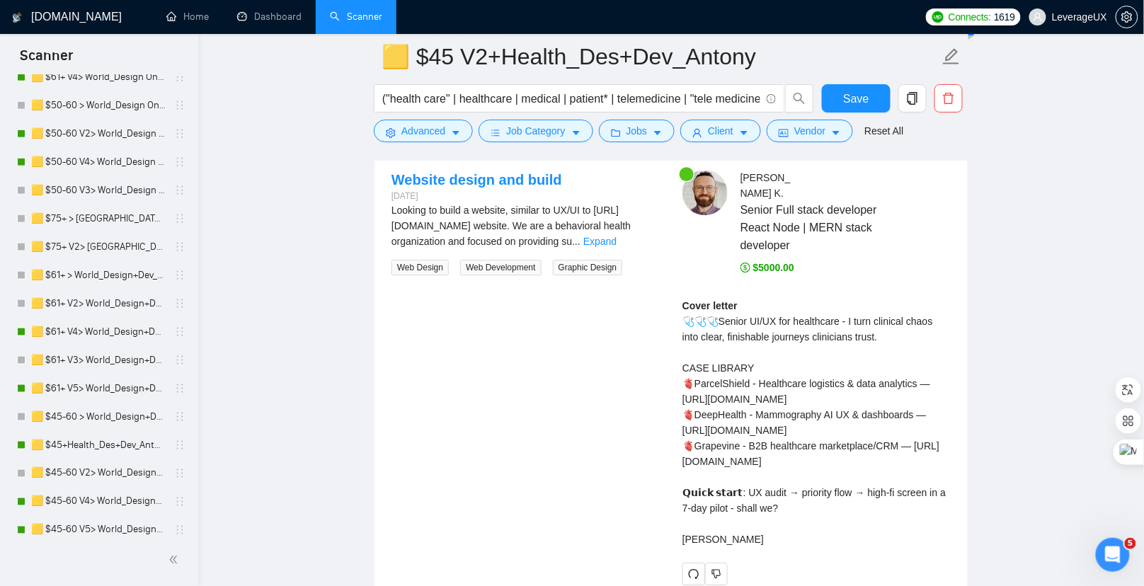
scroll to position [3039, 0]
click at [617, 236] on link "Expand" at bounding box center [599, 241] width 33 height 11
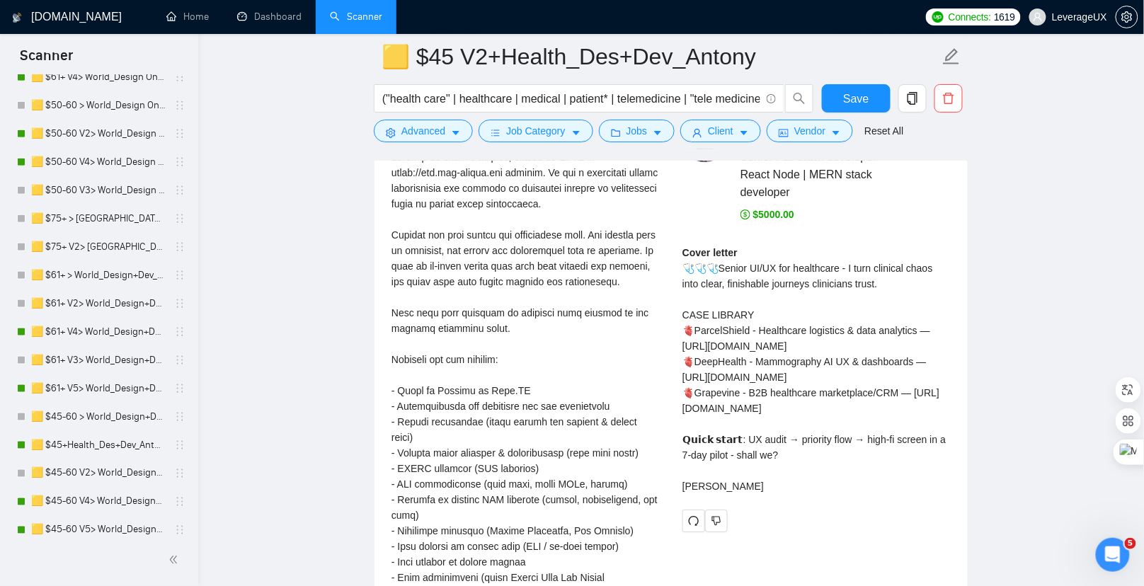
scroll to position [3058, 0]
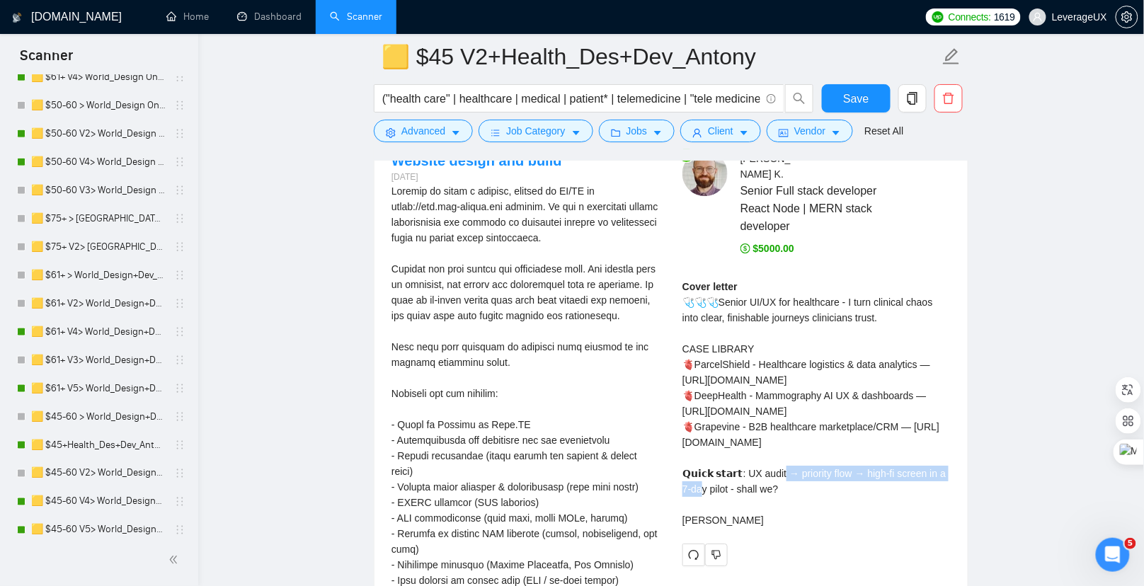
drag, startPoint x: 893, startPoint y: 413, endPoint x: 679, endPoint y: 416, distance: 214.5
click at [679, 416] on div "Antony K . Senior Full stack developer React Node | MERN stack developer $5000.…" at bounding box center [816, 359] width 291 height 416
click at [869, 351] on div "Cover letter 🩺🩺🩺Senior UI/UX for healthcare - I turn clinical chaos into clear,…" at bounding box center [816, 403] width 268 height 249
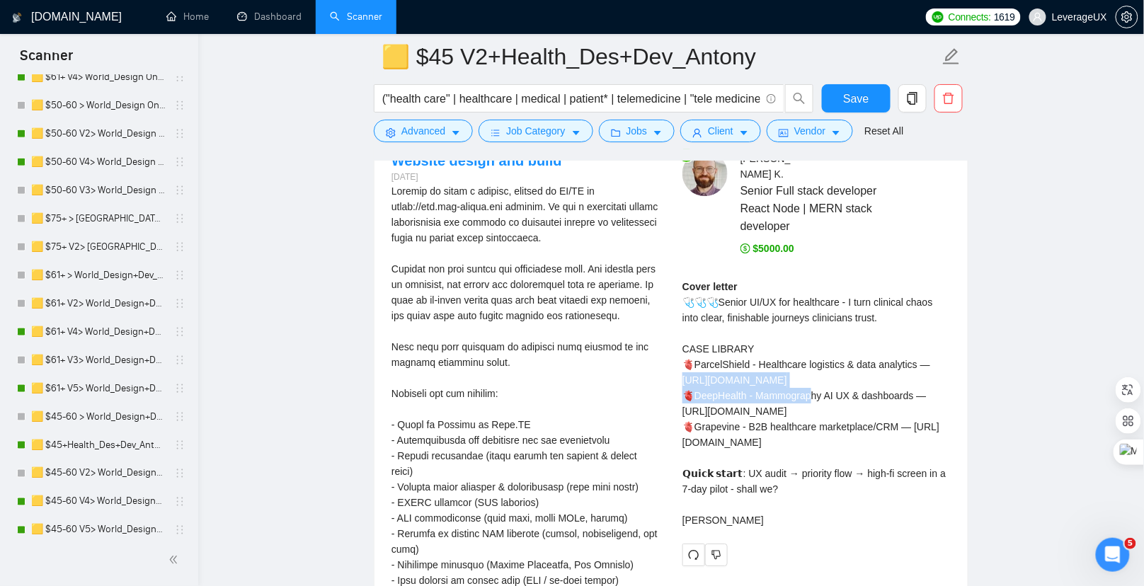
drag, startPoint x: 890, startPoint y: 353, endPoint x: 683, endPoint y: 358, distance: 206.8
click at [683, 358] on div "Cover letter 🩺🩺🩺Senior UI/UX for healthcare - I turn clinical chaos into clear,…" at bounding box center [816, 403] width 268 height 249
click at [794, 452] on div "Cover letter 🩺🩺🩺Senior UI/UX for healthcare - I turn clinical chaos into clear,…" at bounding box center [816, 403] width 268 height 249
drag, startPoint x: 792, startPoint y: 459, endPoint x: 678, endPoint y: 448, distance: 114.5
click at [678, 448] on div "Antony K . Senior Full stack developer React Node | MERN stack developer $5000.…" at bounding box center [816, 359] width 291 height 416
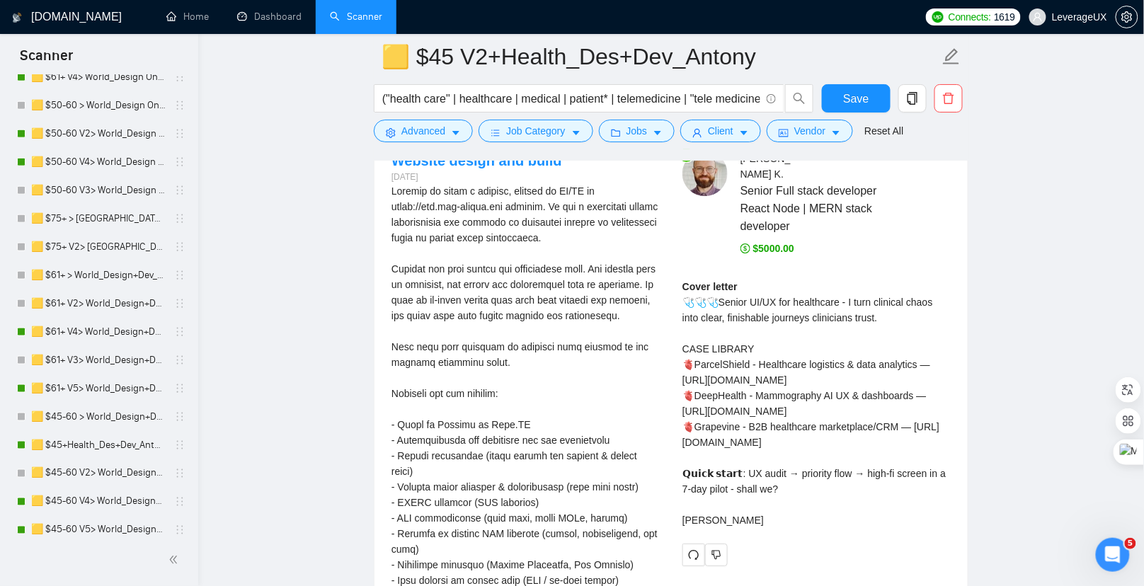
click at [674, 445] on div "Antony K . Senior Full stack developer React Node | MERN stack developer $5000.…" at bounding box center [816, 359] width 291 height 416
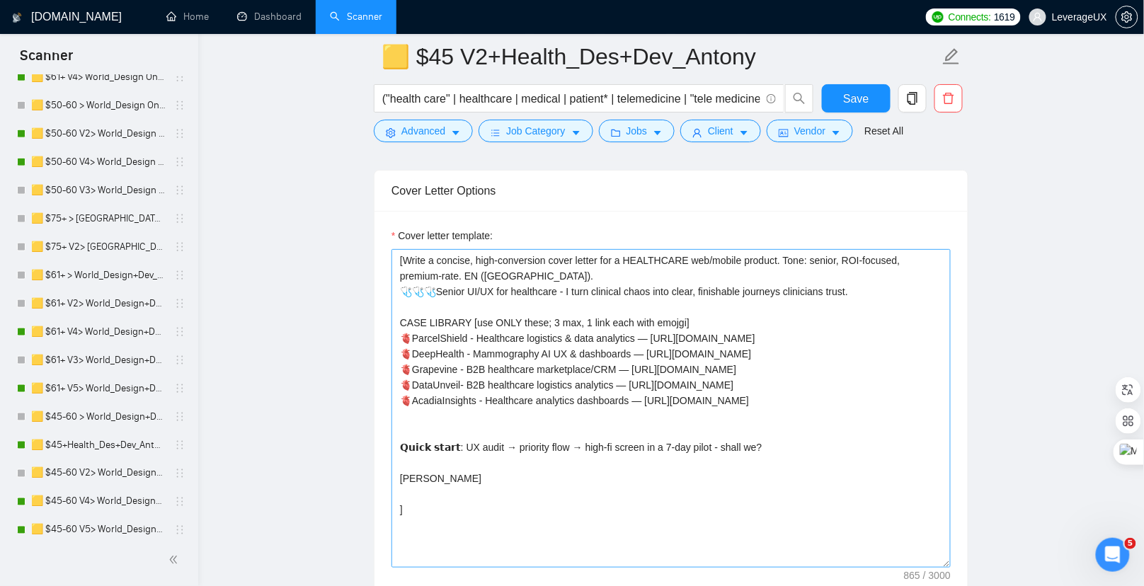
scroll to position [1819, 0]
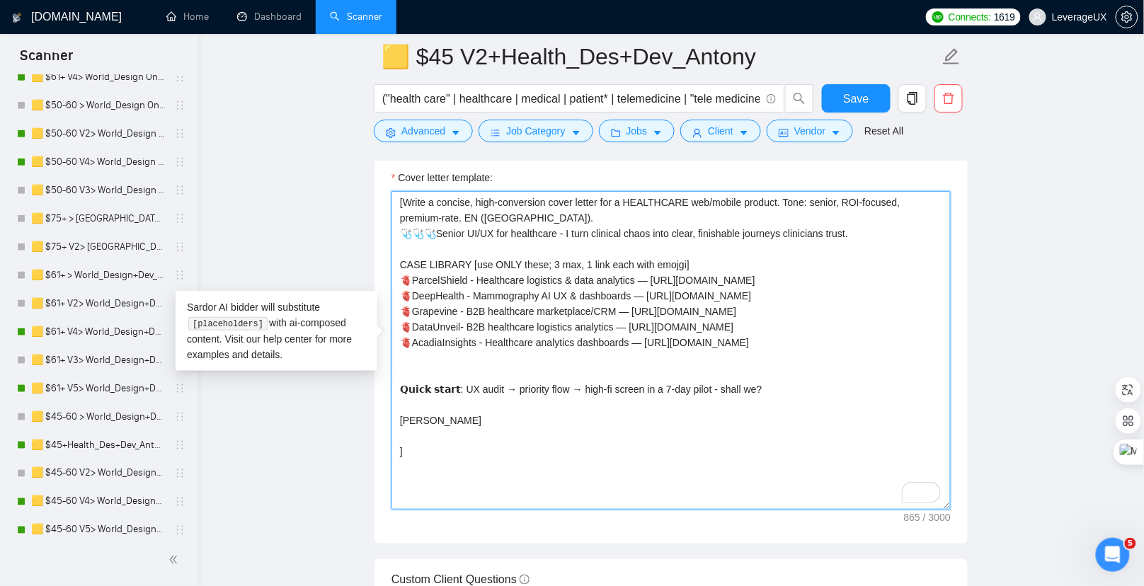
drag, startPoint x: 430, startPoint y: 244, endPoint x: 811, endPoint y: 237, distance: 381.6
click at [866, 241] on textarea "[Write a concise, high-conversion cover letter for a HEALTHCARE web/mobile prod…" at bounding box center [670, 350] width 559 height 319
paste textarea "HIPAA-aware full-stack — secure APIs, clear UIs, predictable releases; from spe…"
click at [549, 243] on textarea "[Write a concise, high-conversion cover letter for a HEALTHCARE web/mobile prod…" at bounding box center [670, 350] width 559 height 319
drag, startPoint x: 773, startPoint y: 402, endPoint x: 391, endPoint y: 391, distance: 381.7
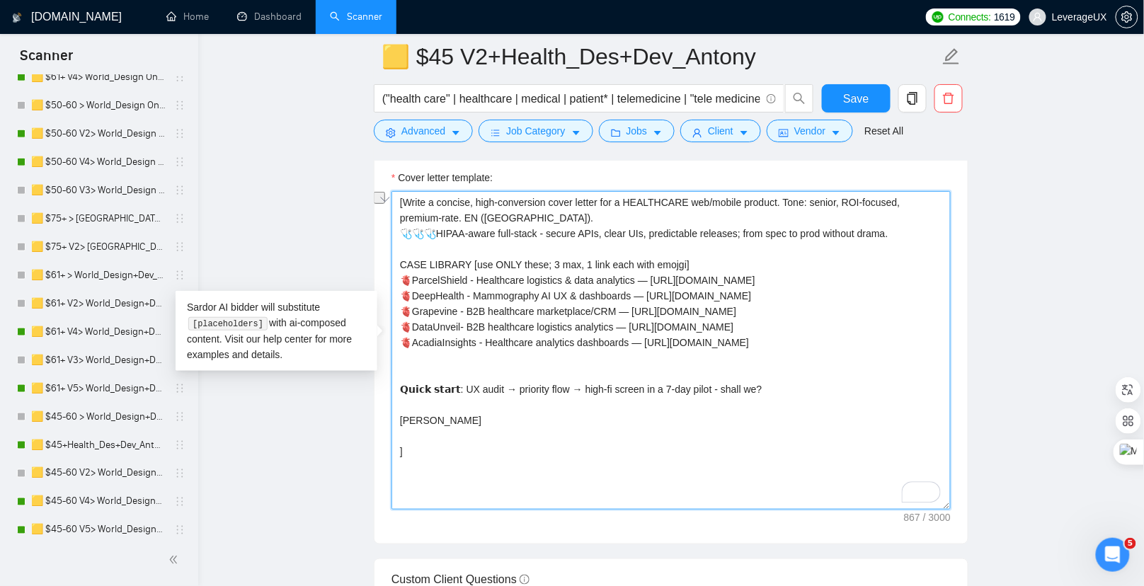
click at [391, 391] on div "Cover Letter Options Cover letter template: [Write a concise, high-conversion c…" at bounding box center [671, 328] width 595 height 433
paste textarea "Fast track: agree goals → build the core path users take → you try it with real…"
click at [397, 393] on div "Cover Letter Options Cover letter template: [Write a concise, high-conversion c…" at bounding box center [671, 328] width 595 height 433
drag, startPoint x: 447, startPoint y: 396, endPoint x: 385, endPoint y: 390, distance: 62.6
click at [385, 390] on div "Cover letter template: [Write a concise, high-conversion cover letter for a HEA…" at bounding box center [670, 348] width 593 height 391
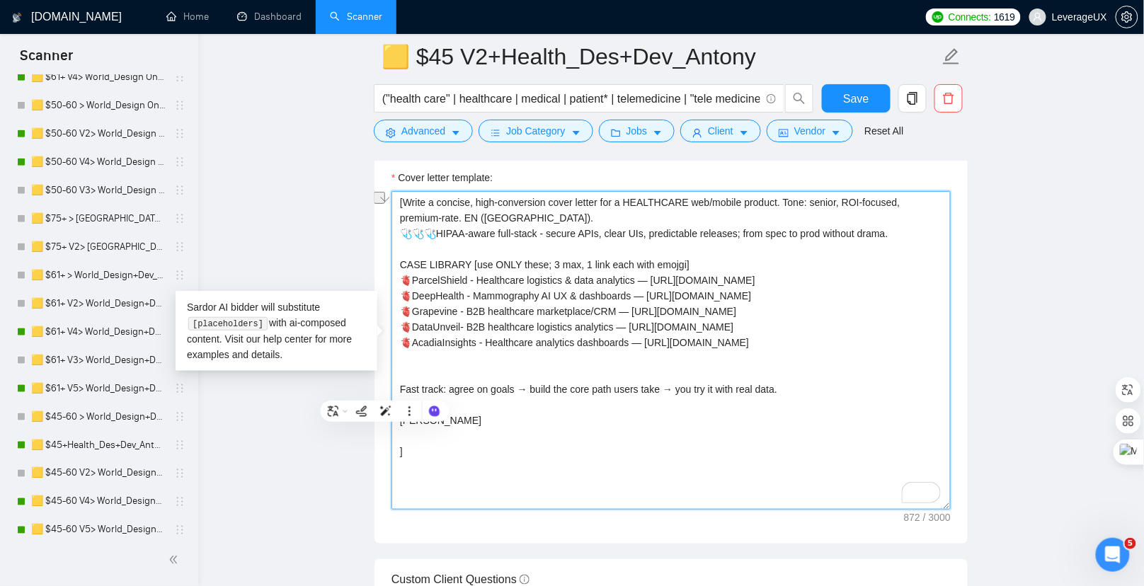
paste textarea "𝗙𝗮𝘀𝘁 𝘁𝗿𝗮𝗰𝗸:"
type textarea "[Write a concise, high-conversion cover letter for a HEALTHCARE web/mobile prod…"
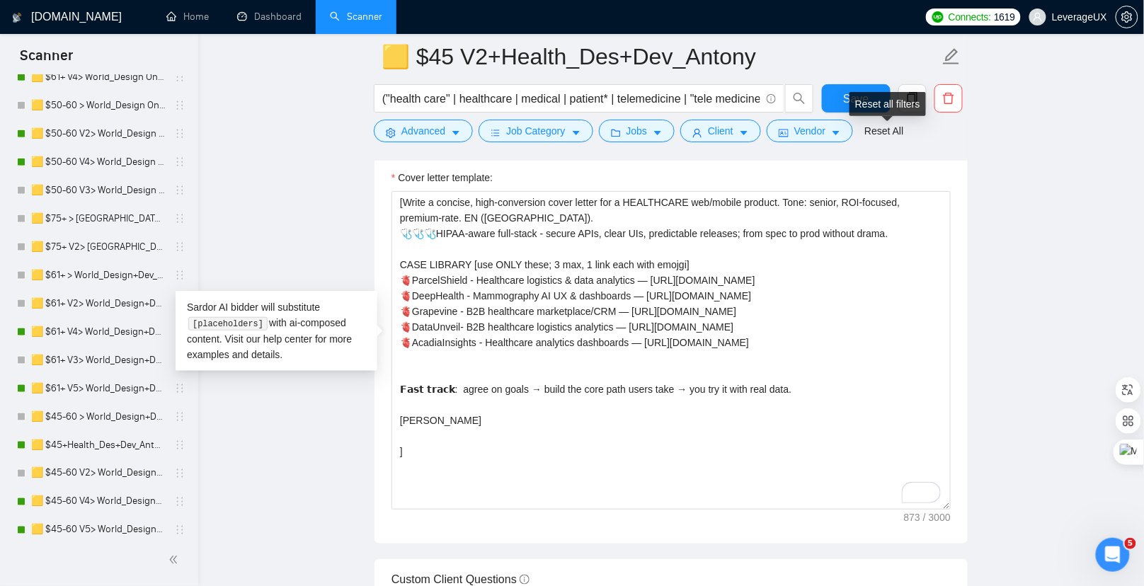
click at [855, 110] on div "Reset all filters" at bounding box center [887, 104] width 76 height 24
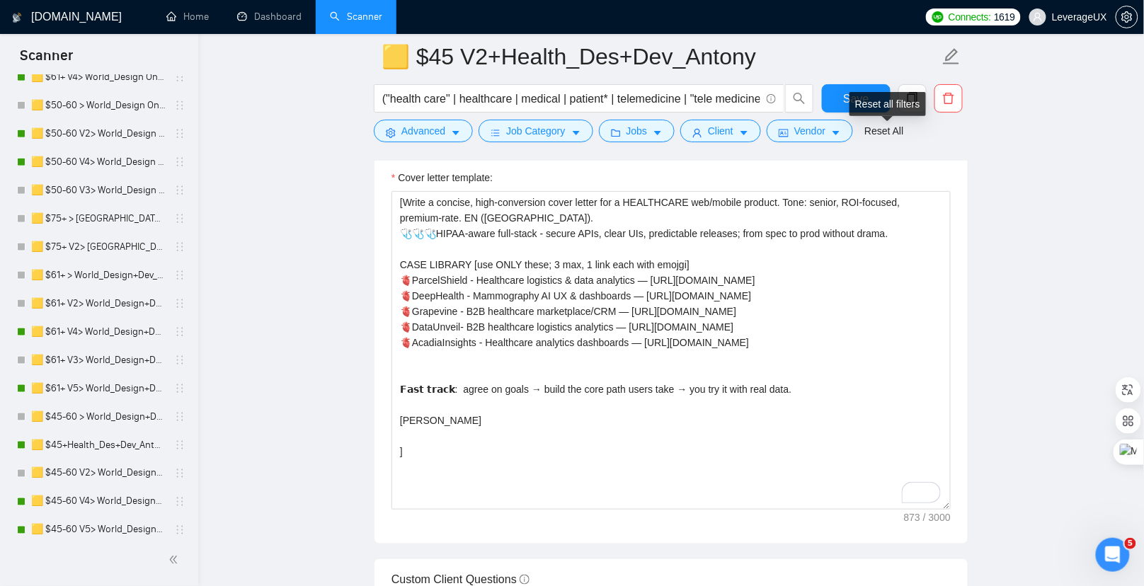
click at [851, 102] on div "Reset all filters" at bounding box center [887, 104] width 76 height 24
click at [846, 100] on span "Save" at bounding box center [855, 99] width 25 height 18
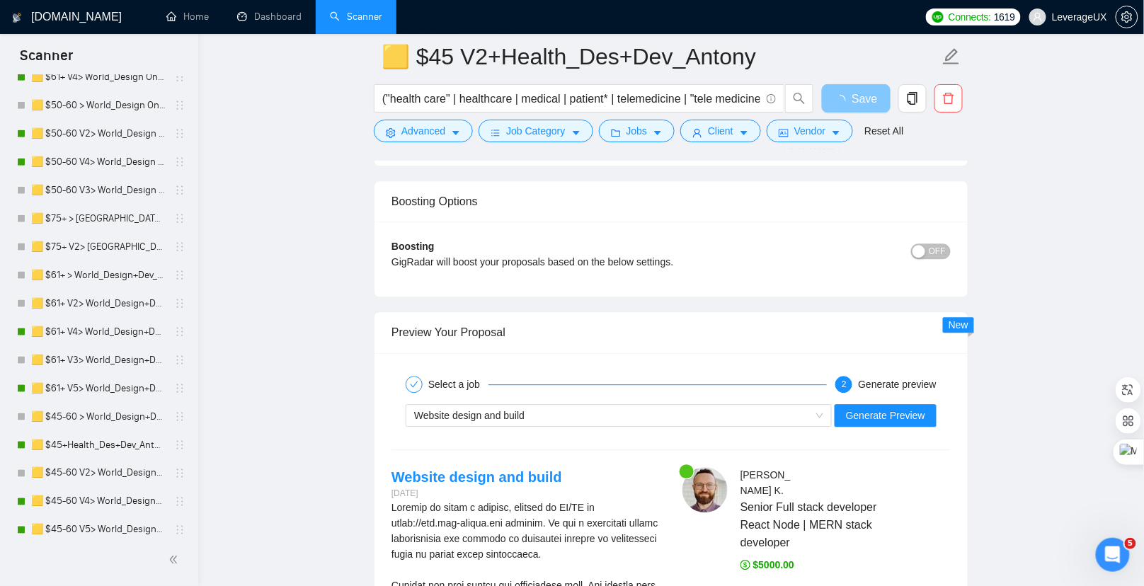
scroll to position [2902, 0]
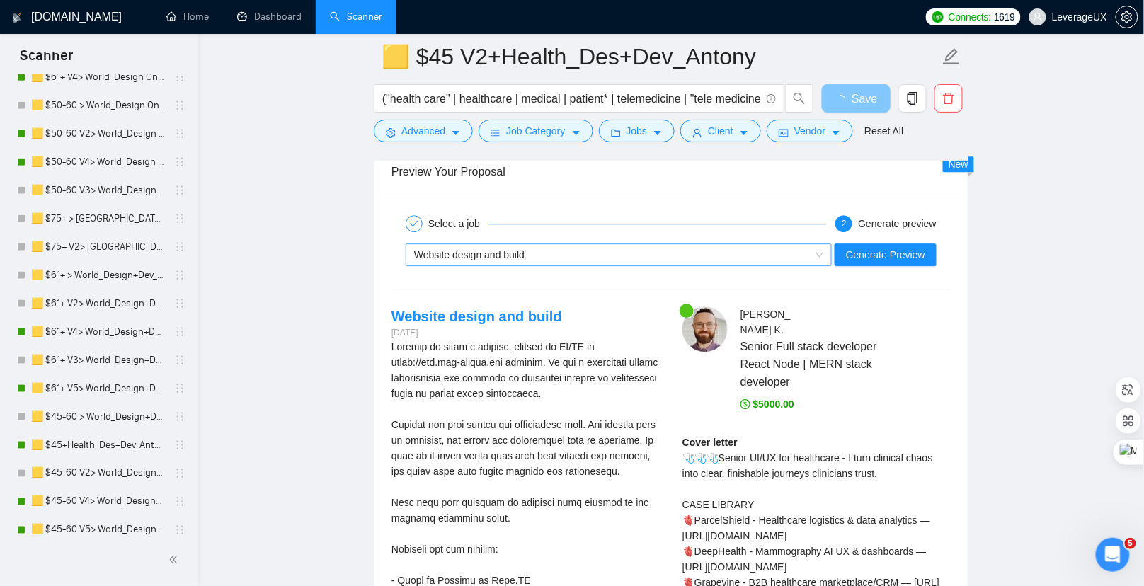
click at [566, 246] on div "Website design and build" at bounding box center [612, 254] width 396 height 21
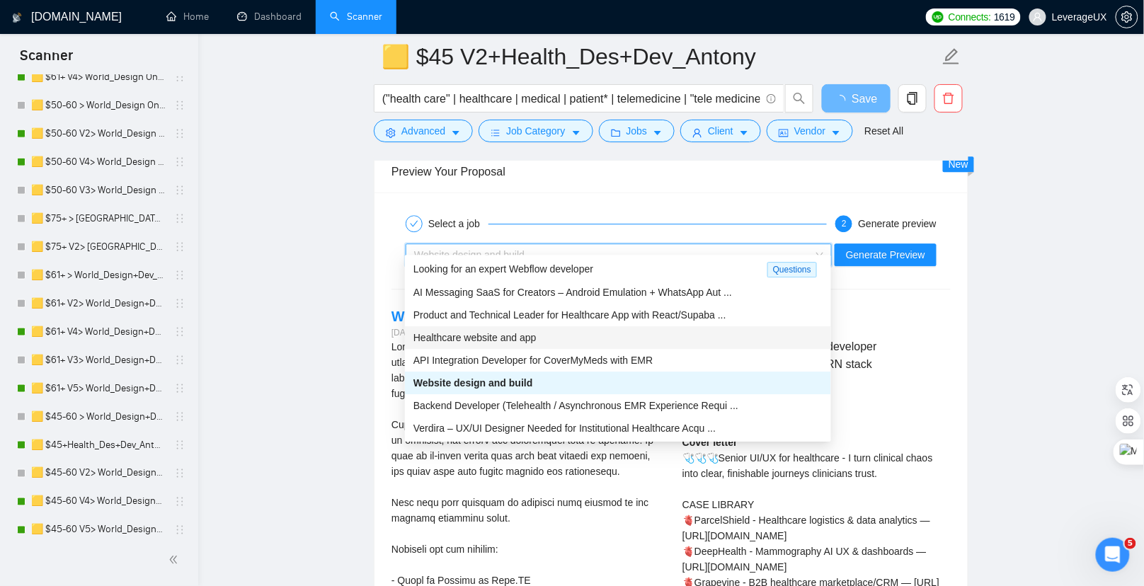
click at [525, 332] on span "Healthcare website and app" at bounding box center [474, 337] width 123 height 11
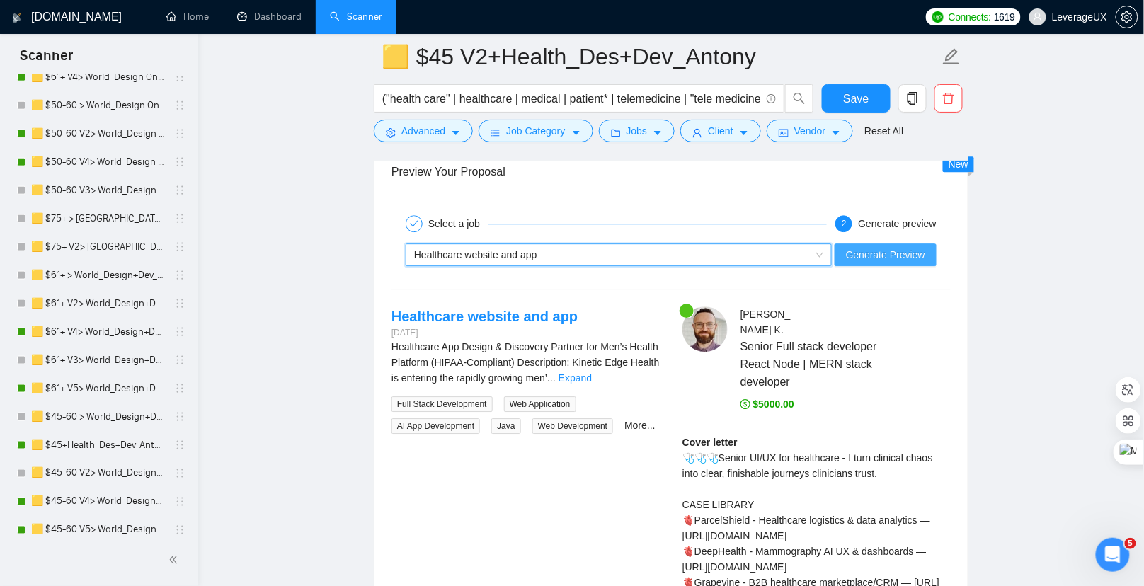
click at [878, 247] on span "Generate Preview" at bounding box center [885, 255] width 79 height 16
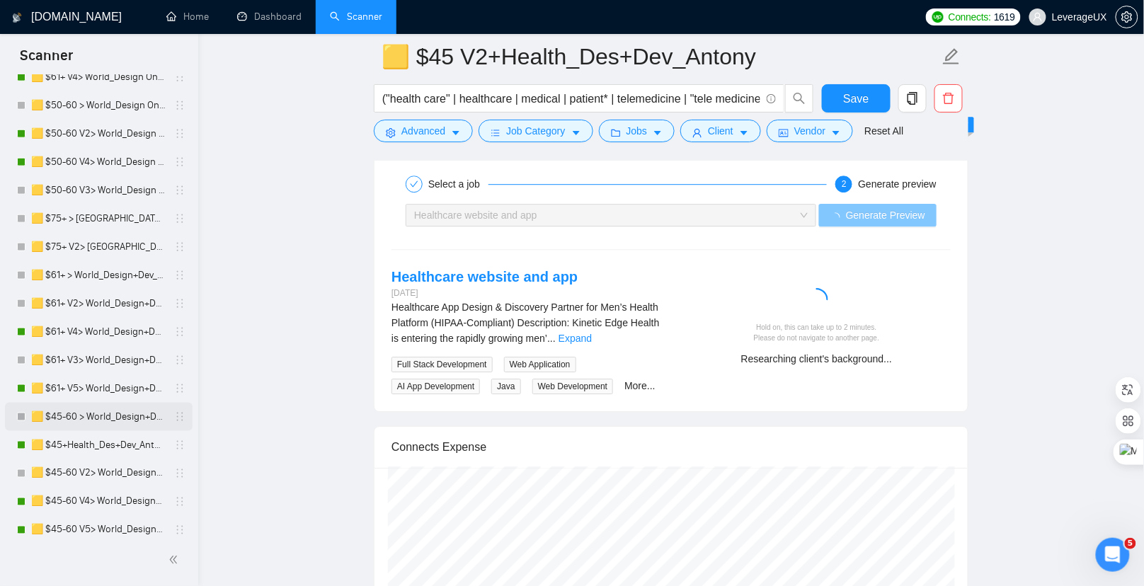
scroll to position [518, 0]
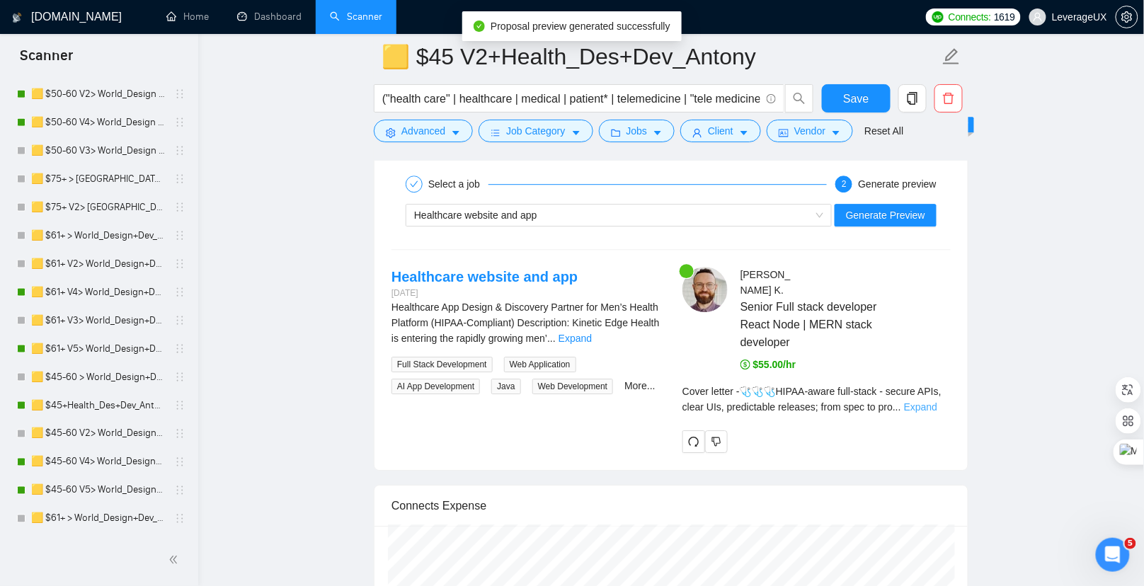
click at [921, 401] on link "Expand" at bounding box center [920, 406] width 33 height 11
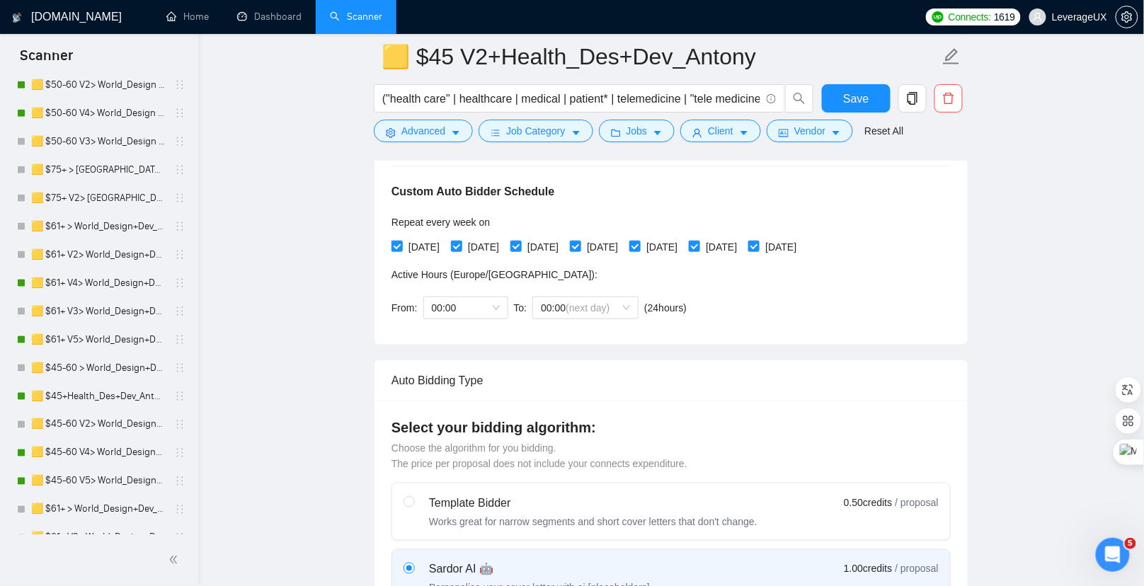
scroll to position [213, 0]
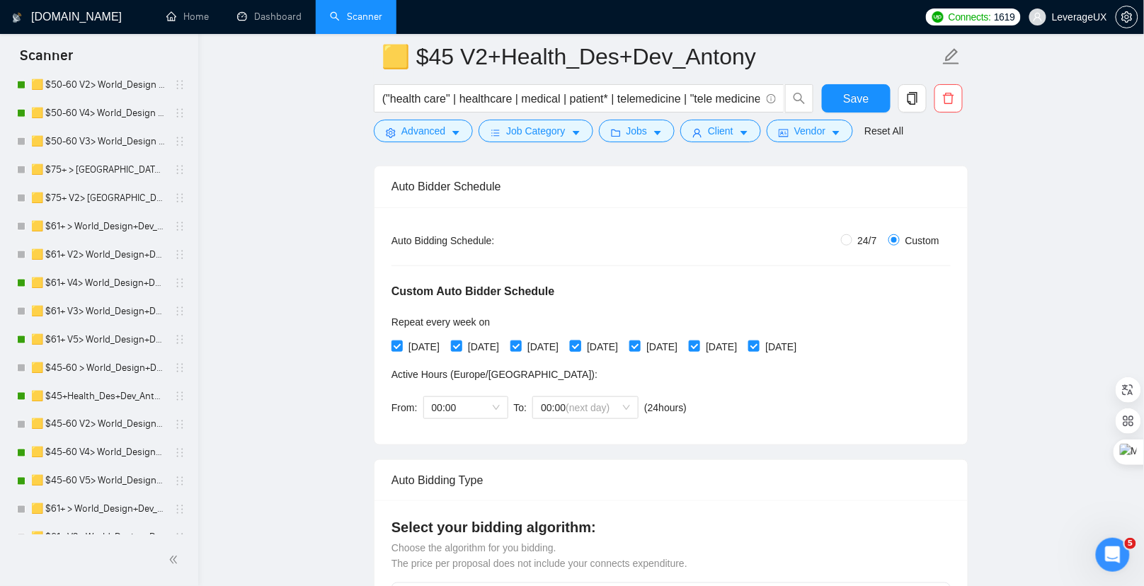
click at [580, 344] on input "Thursday" at bounding box center [575, 345] width 10 height 10
checkbox input "false"
click at [639, 345] on input "Friday" at bounding box center [634, 345] width 10 height 10
checkbox input "false"
click at [758, 343] on input "Sunday" at bounding box center [753, 345] width 10 height 10
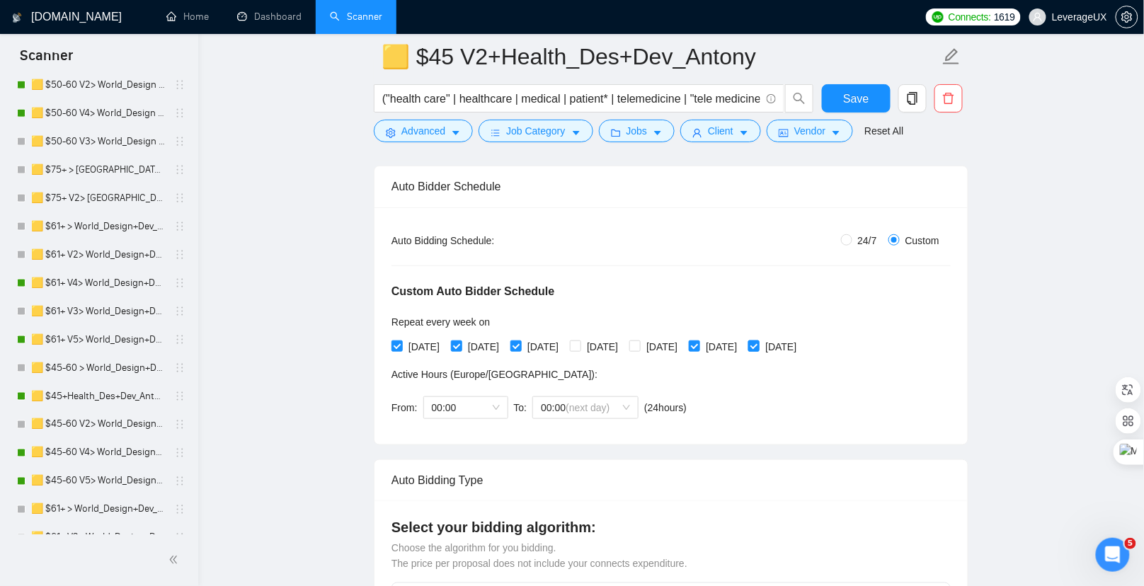
checkbox input "false"
click at [847, 96] on span "Save" at bounding box center [855, 99] width 25 height 18
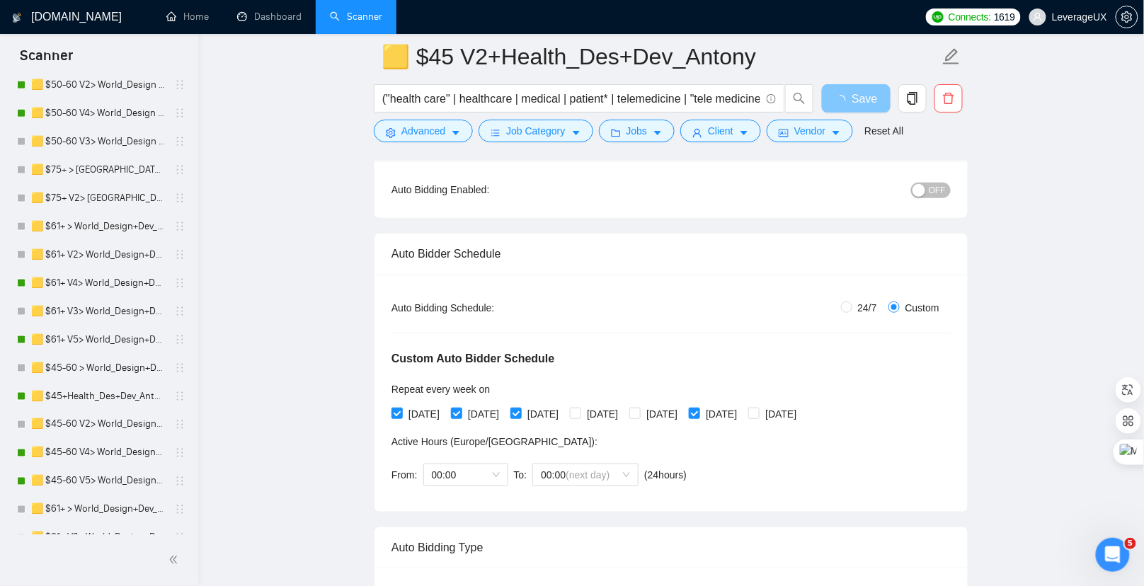
scroll to position [117, 0]
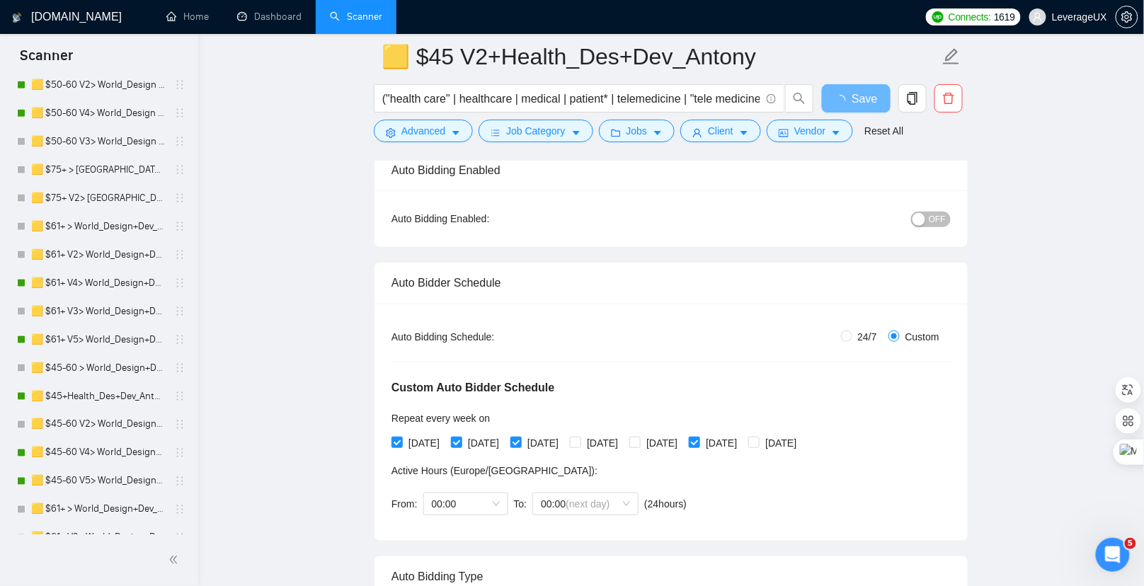
click at [930, 223] on span "OFF" at bounding box center [937, 220] width 17 height 16
drag, startPoint x: 849, startPoint y: 90, endPoint x: 707, endPoint y: 246, distance: 211.0
click at [849, 90] on span "Save" at bounding box center [855, 99] width 25 height 18
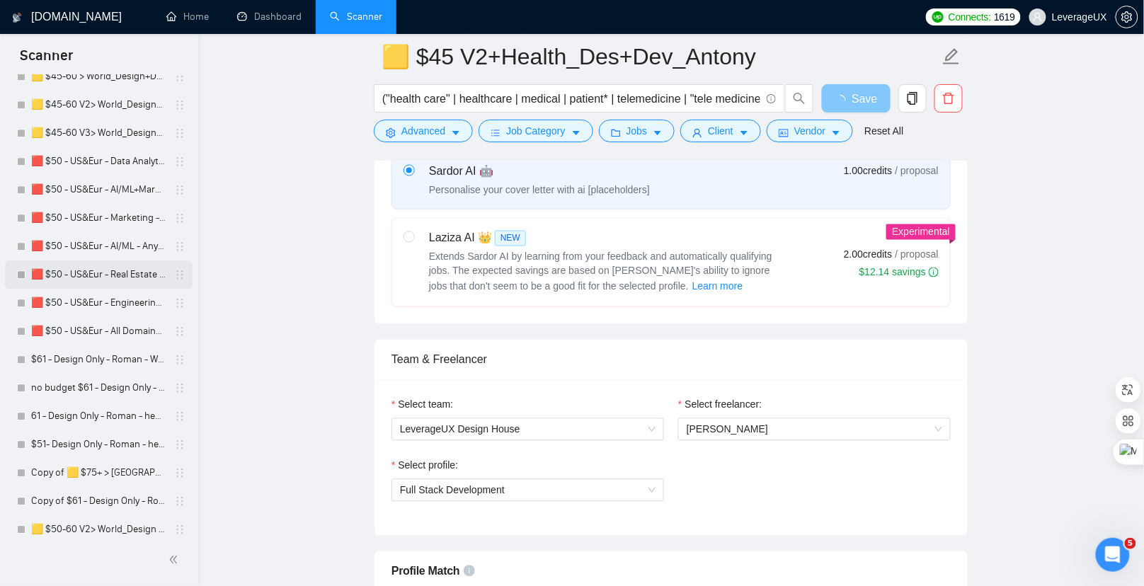
scroll to position [1168, 0]
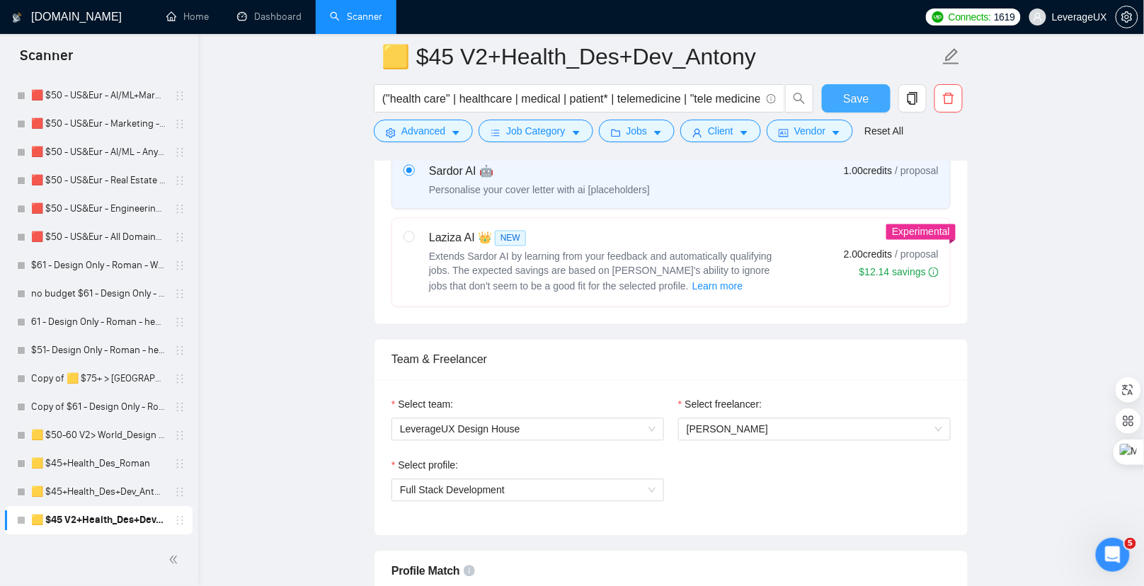
click at [840, 96] on button "Save" at bounding box center [856, 98] width 69 height 28
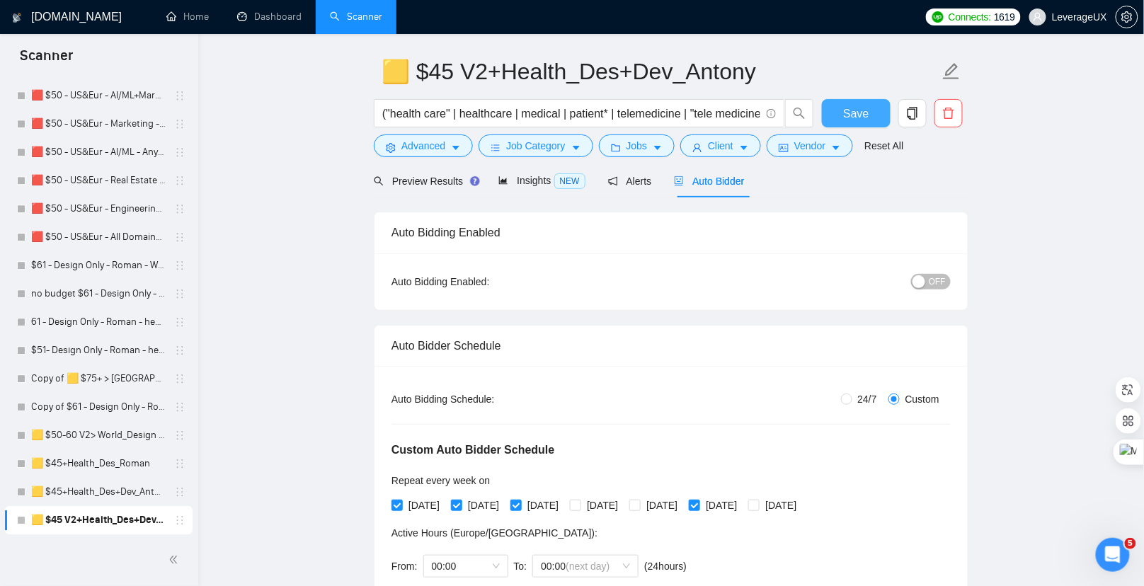
scroll to position [0, 0]
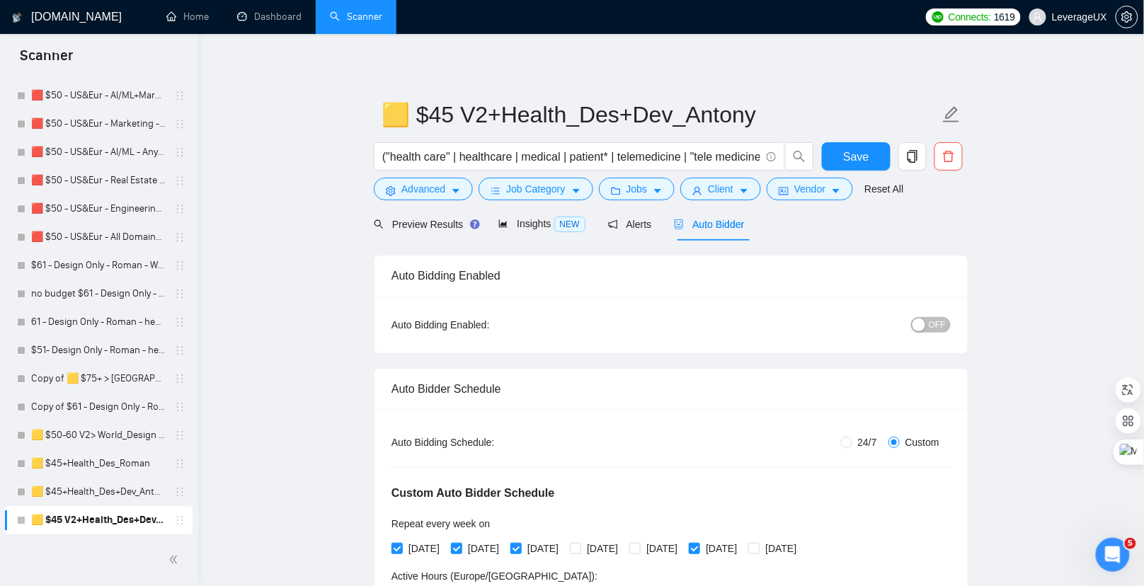
click at [934, 329] on span "OFF" at bounding box center [937, 325] width 17 height 16
click at [852, 144] on button "Save" at bounding box center [856, 156] width 69 height 28
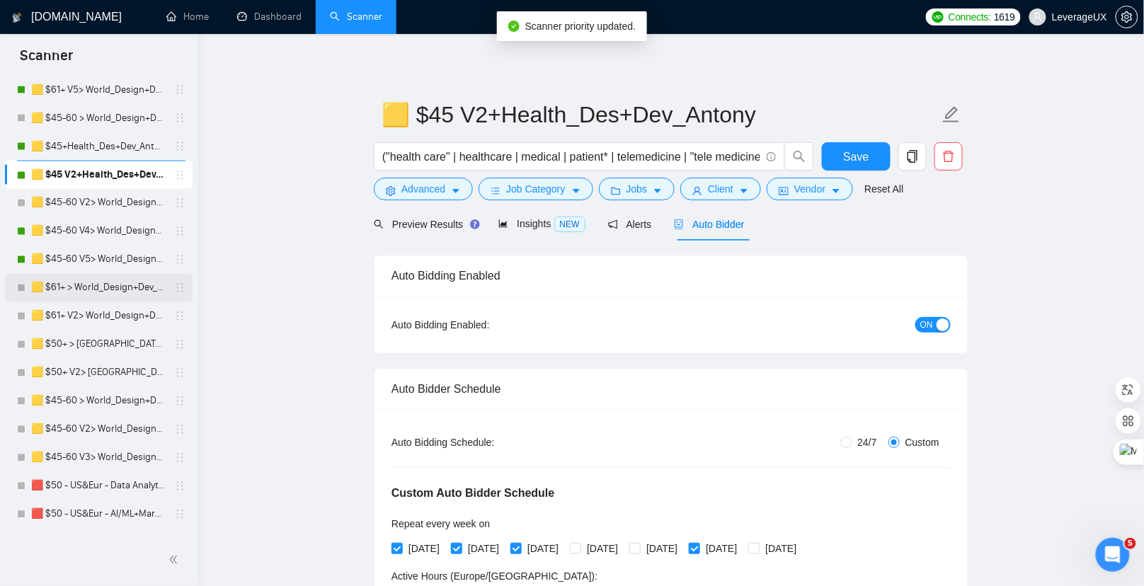
scroll to position [729, 0]
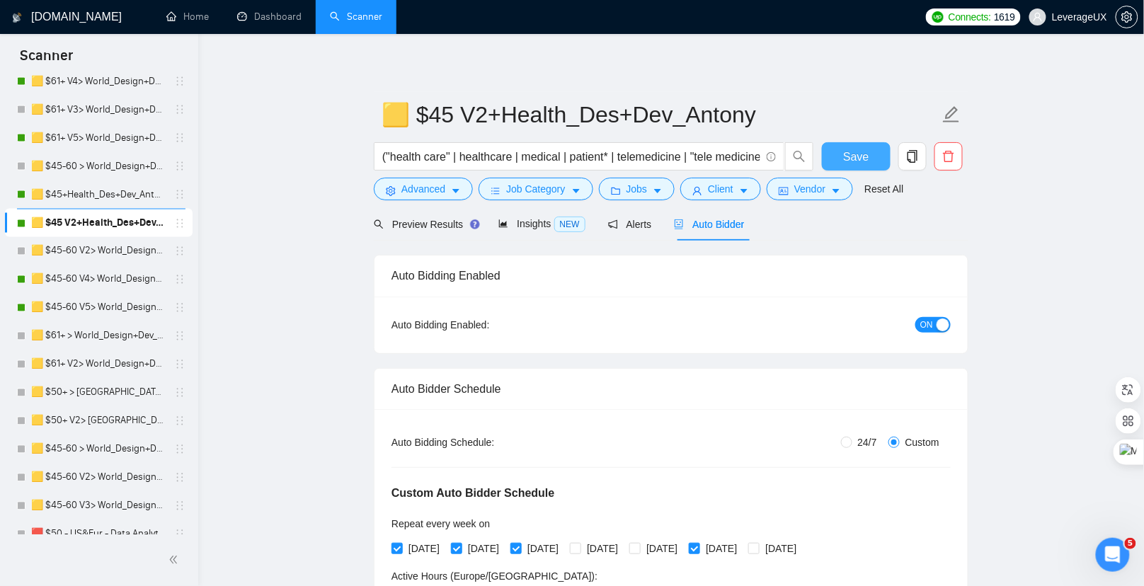
click at [841, 161] on button "Save" at bounding box center [856, 156] width 69 height 28
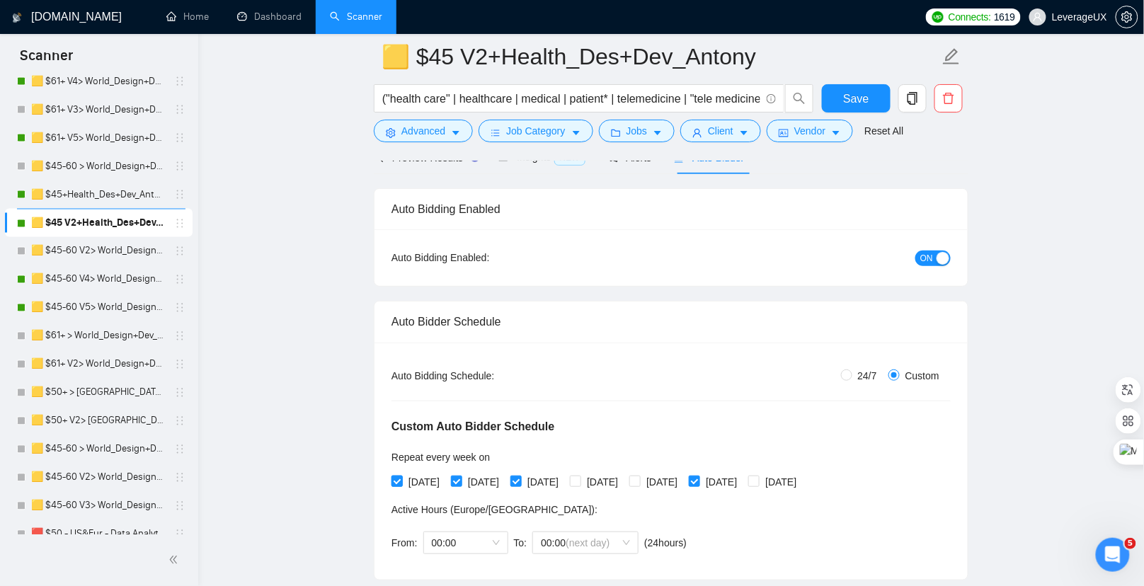
click at [394, 479] on input "Monday" at bounding box center [396, 481] width 10 height 10
checkbox input "false"
click at [459, 483] on span at bounding box center [456, 481] width 11 height 11
click at [459, 483] on input "Tuesday" at bounding box center [456, 481] width 10 height 10
checkbox input "false"
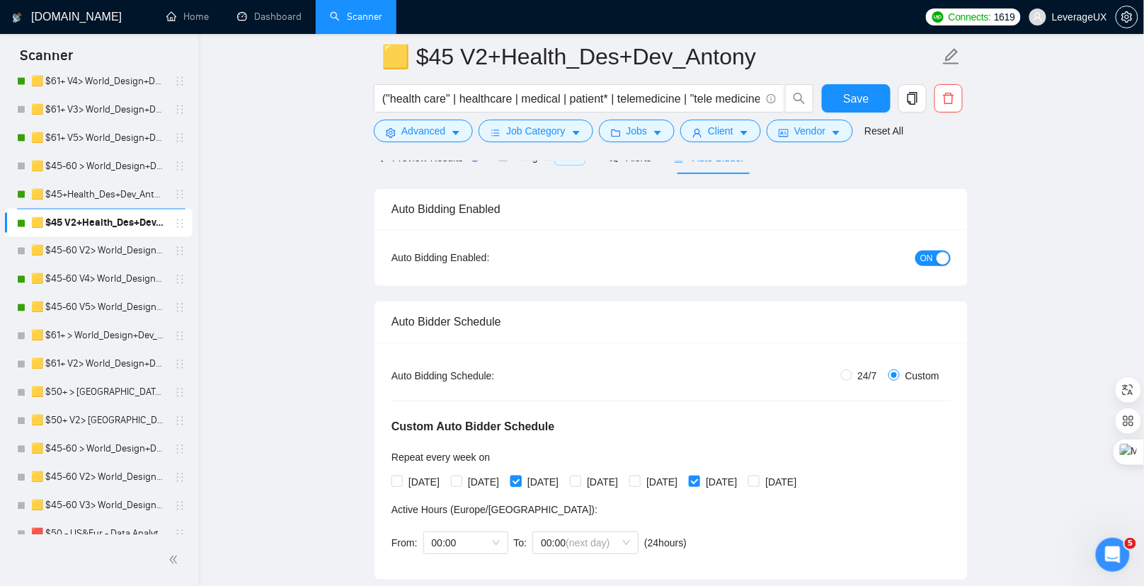
click at [520, 479] on input "Wednesday" at bounding box center [515, 481] width 10 height 10
checkbox input "false"
click at [699, 479] on input "Saturday" at bounding box center [694, 481] width 10 height 10
checkbox input "false"
click at [580, 479] on input "Thursday" at bounding box center [575, 481] width 10 height 10
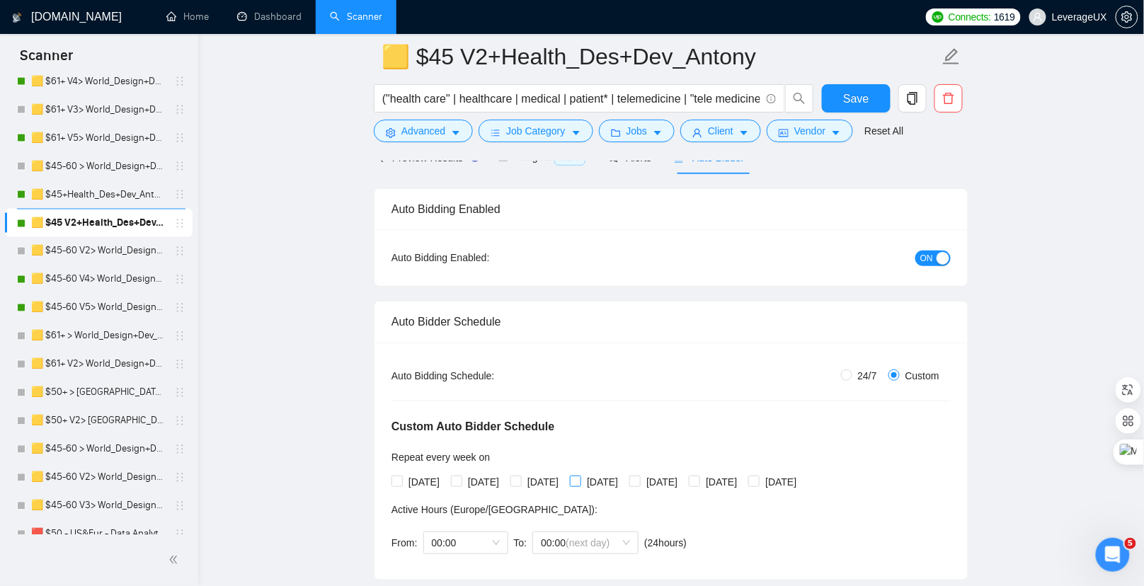
checkbox input "true"
click at [639, 481] on input "Friday" at bounding box center [634, 481] width 10 height 10
checkbox input "true"
click at [758, 481] on input "Sunday" at bounding box center [753, 481] width 10 height 10
checkbox input "true"
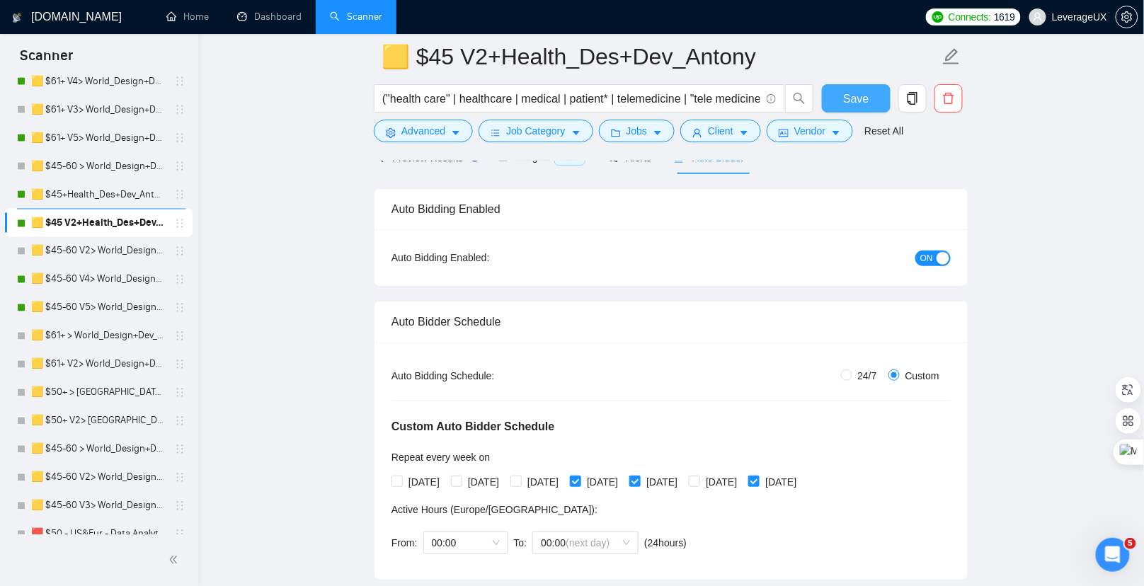
click at [849, 88] on button "Save" at bounding box center [856, 98] width 69 height 28
click at [111, 190] on link "🟨 $45+Health_Des+Dev_Antony" at bounding box center [98, 195] width 134 height 28
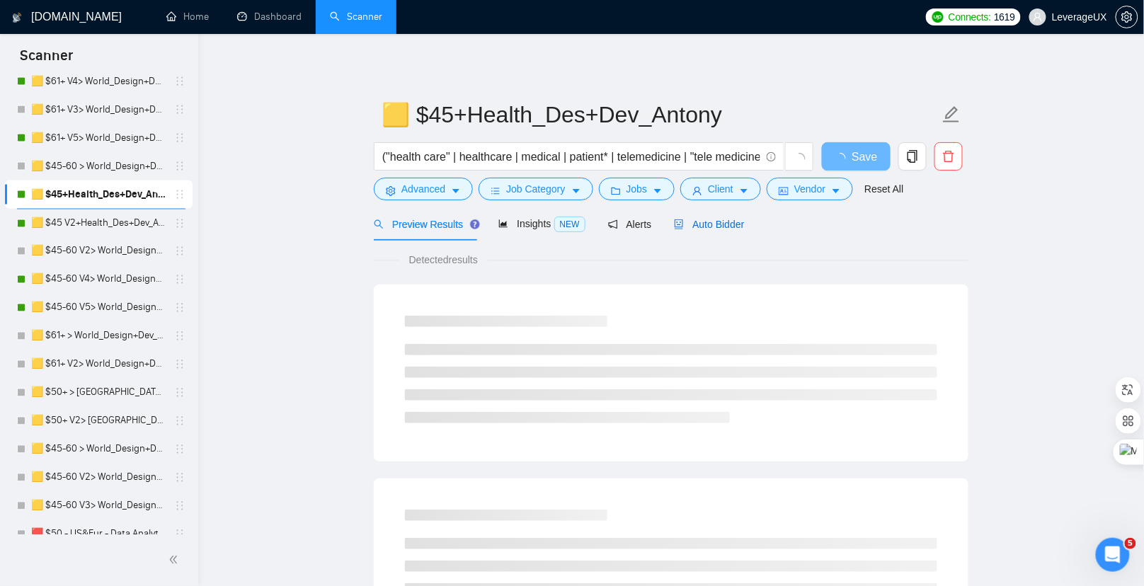
click at [726, 222] on span "Auto Bidder" at bounding box center [709, 224] width 70 height 11
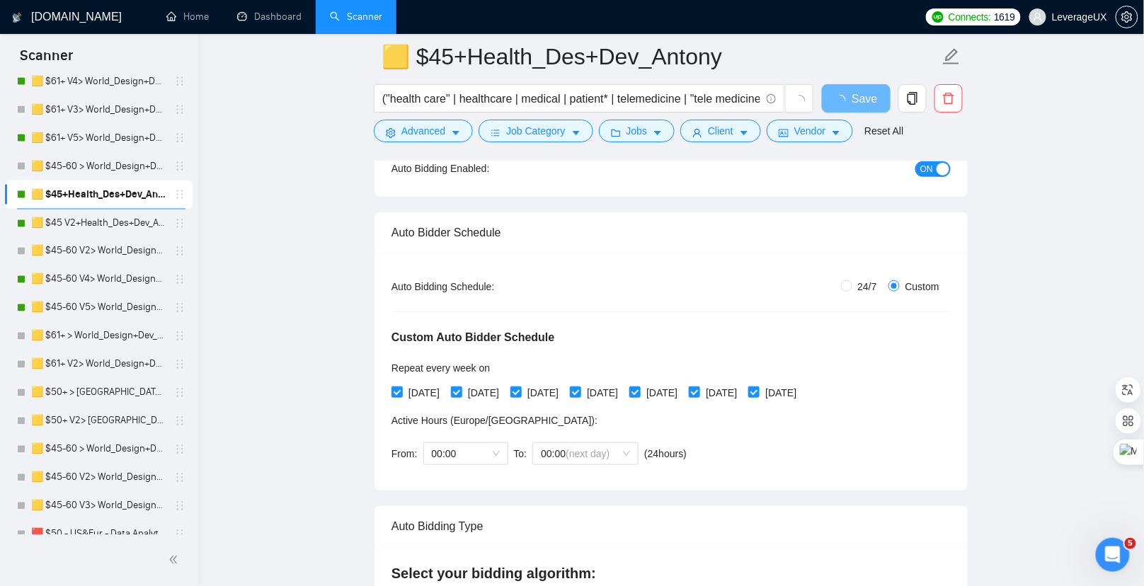
scroll to position [159, 0]
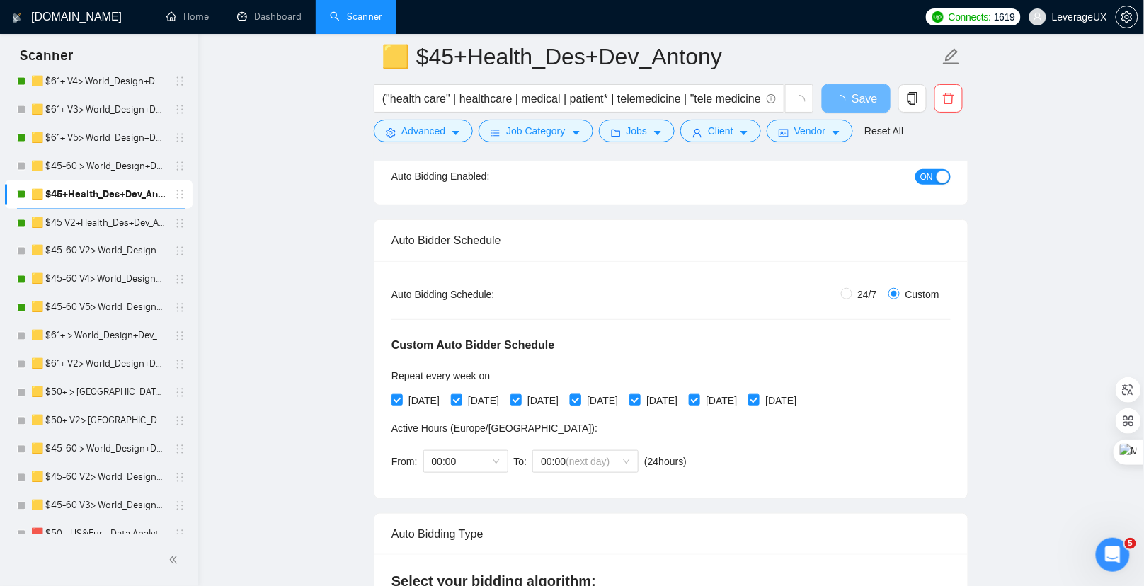
drag, startPoint x: 606, startPoint y: 397, endPoint x: 613, endPoint y: 398, distance: 7.1
click at [580, 398] on input "Thursday" at bounding box center [575, 399] width 10 height 10
checkbox input "false"
click at [639, 399] on input "Friday" at bounding box center [634, 399] width 10 height 10
checkbox input "false"
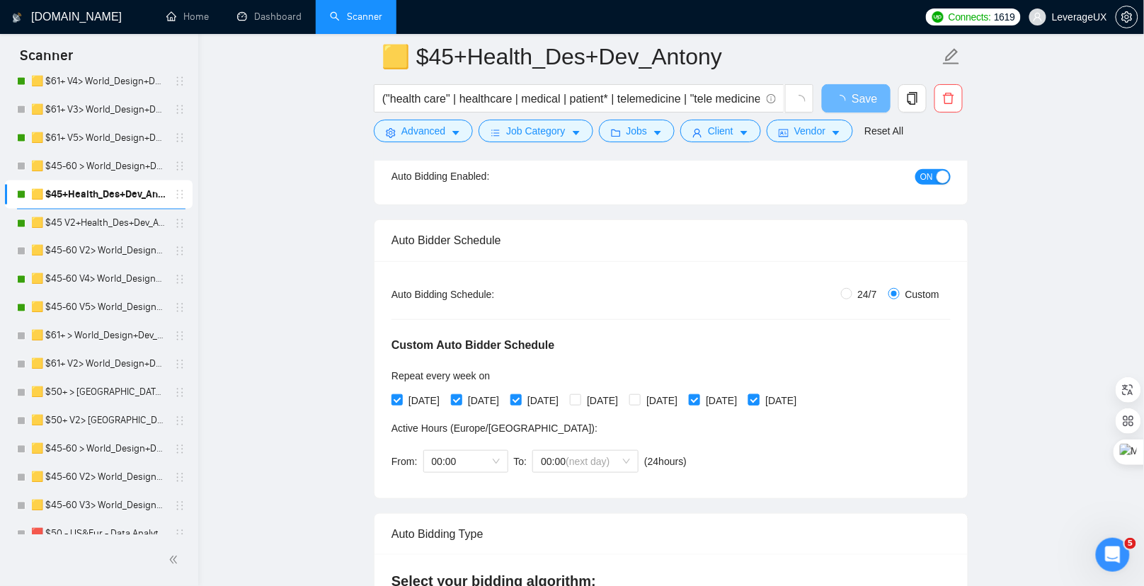
click at [758, 396] on input "Sunday" at bounding box center [753, 399] width 10 height 10
checkbox input "false"
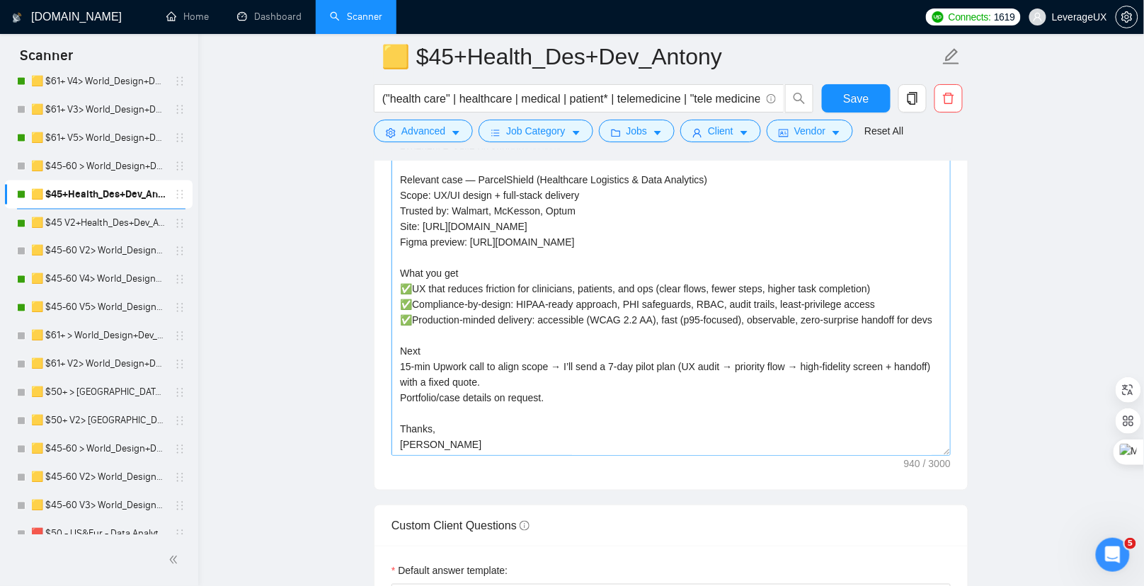
scroll to position [47, 0]
click at [842, 97] on button "Save" at bounding box center [856, 98] width 69 height 28
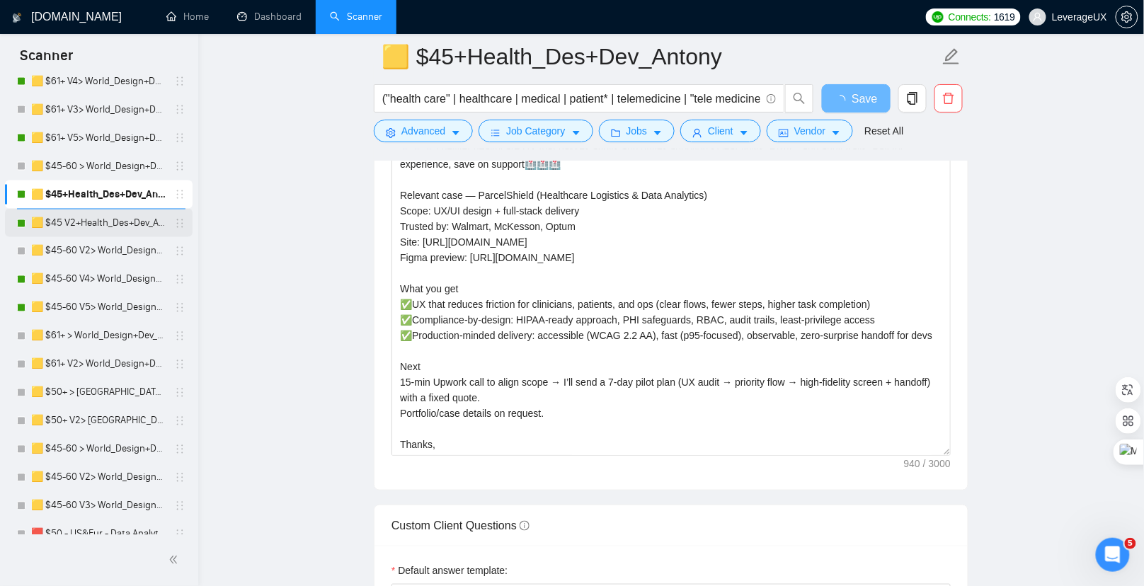
click at [102, 219] on link "🟨 $45 V2+Health_Des+Dev_Antony" at bounding box center [98, 224] width 134 height 28
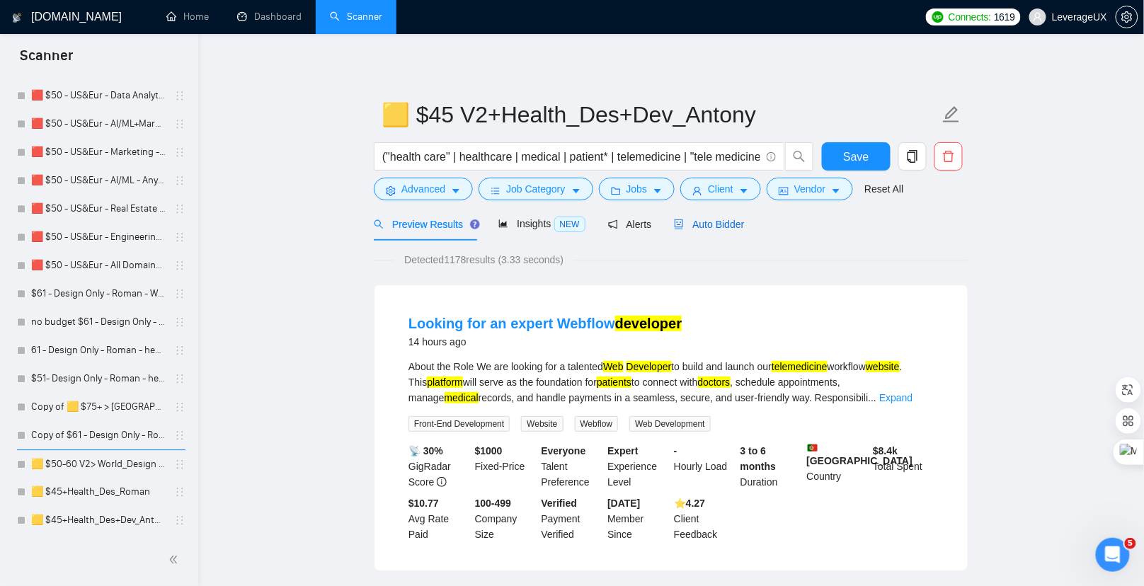
click at [721, 228] on span "Auto Bidder" at bounding box center [709, 224] width 70 height 11
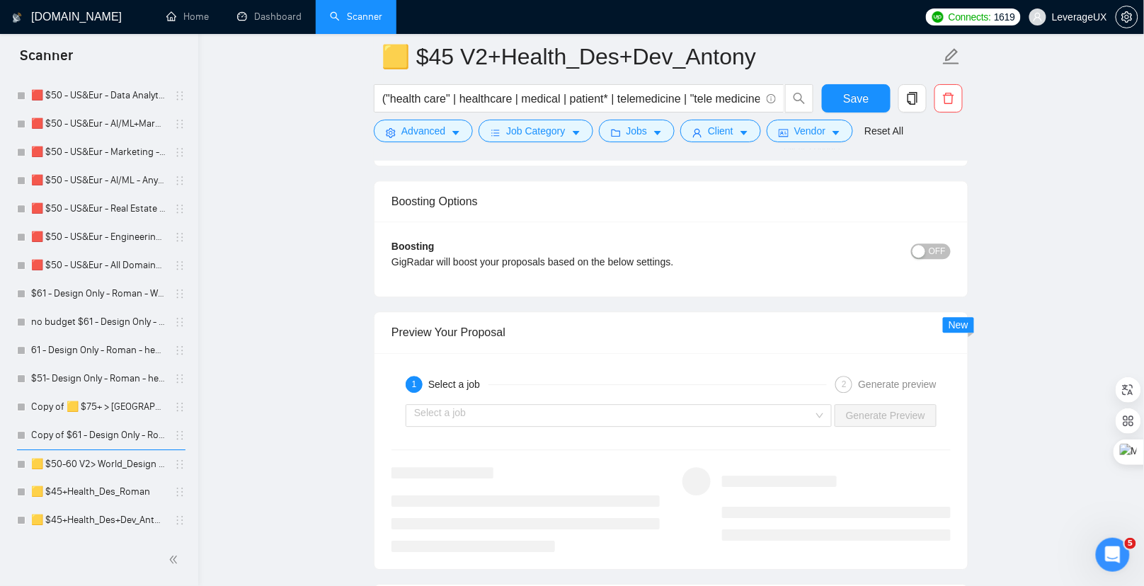
scroll to position [2840, 0]
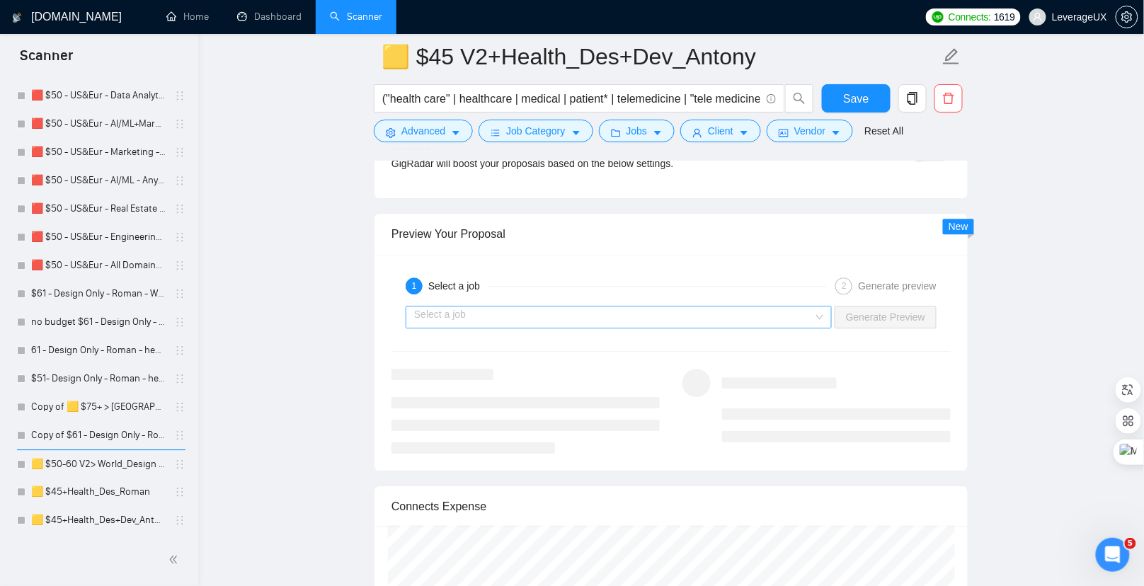
click at [600, 307] on input "search" at bounding box center [613, 317] width 399 height 21
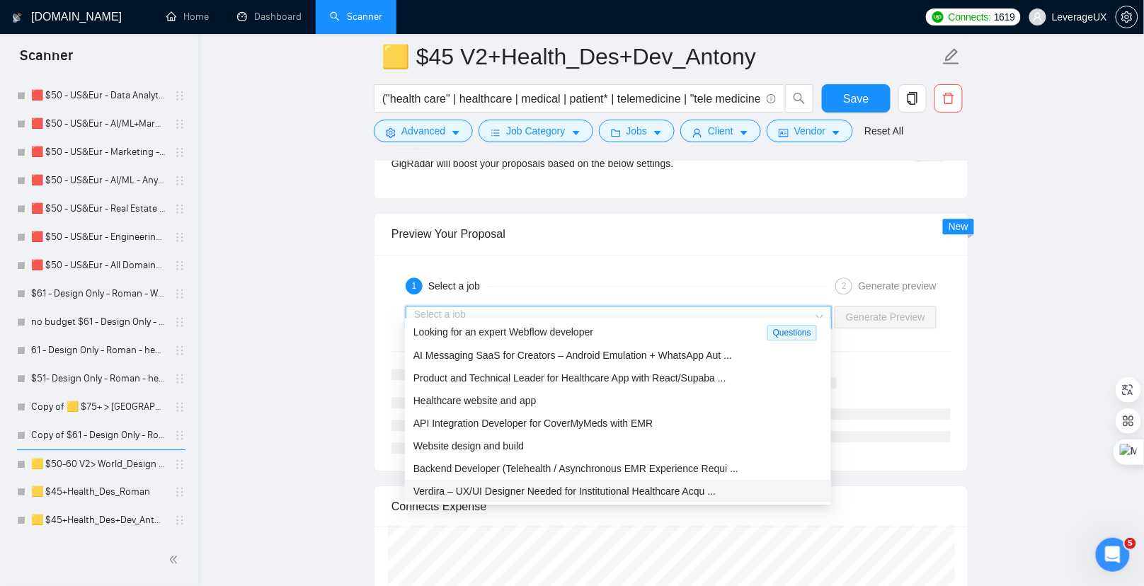
click at [590, 493] on span "Verdira – UX/UI Designer Needed for Institutional Healthcare Acqu ..." at bounding box center [564, 491] width 302 height 11
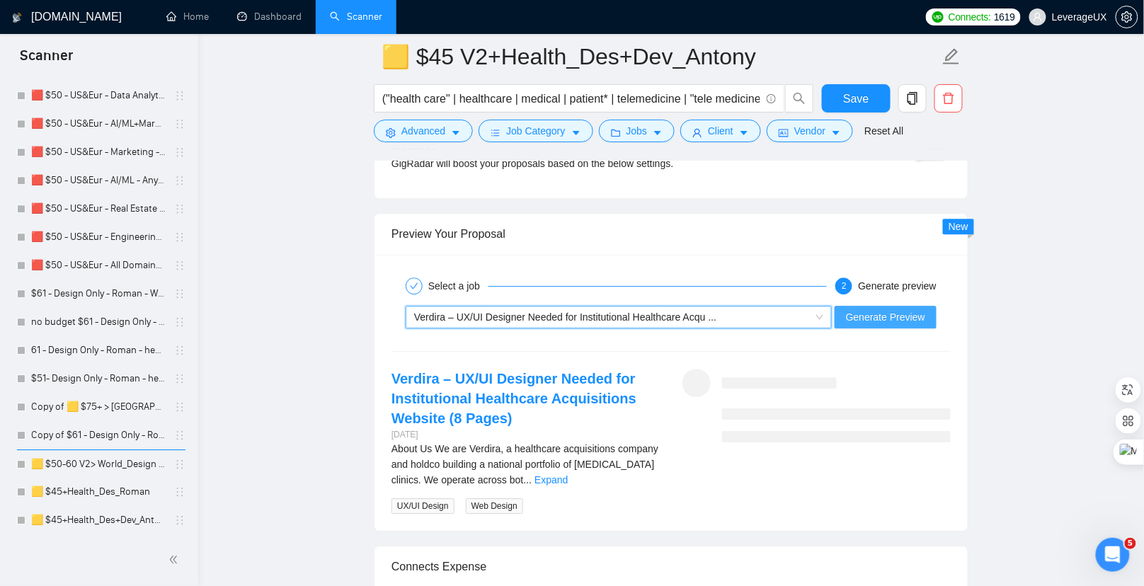
click at [861, 309] on span "Generate Preview" at bounding box center [885, 317] width 79 height 16
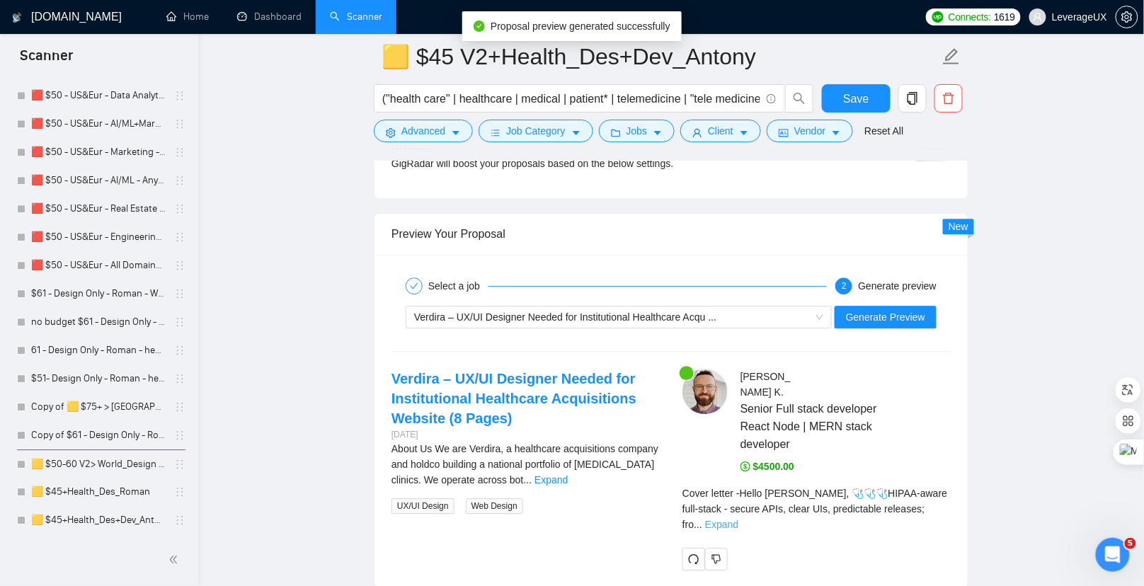
click at [738, 519] on link "Expand" at bounding box center [721, 524] width 33 height 11
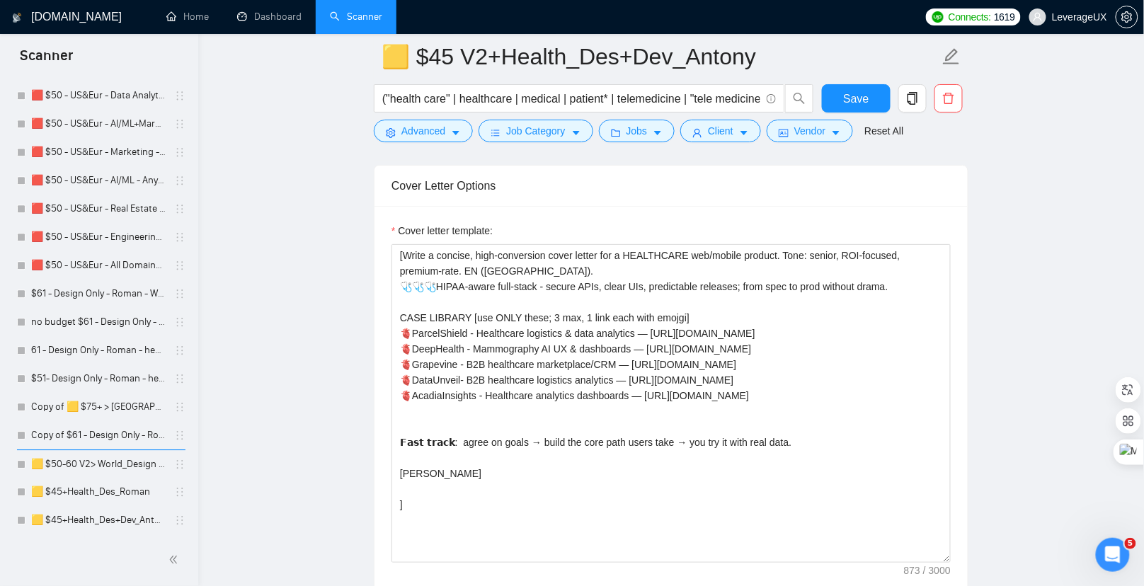
scroll to position [1766, 0]
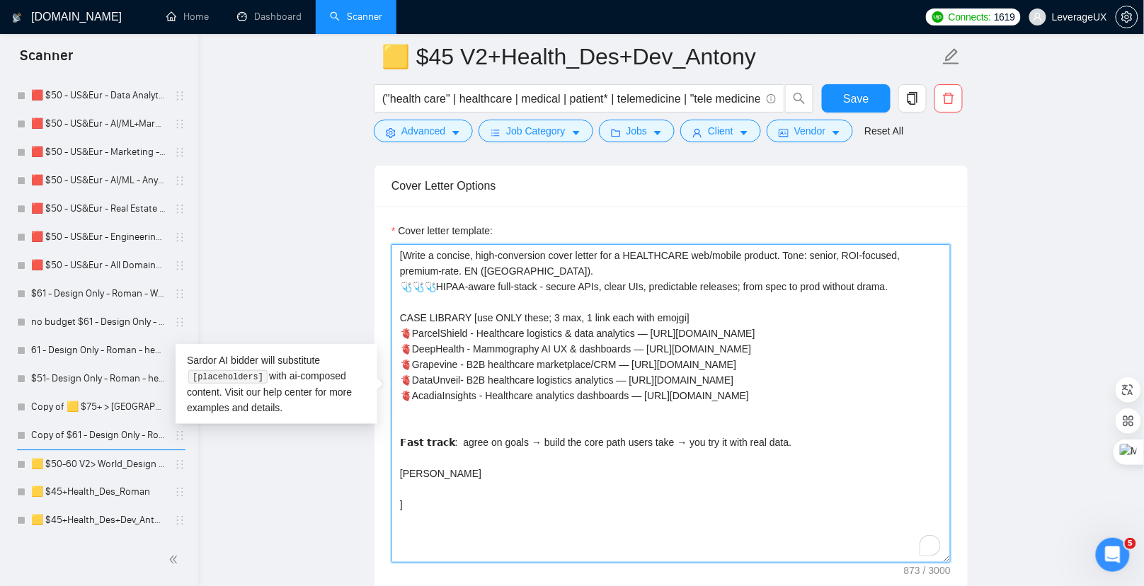
drag, startPoint x: 471, startPoint y: 323, endPoint x: 372, endPoint y: 324, distance: 99.1
click at [372, 324] on main "🟨 $45 V2+Health_Des+Dev_Antony ("health care" | healthcare | medical | patient*…" at bounding box center [671, 486] width 900 height 4392
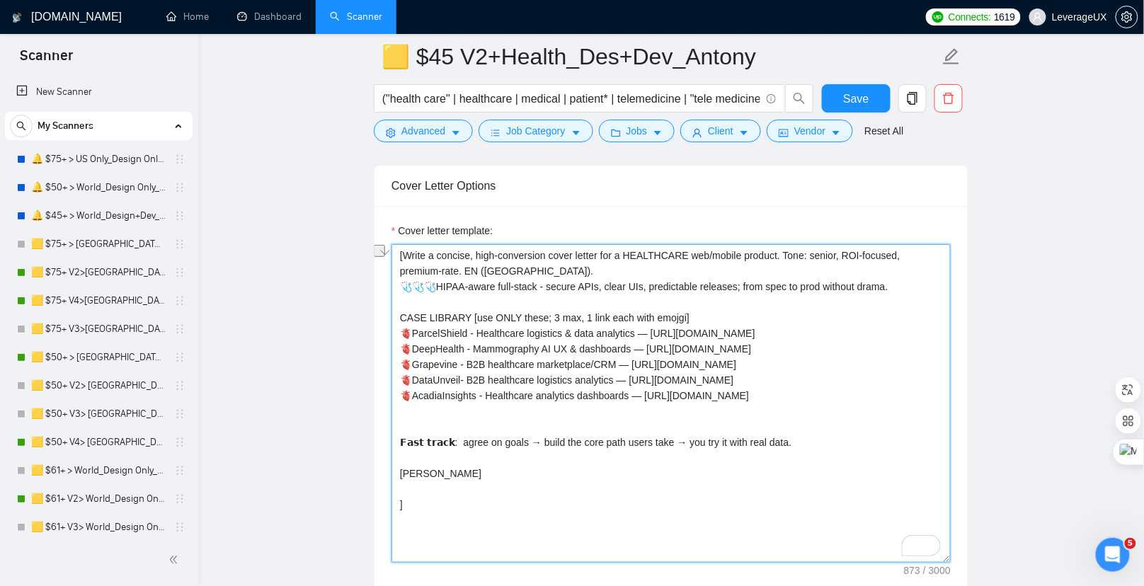
scroll to position [1168, 0]
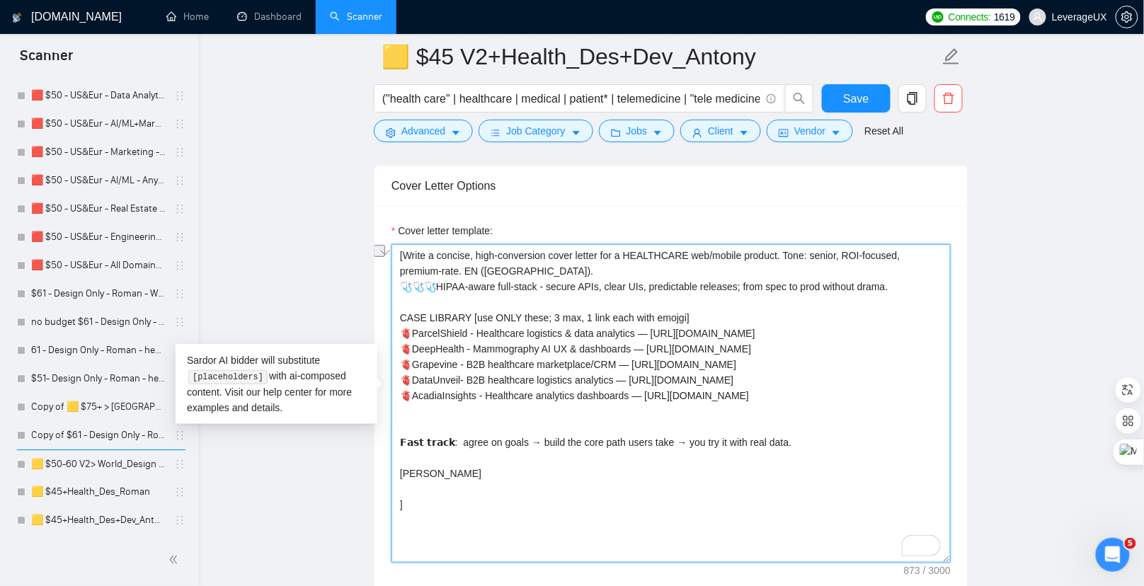
paste textarea "𝗖𝗔𝗦𝗘 𝗟𝗜𝗕𝗥𝗔𝗥𝗬"
type textarea "[Write a concise, high-conversion cover letter for a HEALTHCARE web/mobile prod…"
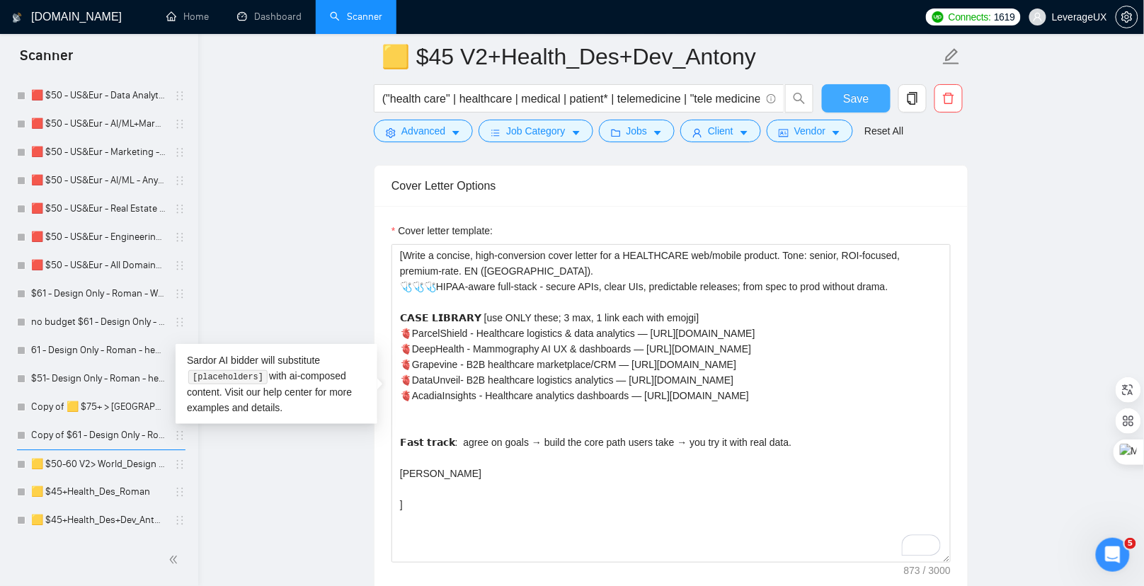
click at [848, 86] on button "Save" at bounding box center [856, 98] width 69 height 28
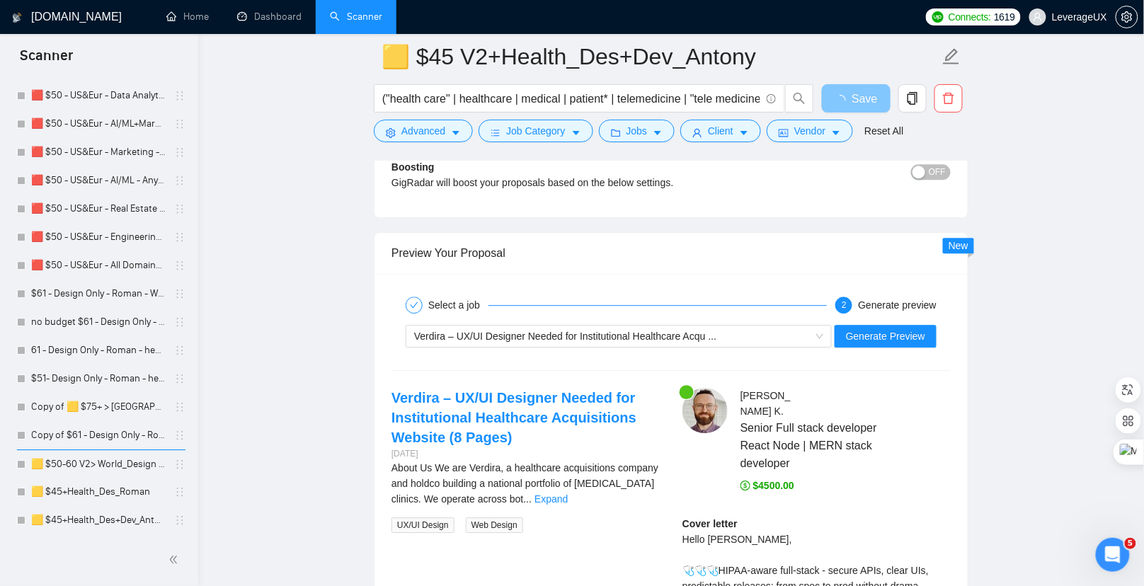
scroll to position [2856, 0]
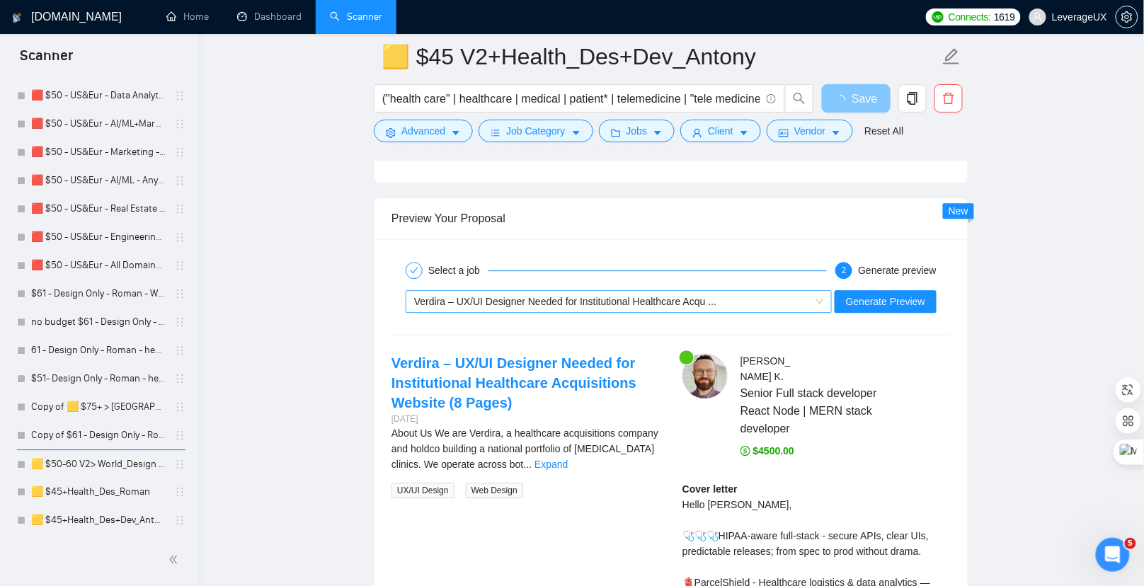
click at [497, 296] on span "Verdira – UX/UI Designer Needed for Institutional Healthcare Acqu ..." at bounding box center [565, 301] width 302 height 11
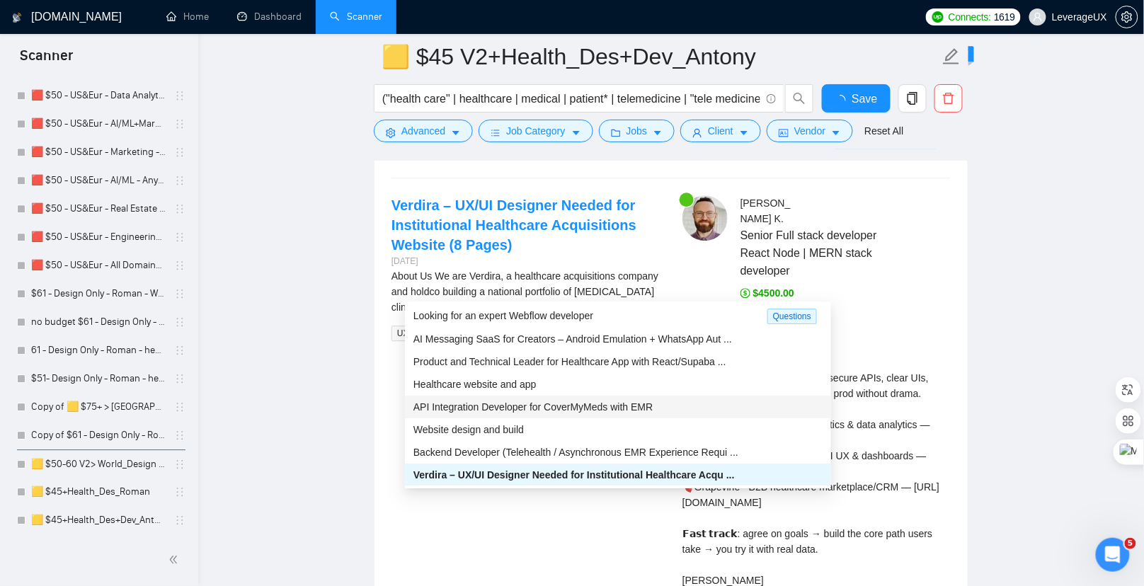
click at [476, 411] on div "API Integration Developer for CoverMyMeds with EMR" at bounding box center [617, 407] width 409 height 16
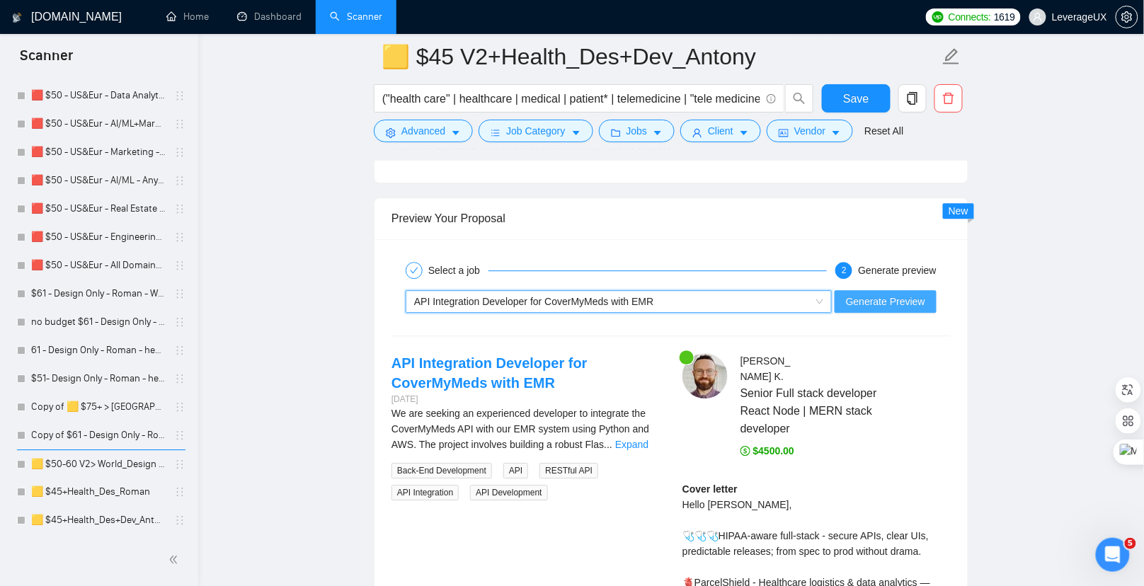
click at [876, 294] on span "Generate Preview" at bounding box center [885, 302] width 79 height 16
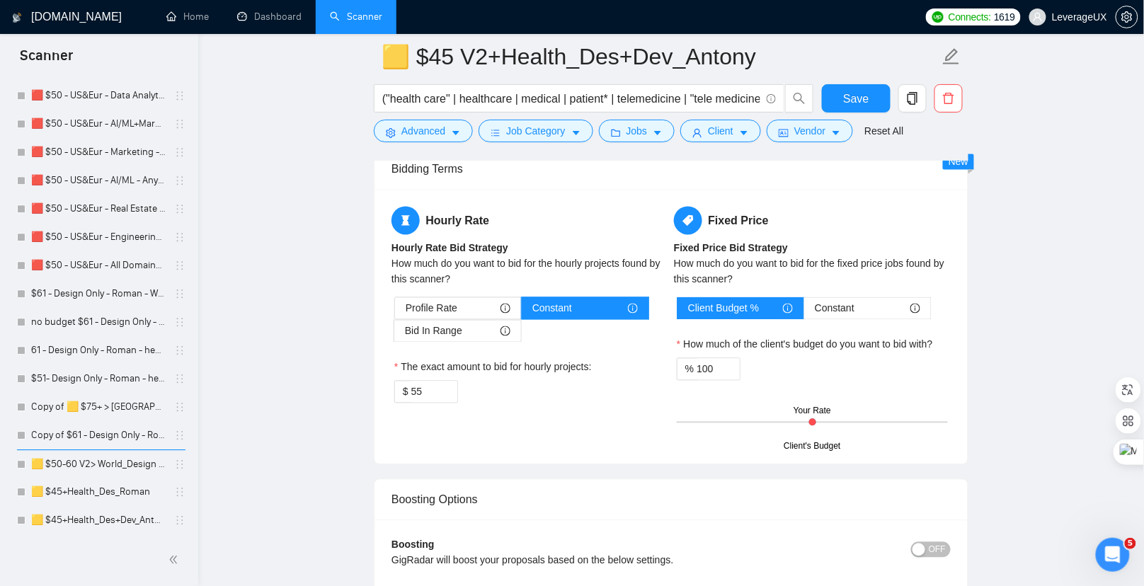
scroll to position [2299, 0]
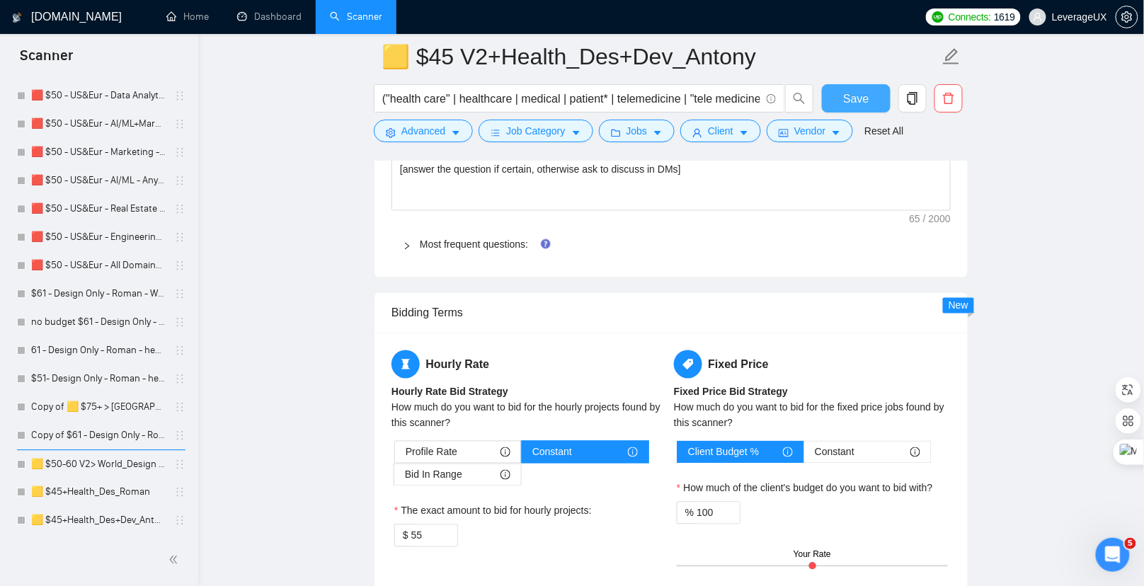
click at [872, 99] on button "Save" at bounding box center [856, 98] width 69 height 28
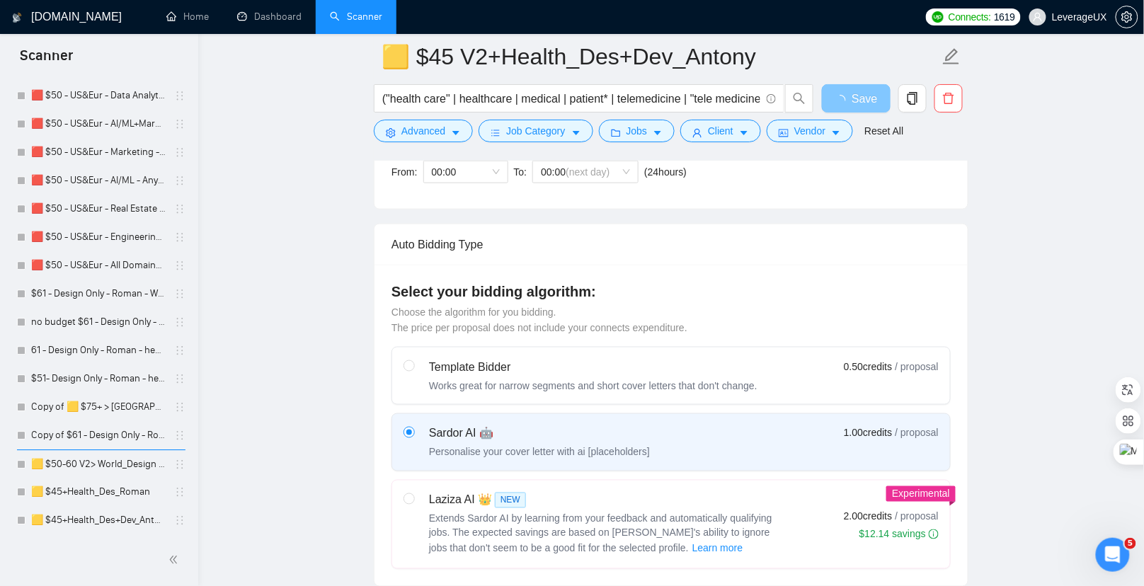
scroll to position [0, 0]
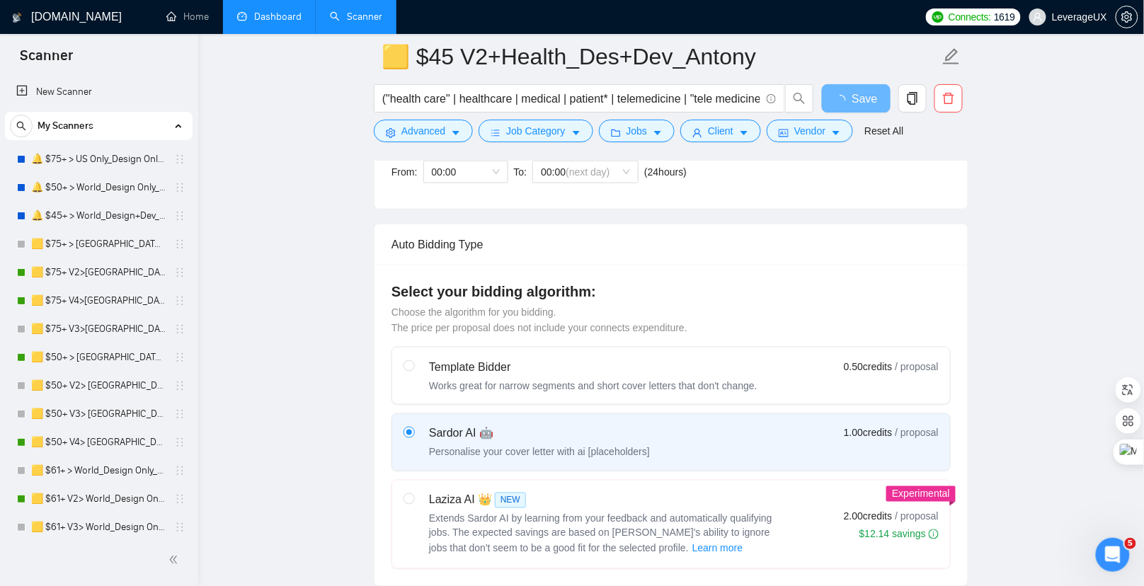
click at [262, 19] on link "Dashboard" at bounding box center [269, 17] width 64 height 12
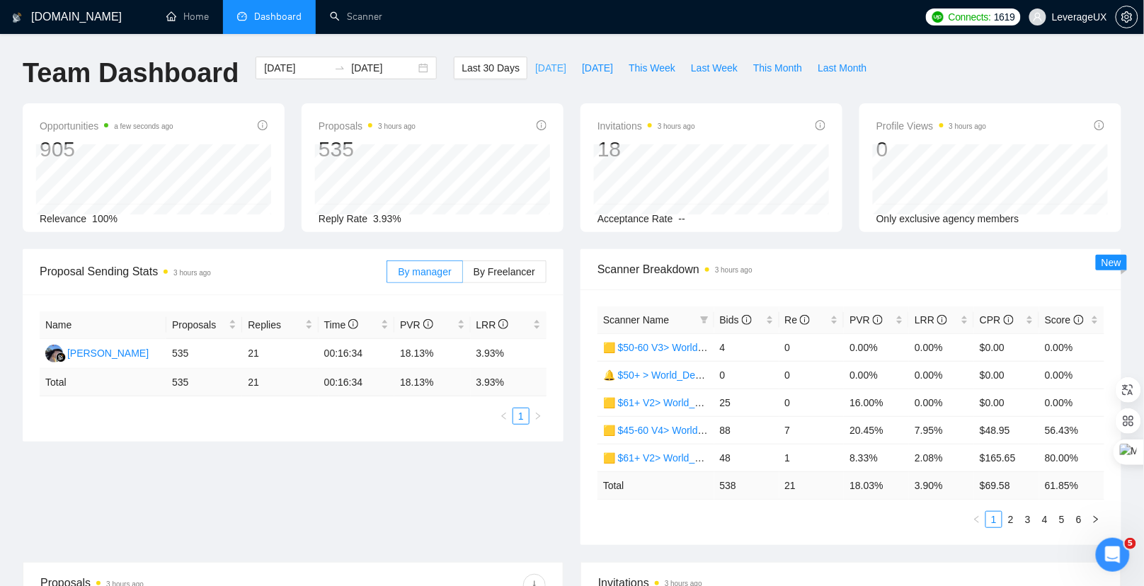
click at [535, 70] on span "[DATE]" at bounding box center [550, 68] width 31 height 16
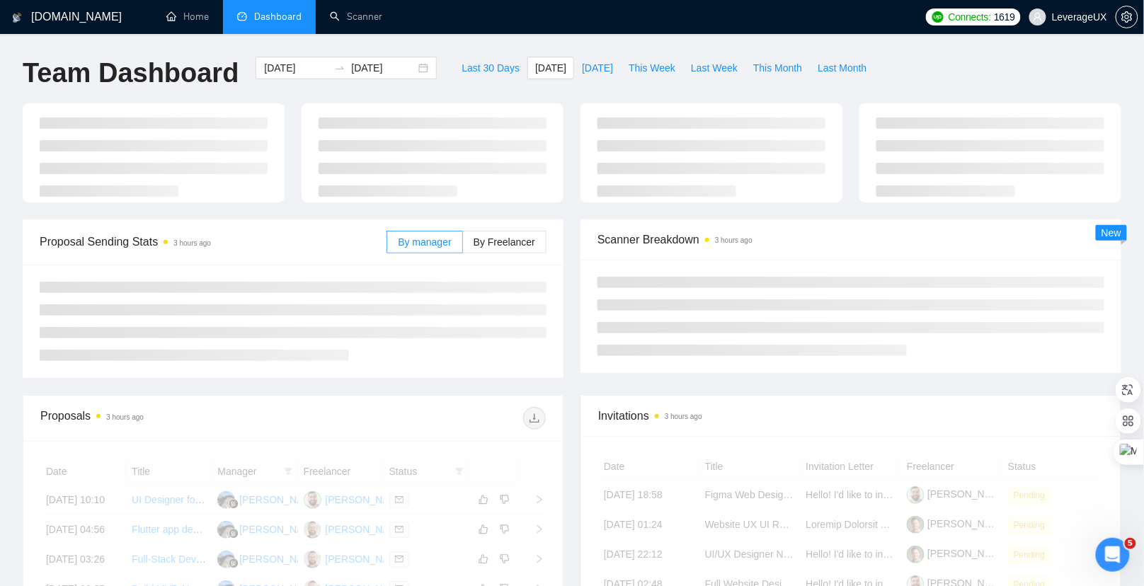
type input "[DATE]"
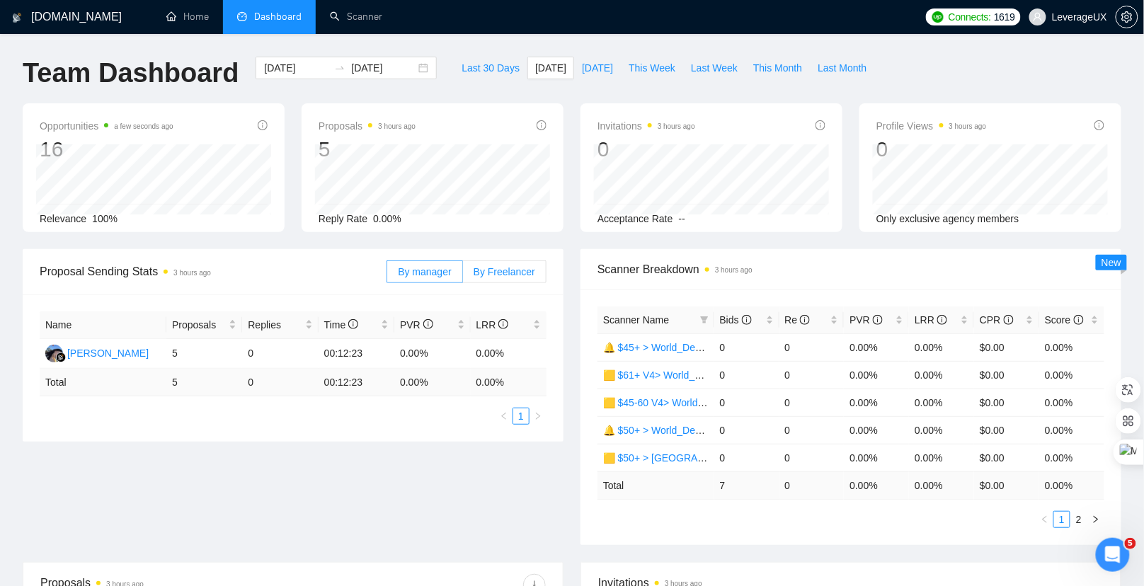
click at [475, 272] on span "By Freelancer" at bounding box center [505, 271] width 62 height 11
click at [463, 275] on input "By Freelancer" at bounding box center [463, 275] width 0 height 0
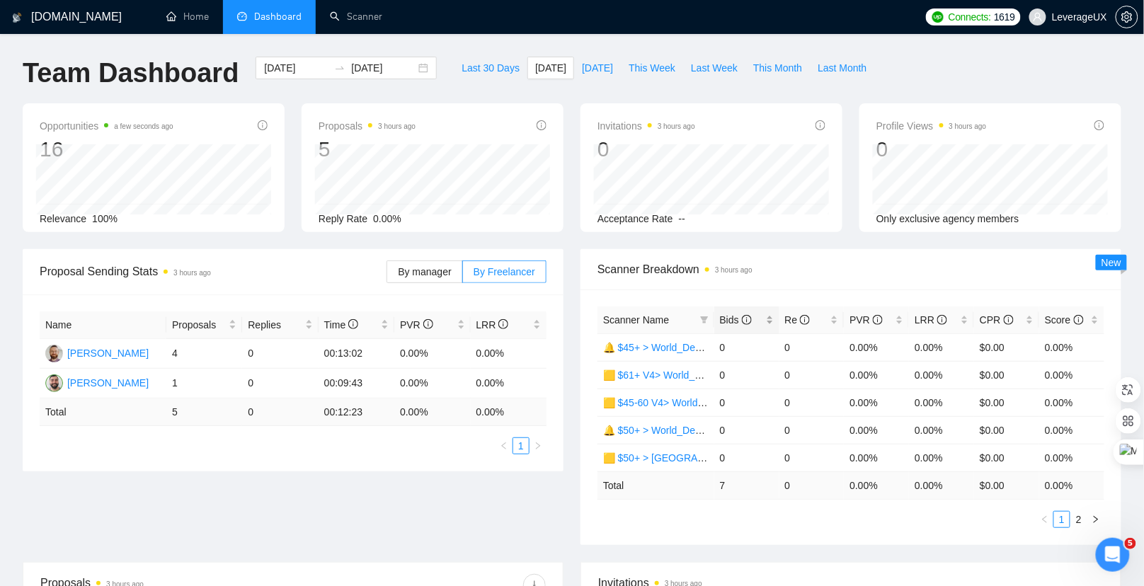
click at [723, 319] on span "Bids" at bounding box center [736, 319] width 32 height 11
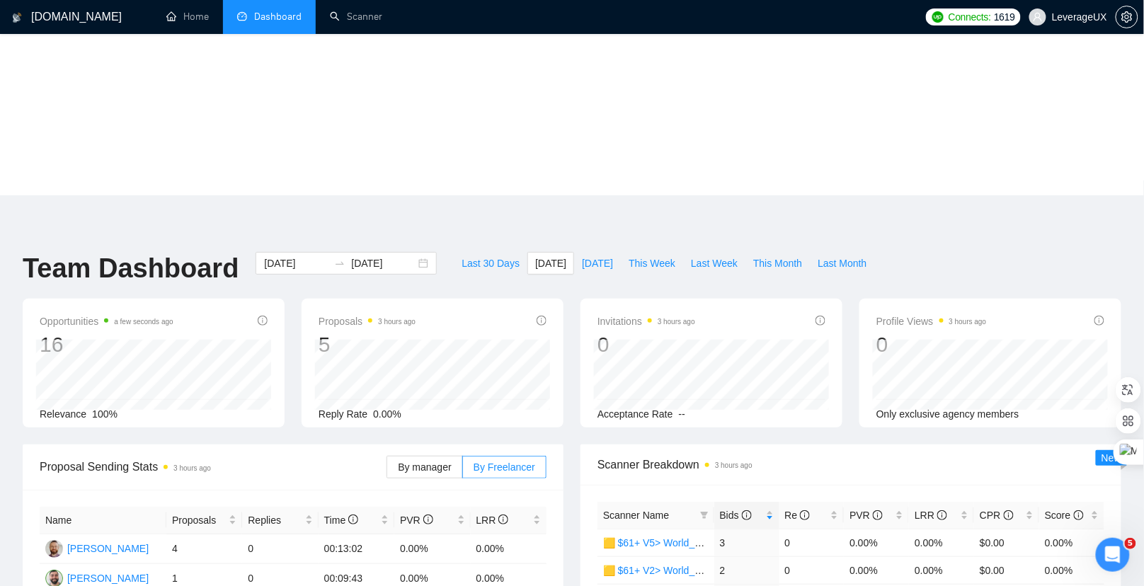
click at [801, 456] on span "Scanner Breakdown 3 hours ago" at bounding box center [850, 465] width 507 height 18
click at [356, 23] on link "Scanner" at bounding box center [356, 17] width 52 height 12
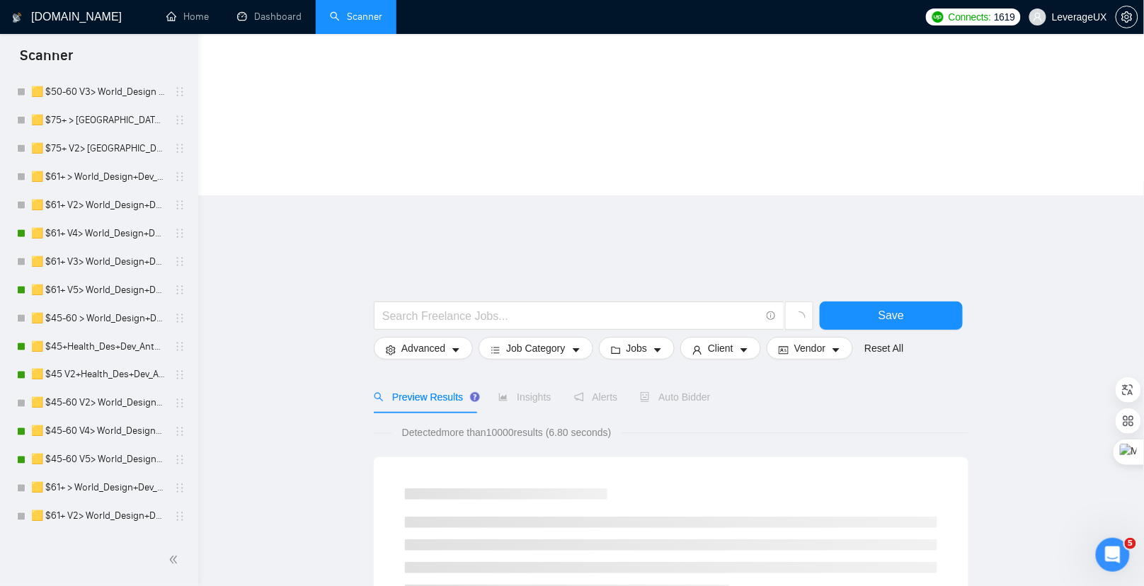
scroll to position [578, 0]
click at [133, 343] on link "🟨 $45+Health_Des+Dev_Antony" at bounding box center [98, 345] width 134 height 28
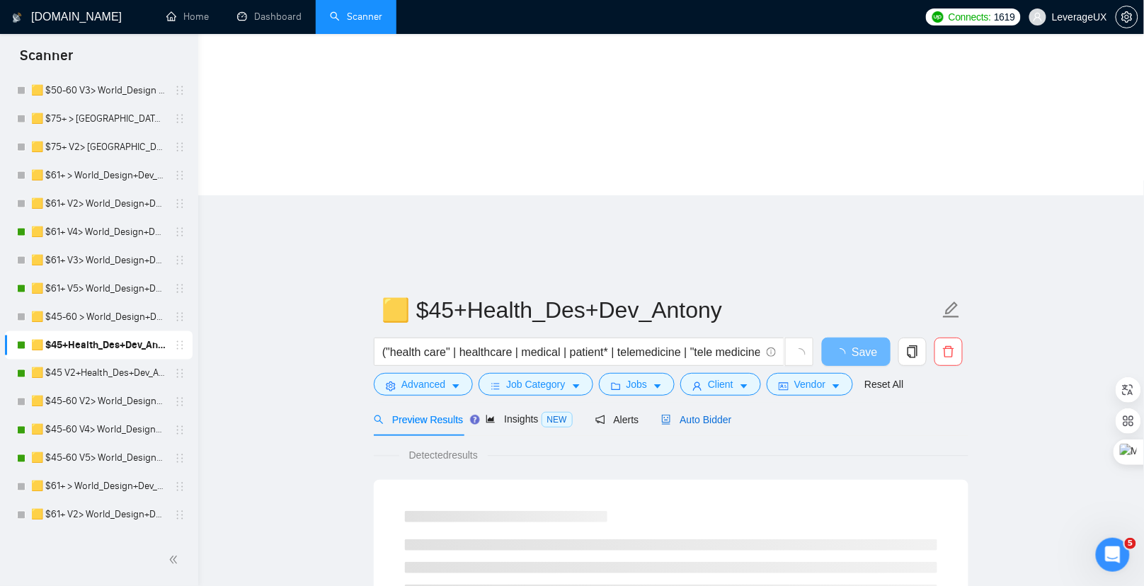
click at [719, 414] on span "Auto Bidder" at bounding box center [696, 419] width 70 height 11
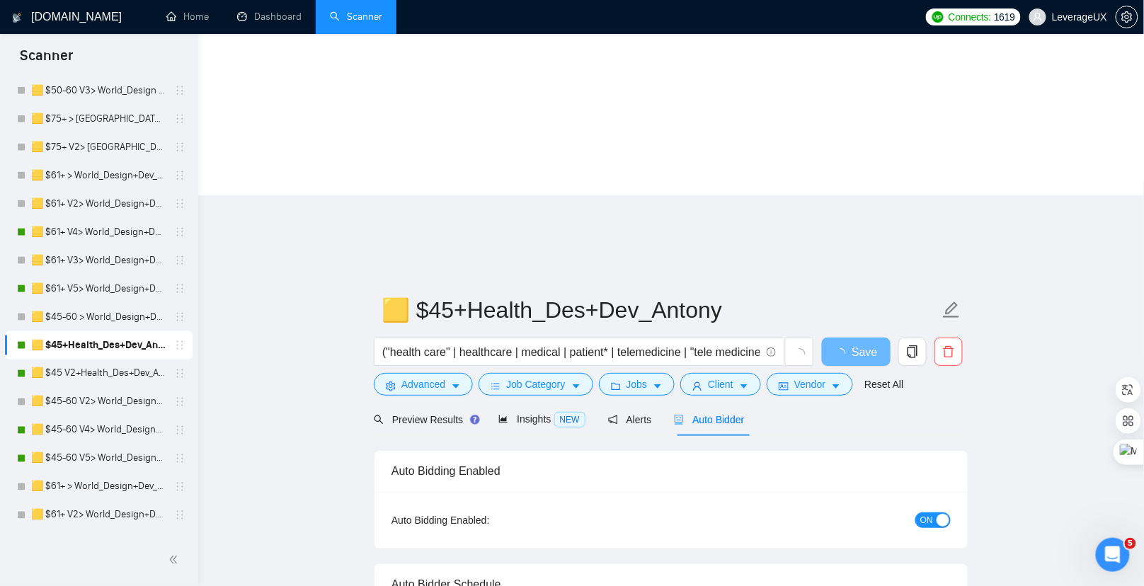
radio input "false"
radio input "true"
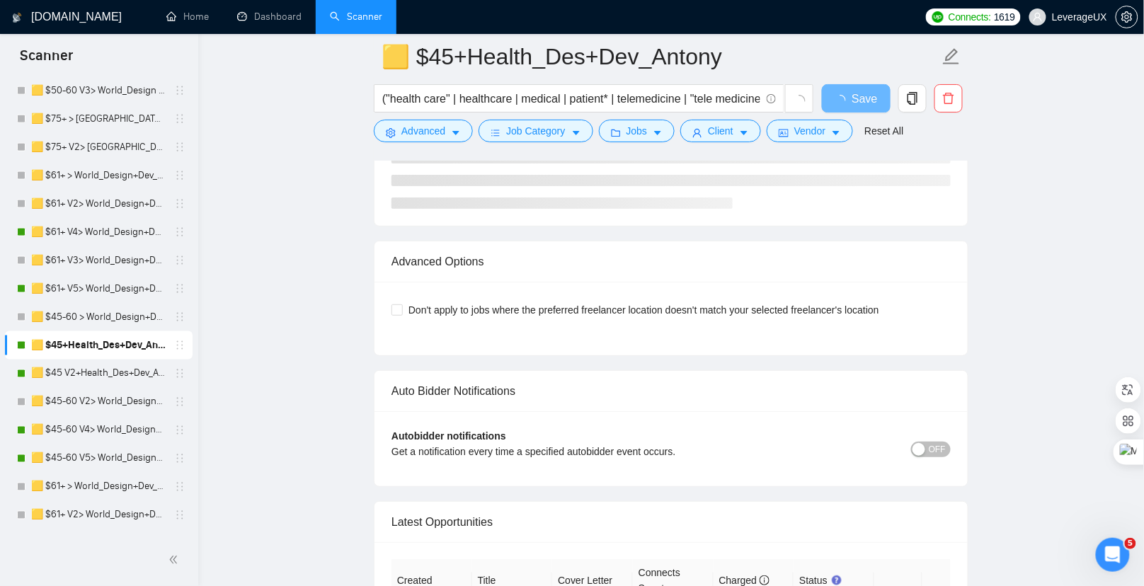
scroll to position [3428, 0]
click at [92, 375] on link "🟨 $45 V2+Health_Des+Dev_Antony" at bounding box center [98, 374] width 134 height 28
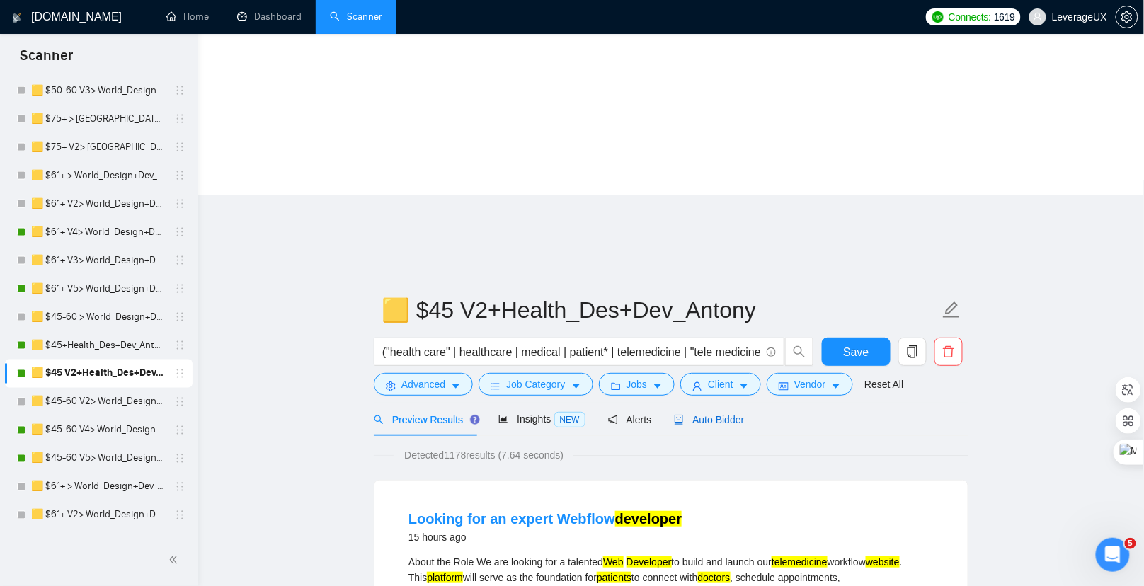
click at [716, 414] on span "Auto Bidder" at bounding box center [709, 419] width 70 height 11
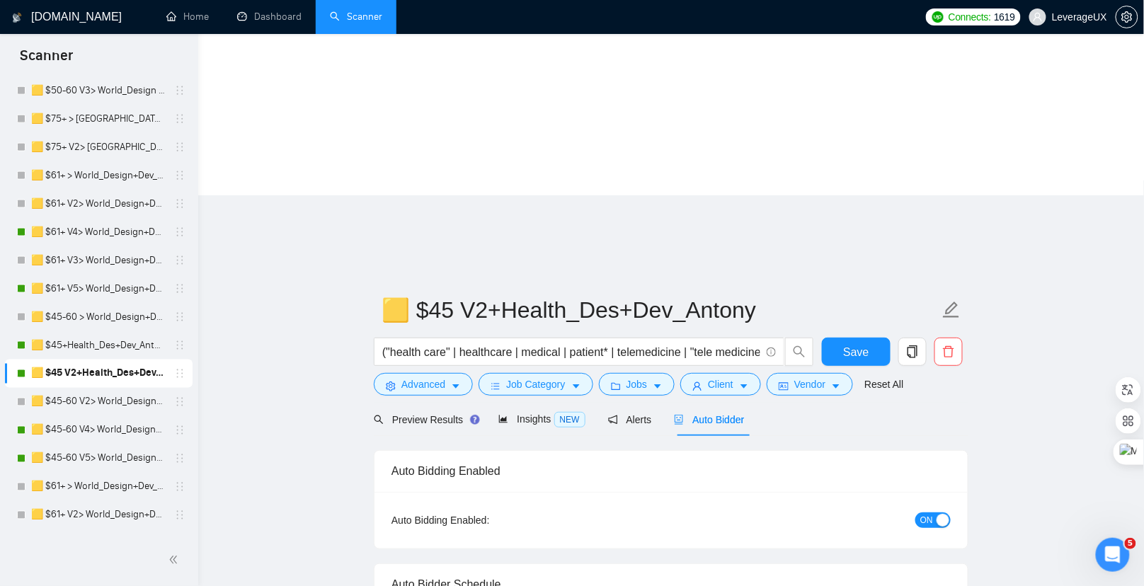
radio input "false"
radio input "true"
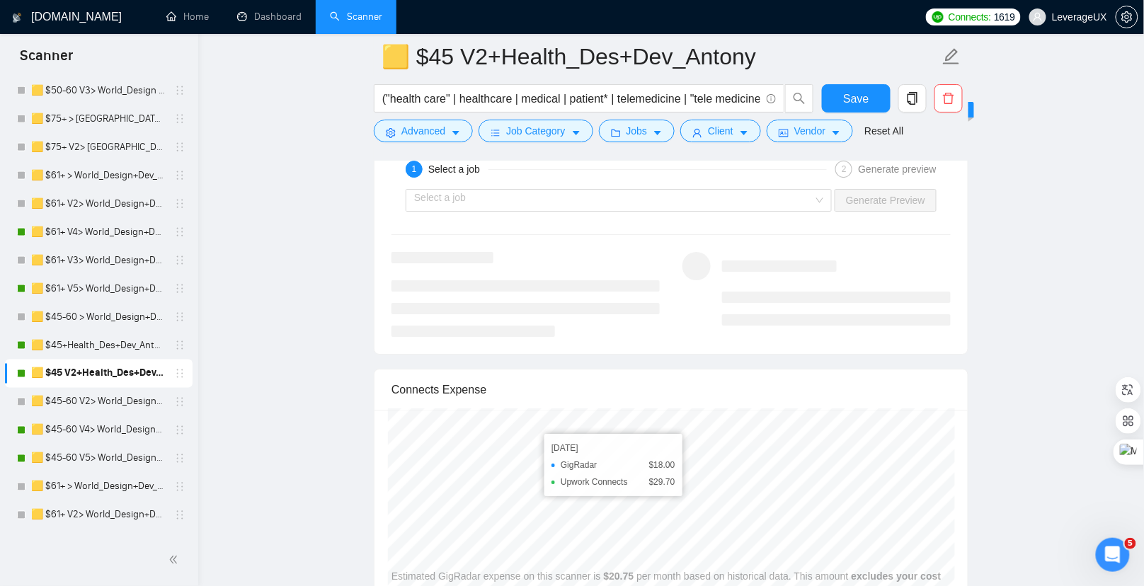
scroll to position [2875, 0]
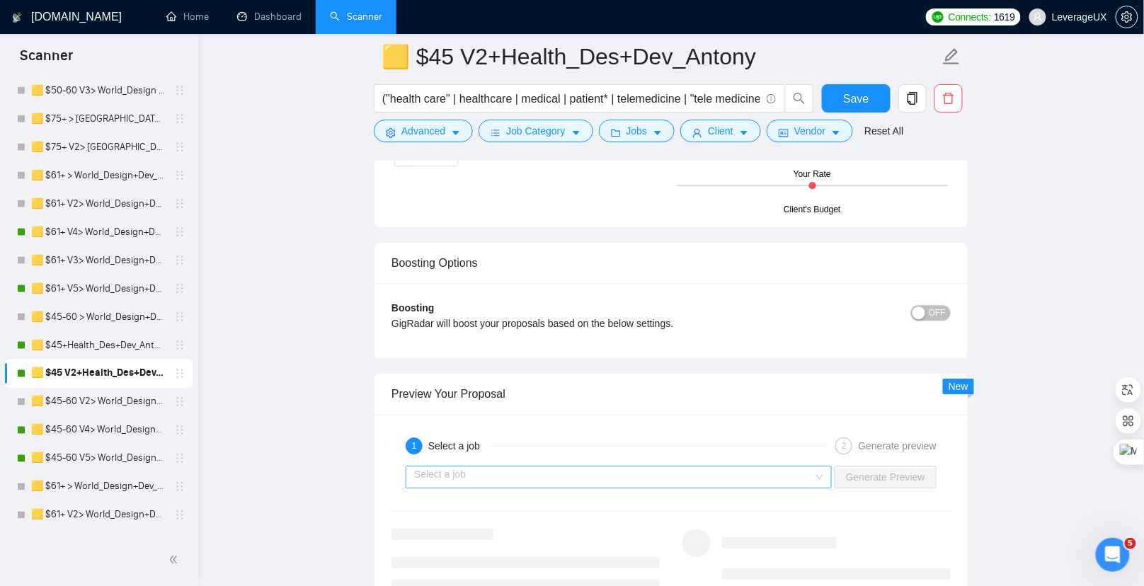
click at [529, 466] on input "search" at bounding box center [613, 476] width 399 height 21
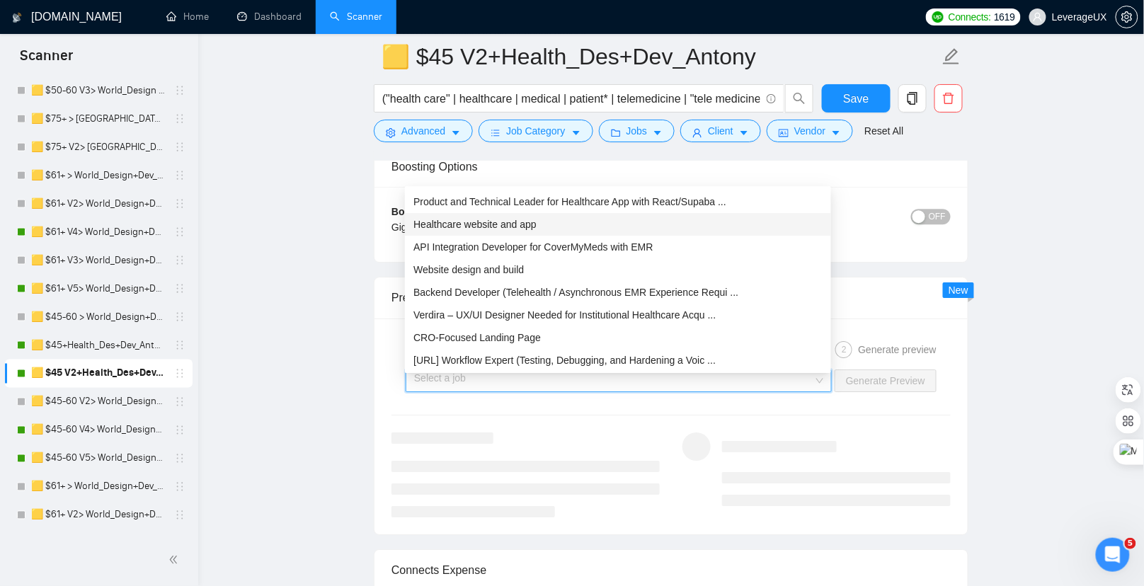
scroll to position [2984, 0]
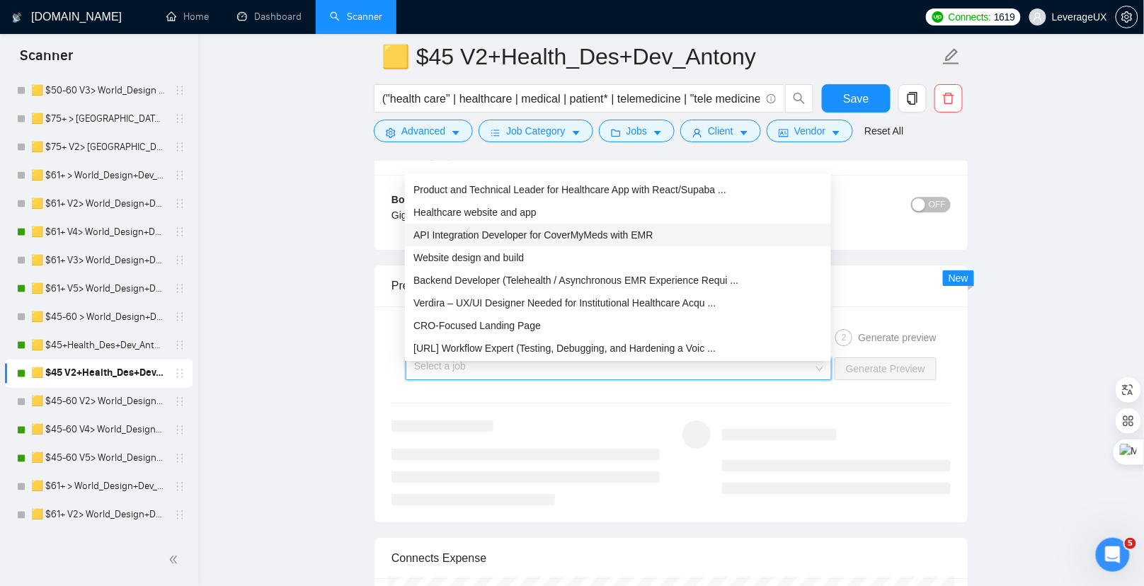
click at [554, 241] on div "API Integration Developer for CoverMyMeds with EMR" at bounding box center [617, 235] width 409 height 16
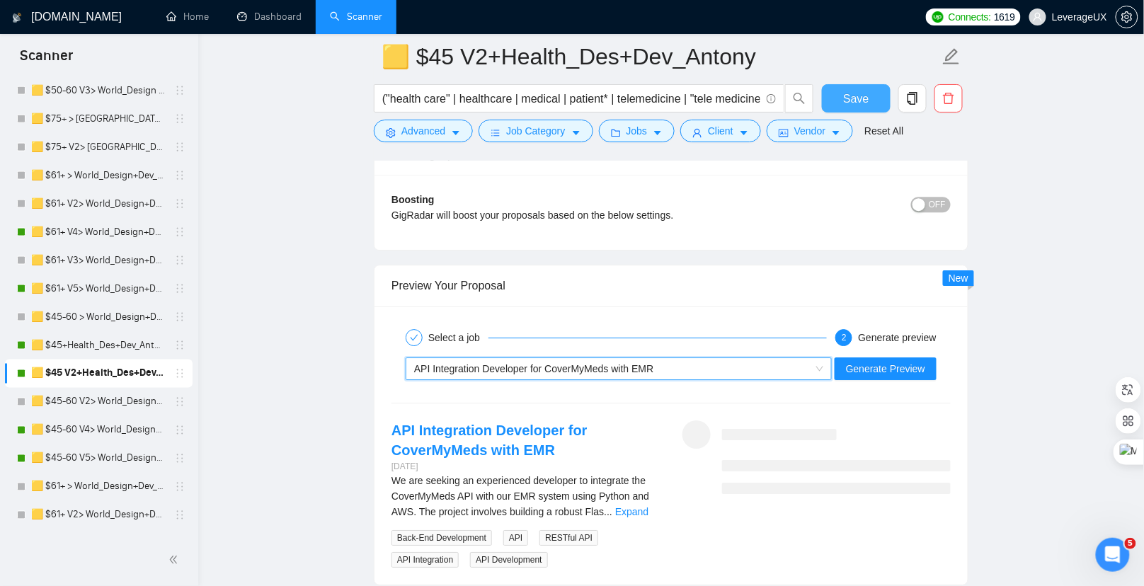
click at [876, 88] on button "Save" at bounding box center [856, 98] width 69 height 28
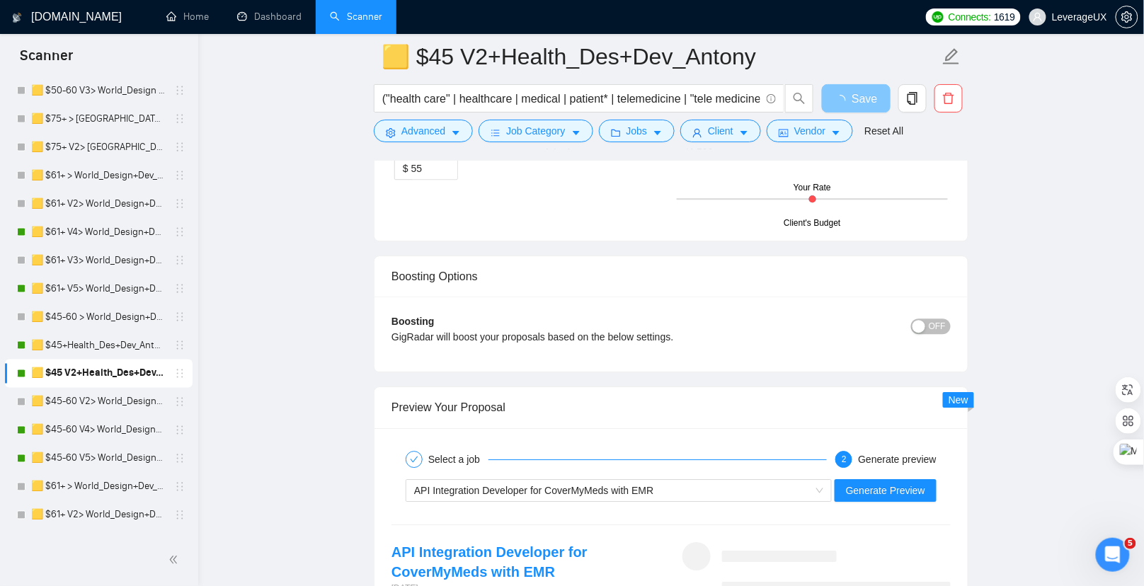
scroll to position [2929, 0]
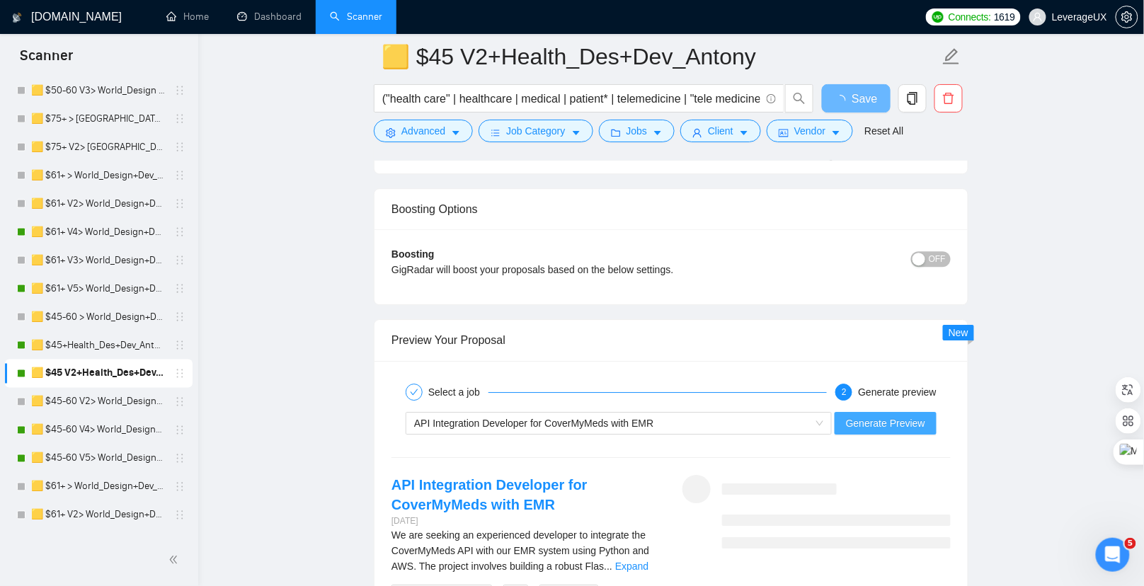
click at [863, 416] on span "Generate Preview" at bounding box center [885, 424] width 79 height 16
